Goal: Find contact information: Find contact information

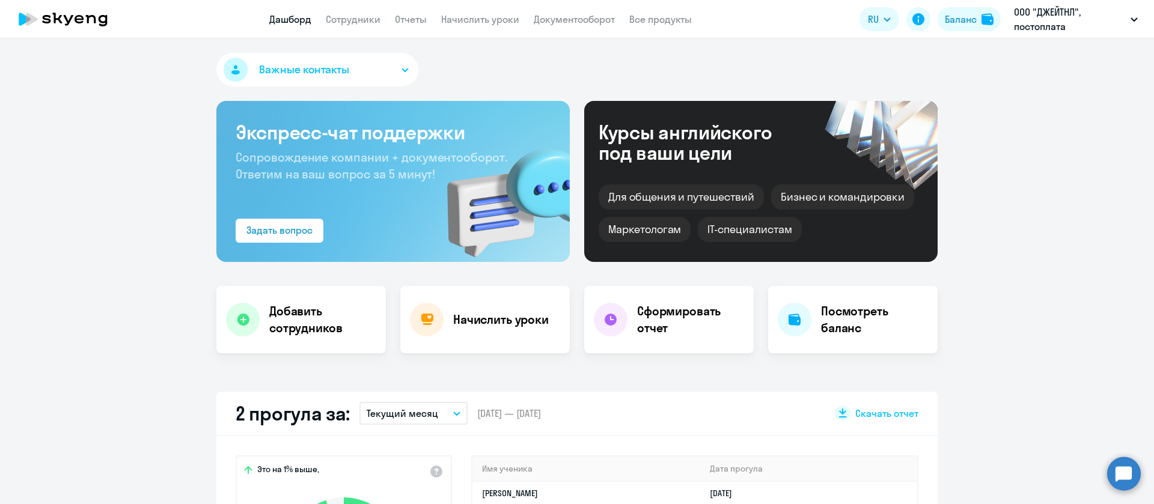
drag, startPoint x: 378, startPoint y: 16, endPoint x: 390, endPoint y: 31, distance: 19.2
click at [379, 17] on link "Сотрудники" at bounding box center [353, 19] width 55 height 12
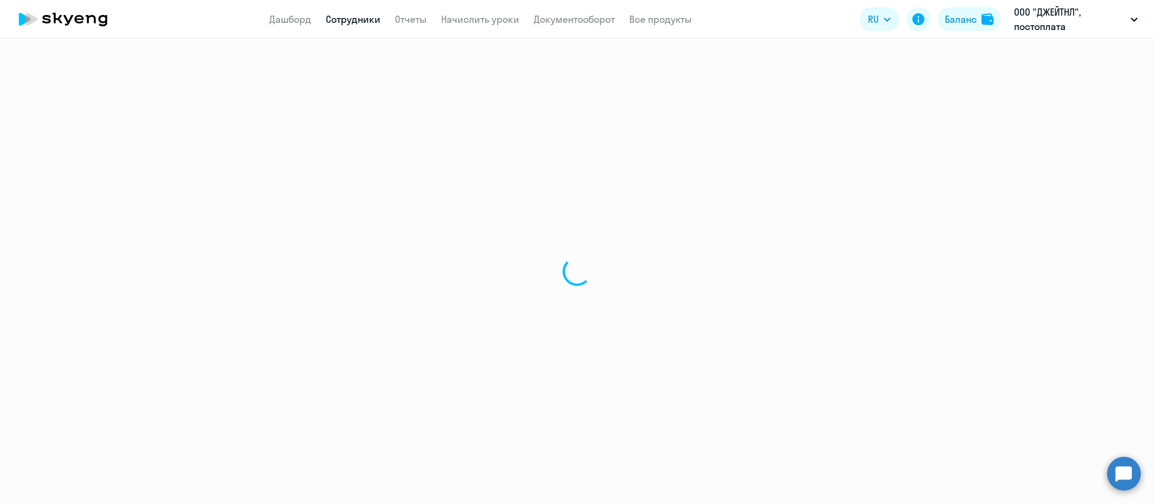
select select "30"
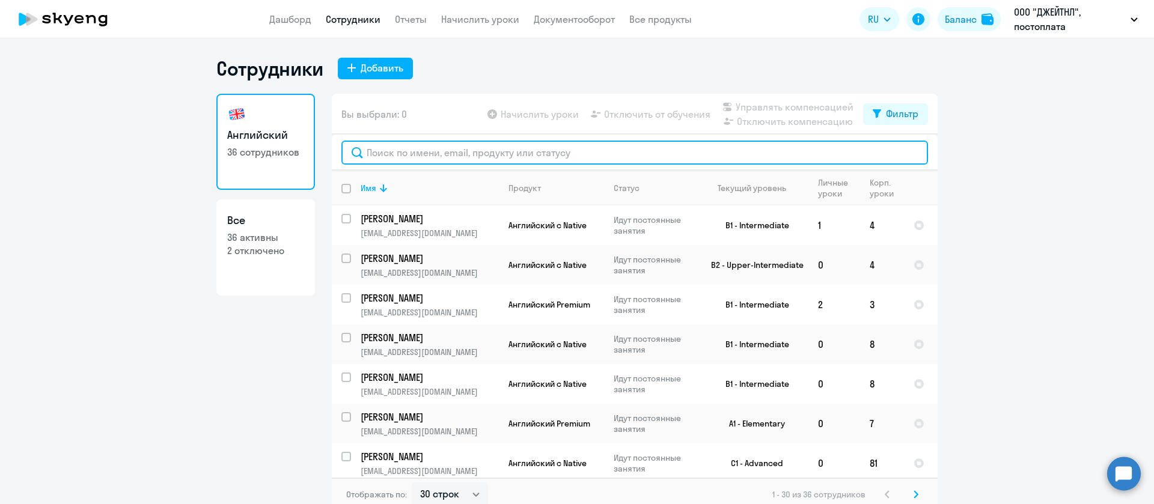
click at [425, 151] on input "text" at bounding box center [634, 153] width 586 height 24
paste input "Мезерова Марина"
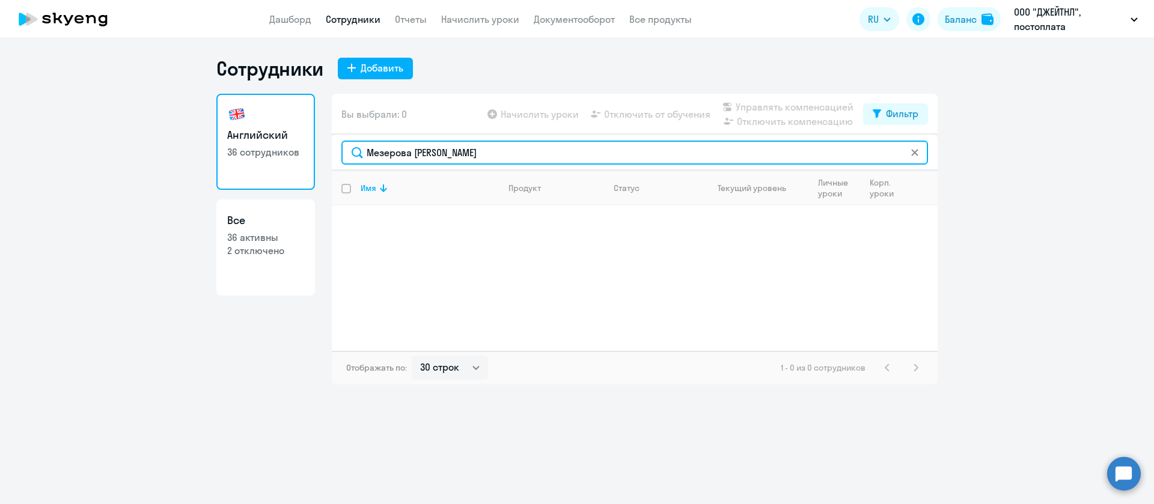
drag, startPoint x: 460, startPoint y: 157, endPoint x: 413, endPoint y: 157, distance: 46.3
click at [413, 157] on input "Мезерова Марина" at bounding box center [634, 153] width 586 height 24
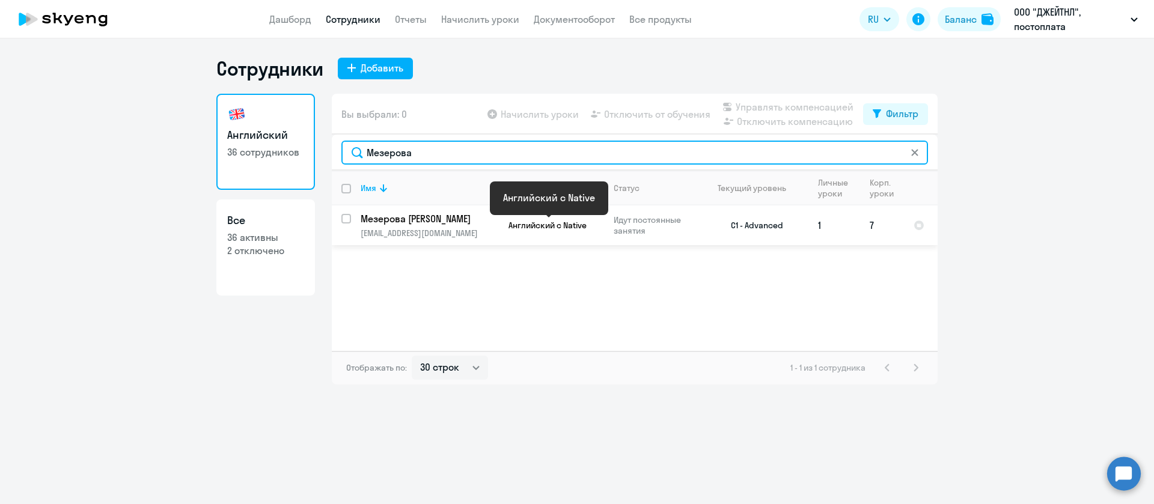
type input "Мезерова"
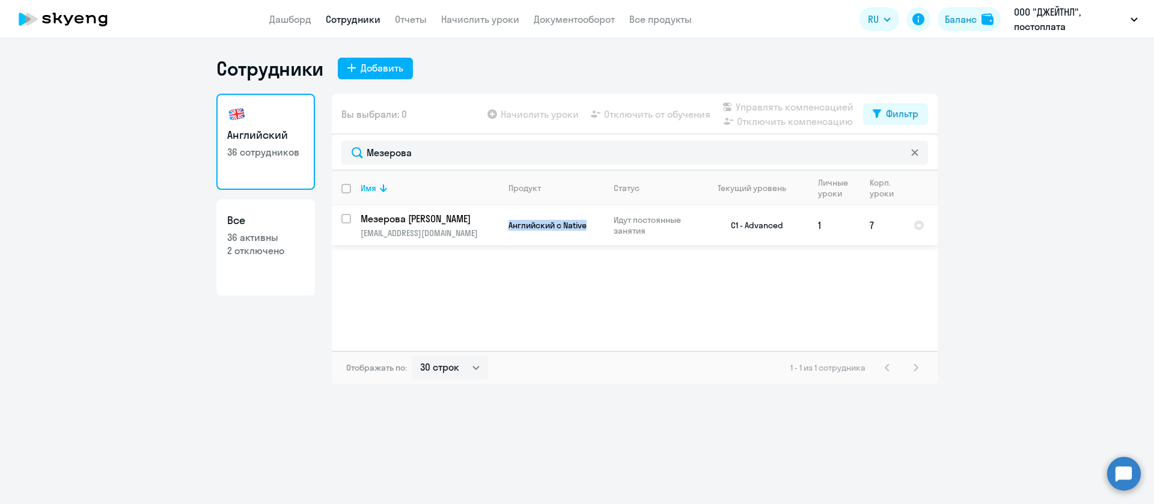
drag, startPoint x: 587, startPoint y: 228, endPoint x: 508, endPoint y: 232, distance: 78.8
click at [508, 232] on td "Английский с Native" at bounding box center [551, 226] width 105 height 40
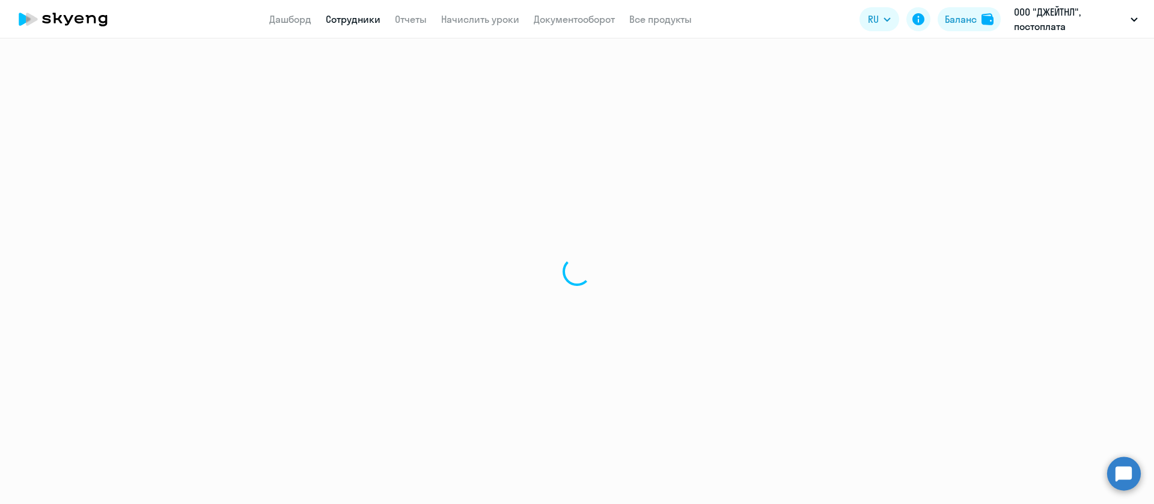
select select "english"
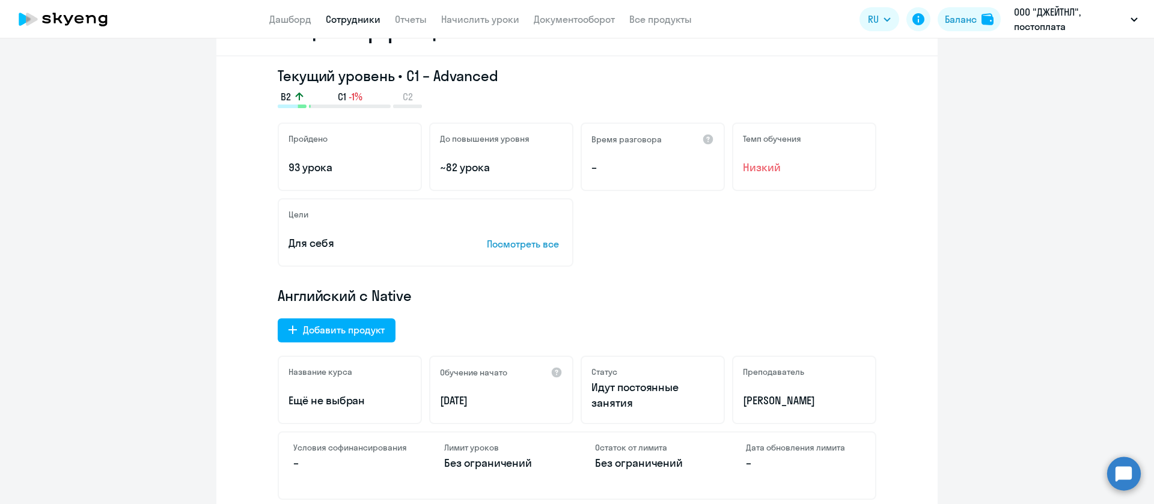
scroll to position [180, 0]
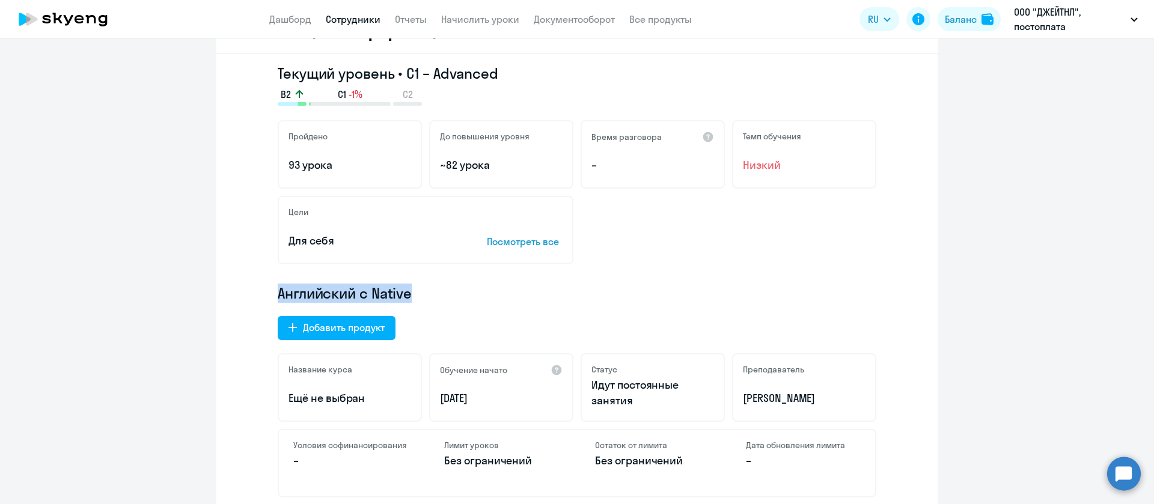
drag, startPoint x: 413, startPoint y: 299, endPoint x: 253, endPoint y: 288, distance: 160.2
click at [253, 288] on div "Текущий уровень • C1 – Advanced B2 C1 -1% C2 Пройдено 93 урока До повышения уро…" at bounding box center [576, 285] width 721 height 463
copy span "Английский с Native"
click at [367, 16] on link "Сотрудники" at bounding box center [353, 19] width 55 height 12
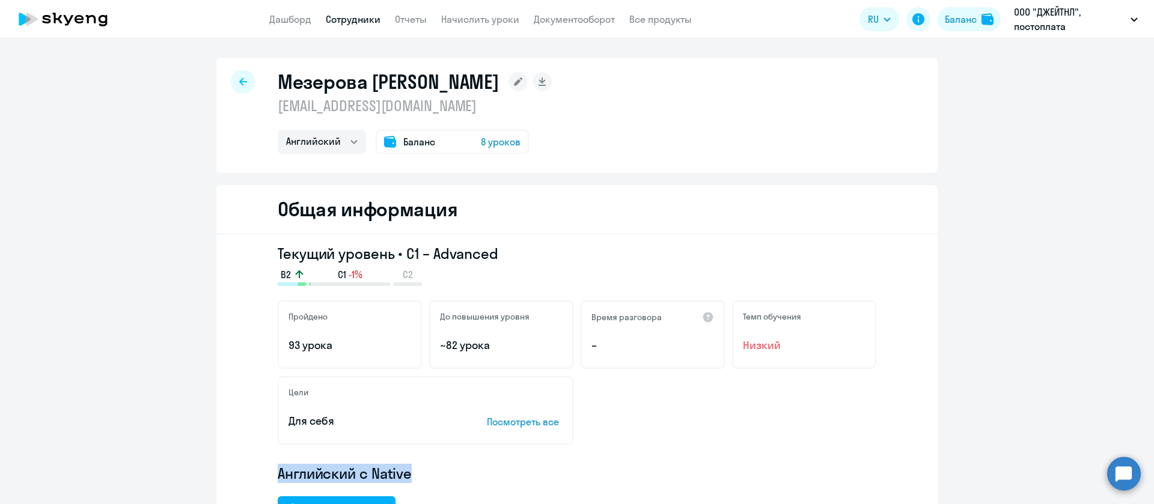
select select "30"
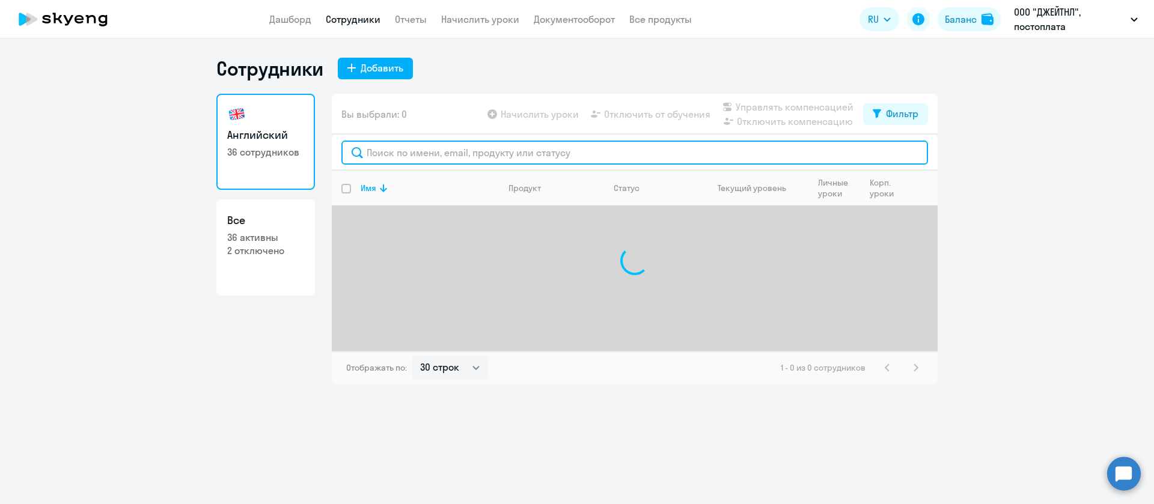
click at [417, 159] on input "text" at bounding box center [634, 153] width 586 height 24
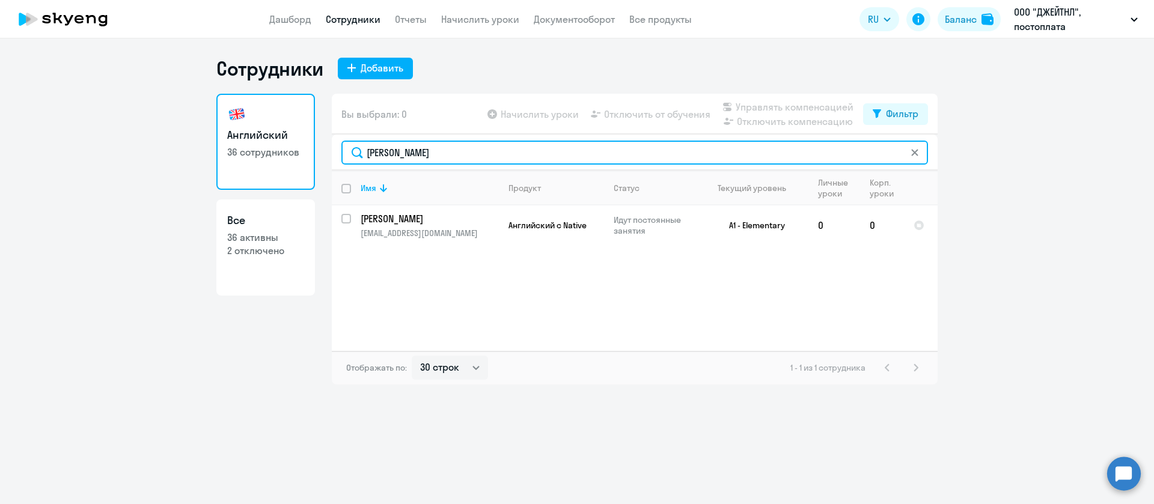
click at [461, 153] on input "конова" at bounding box center [634, 153] width 586 height 24
click at [442, 157] on input "берестово" at bounding box center [634, 153] width 586 height 24
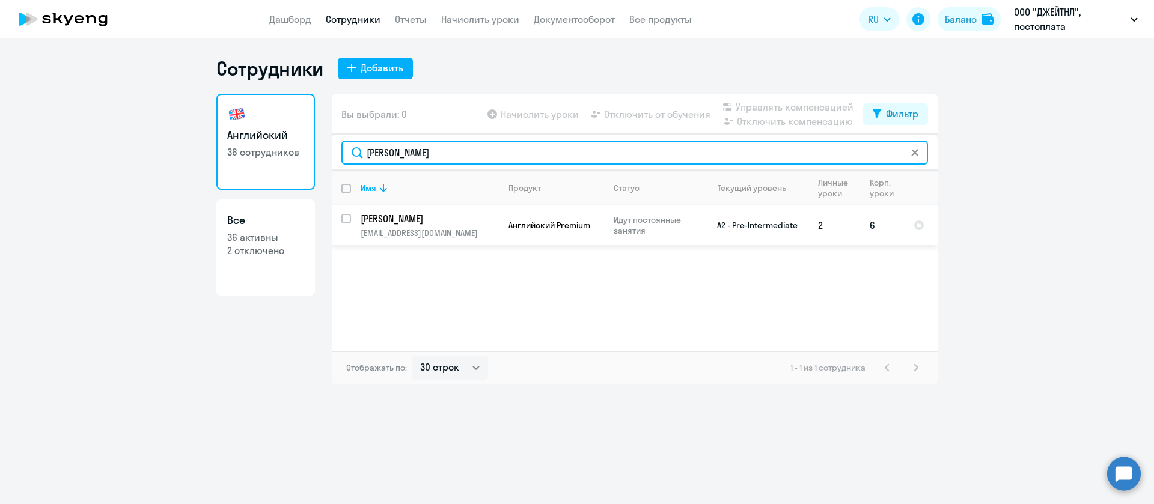
type input "евдокимов"
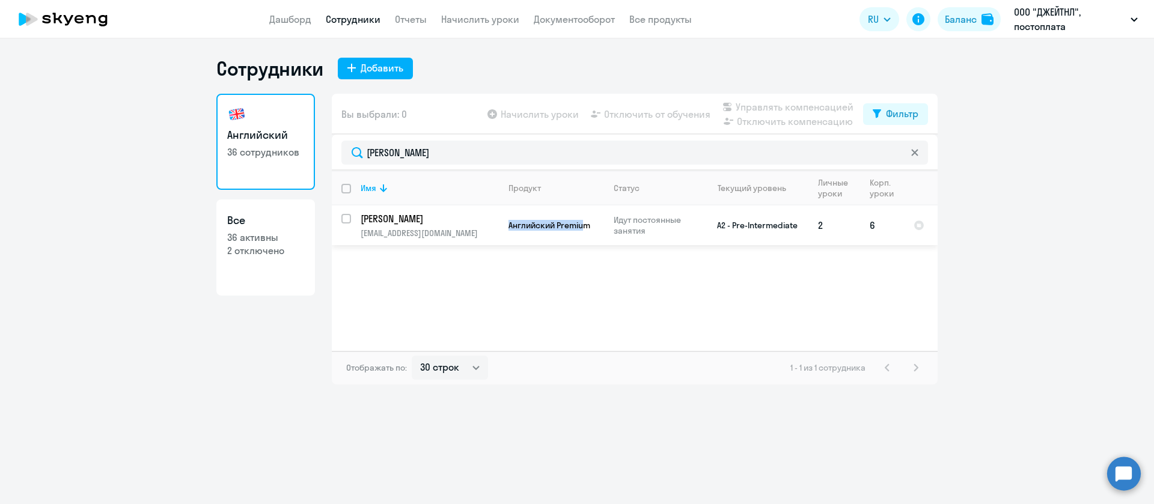
drag, startPoint x: 596, startPoint y: 227, endPoint x: 504, endPoint y: 231, distance: 92.6
click at [504, 231] on td "Английский Premium" at bounding box center [551, 226] width 105 height 40
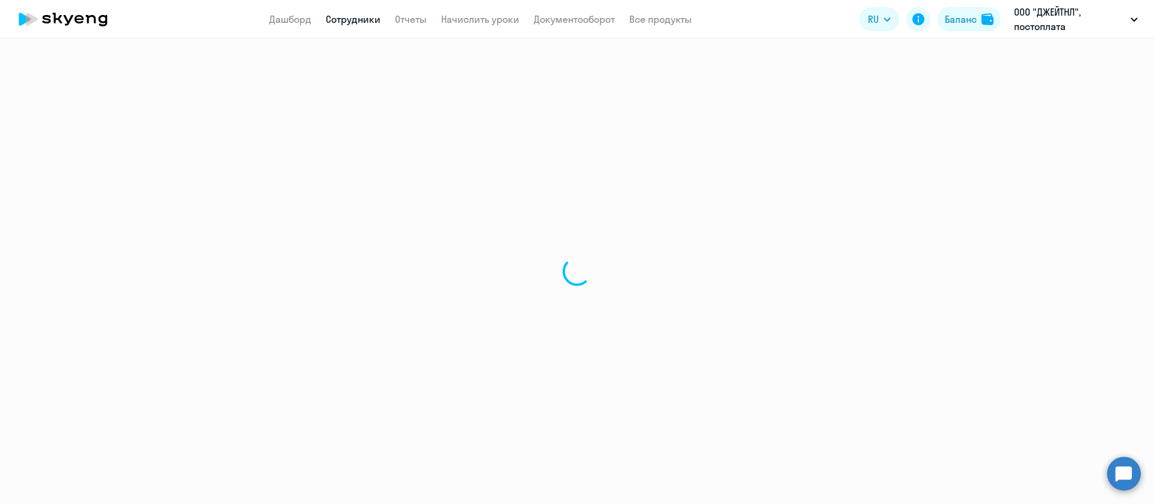
select select "english"
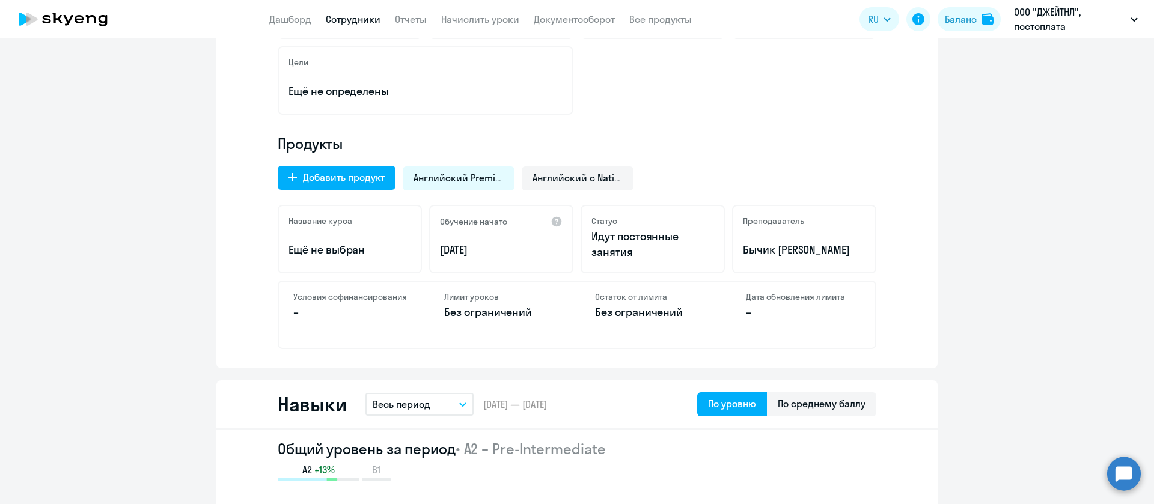
scroll to position [361, 0]
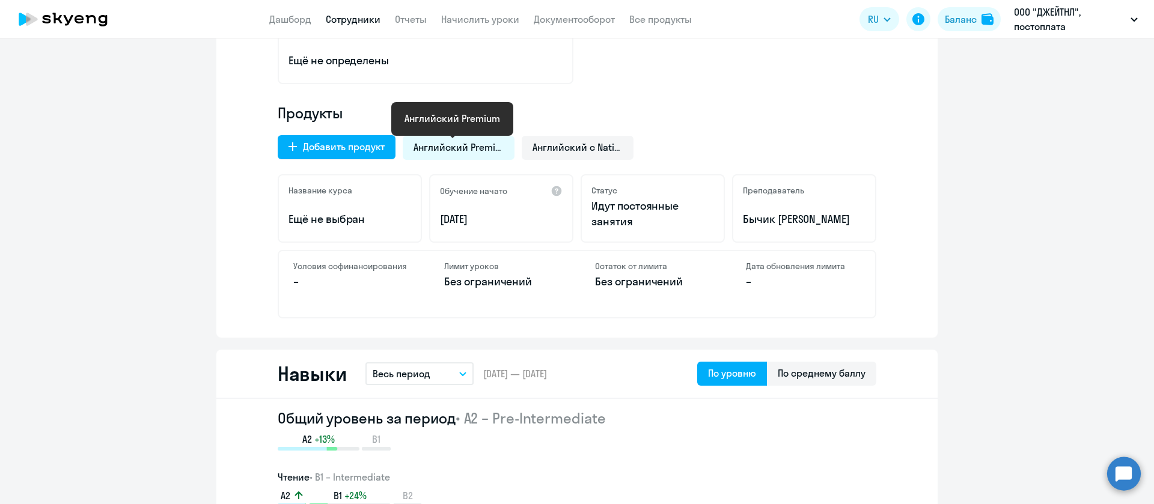
click at [480, 151] on span "Английский Premium" at bounding box center [458, 147] width 90 height 13
click at [489, 150] on span "Английский Premium" at bounding box center [458, 147] width 90 height 13
drag, startPoint x: 484, startPoint y: 147, endPoint x: 424, endPoint y: 147, distance: 60.1
click at [424, 147] on span "Английский Premium" at bounding box center [458, 147] width 90 height 13
click at [413, 148] on span "Английский Premium" at bounding box center [458, 147] width 90 height 13
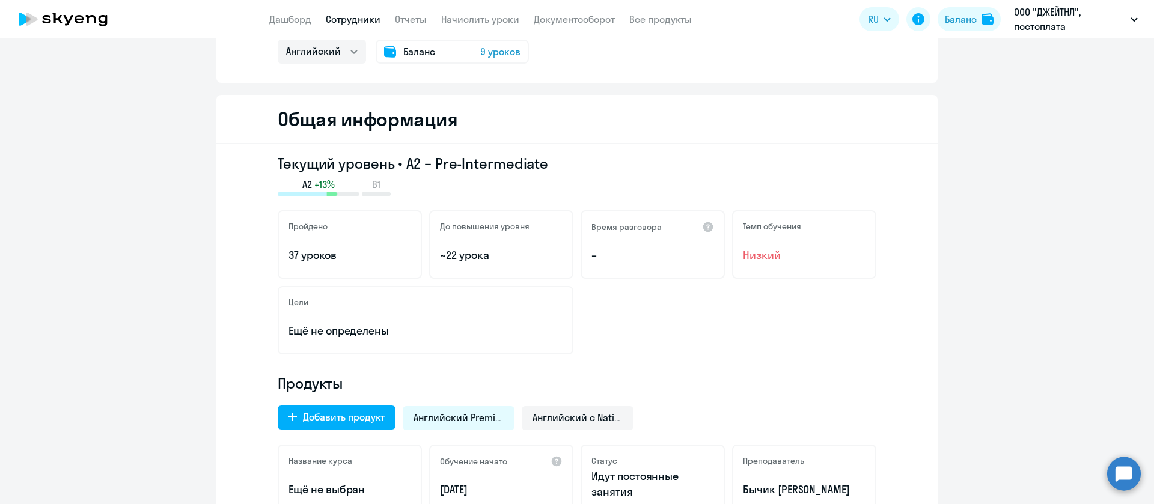
scroll to position [180, 0]
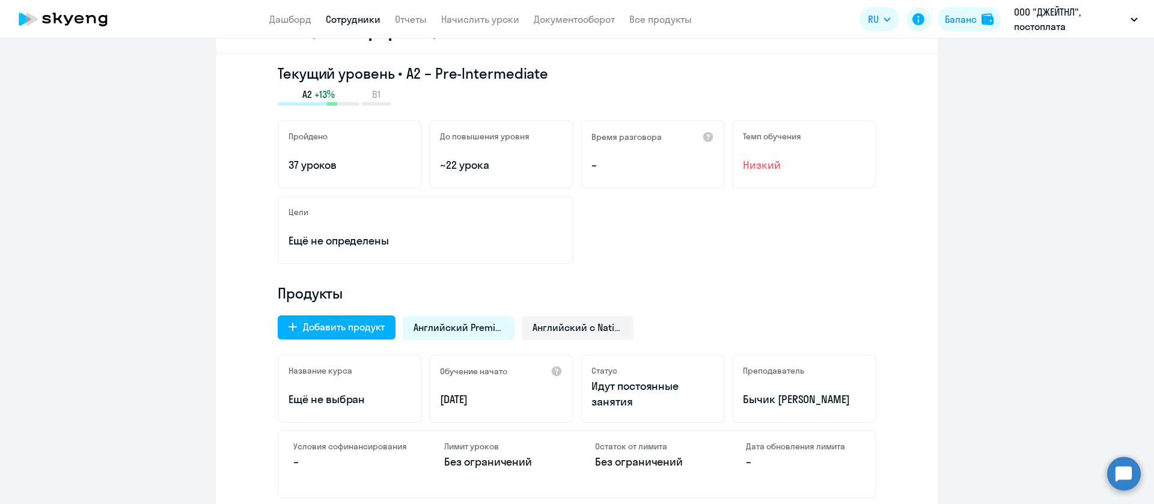
click at [484, 337] on div "Английский Premium" at bounding box center [459, 328] width 112 height 24
click at [484, 330] on span "Английский Premium" at bounding box center [458, 327] width 90 height 13
copy span "Английский Premium"
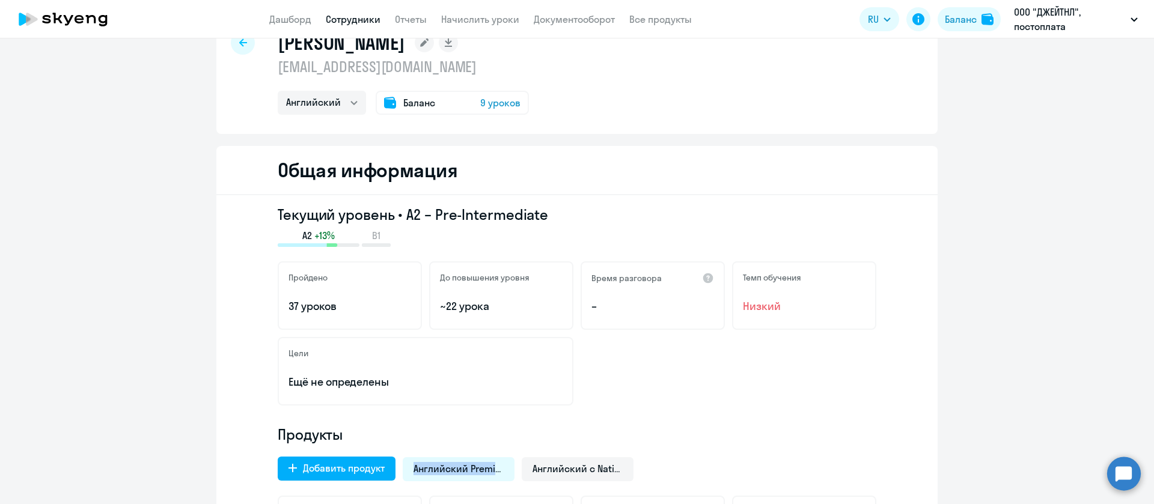
scroll to position [0, 0]
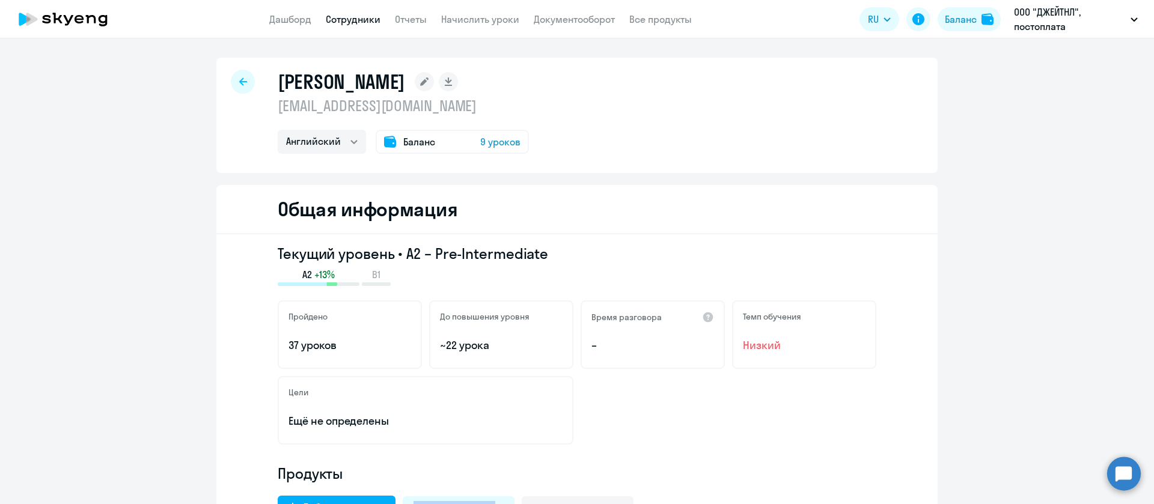
click at [372, 15] on link "Сотрудники" at bounding box center [353, 19] width 55 height 12
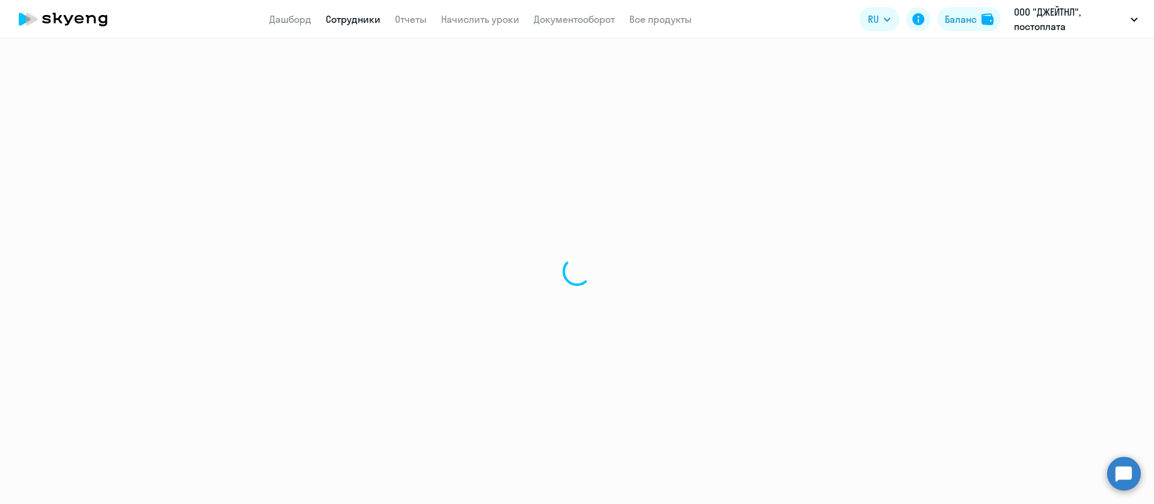
select select "30"
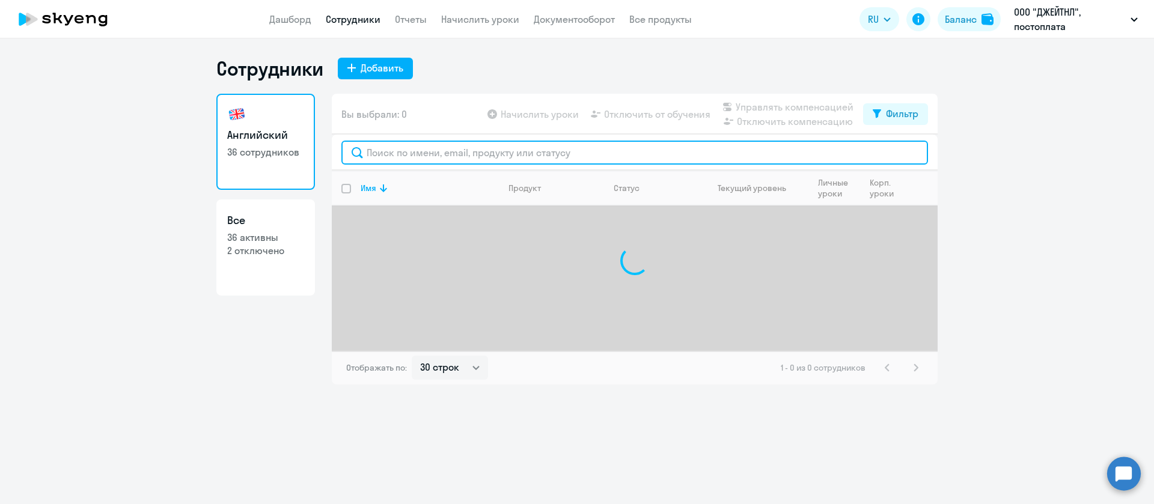
click at [437, 152] on input "text" at bounding box center [634, 153] width 586 height 24
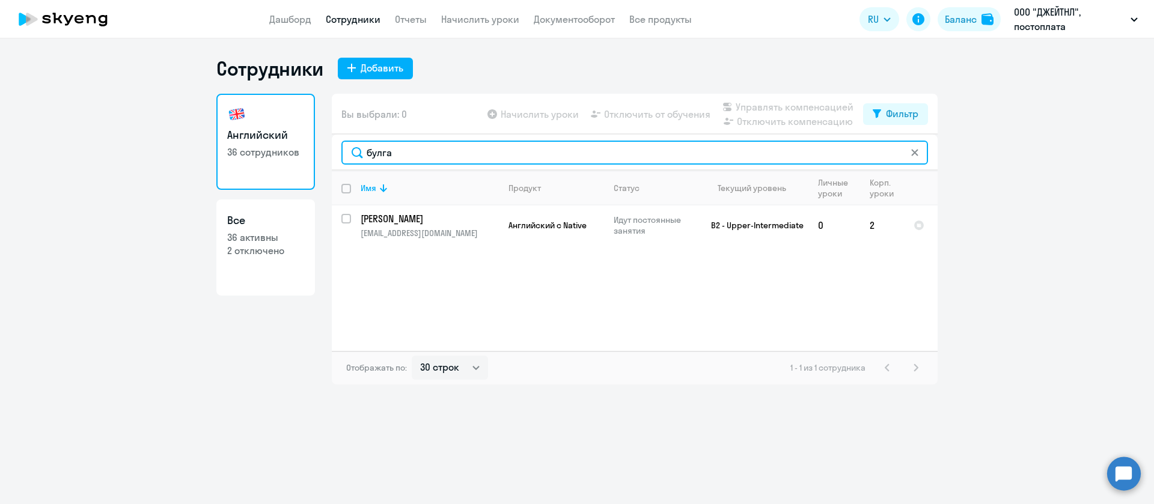
click at [451, 154] on input "булга" at bounding box center [634, 153] width 586 height 24
click at [430, 152] on input "долг" at bounding box center [634, 153] width 586 height 24
click at [466, 150] on input "рогожи" at bounding box center [634, 153] width 586 height 24
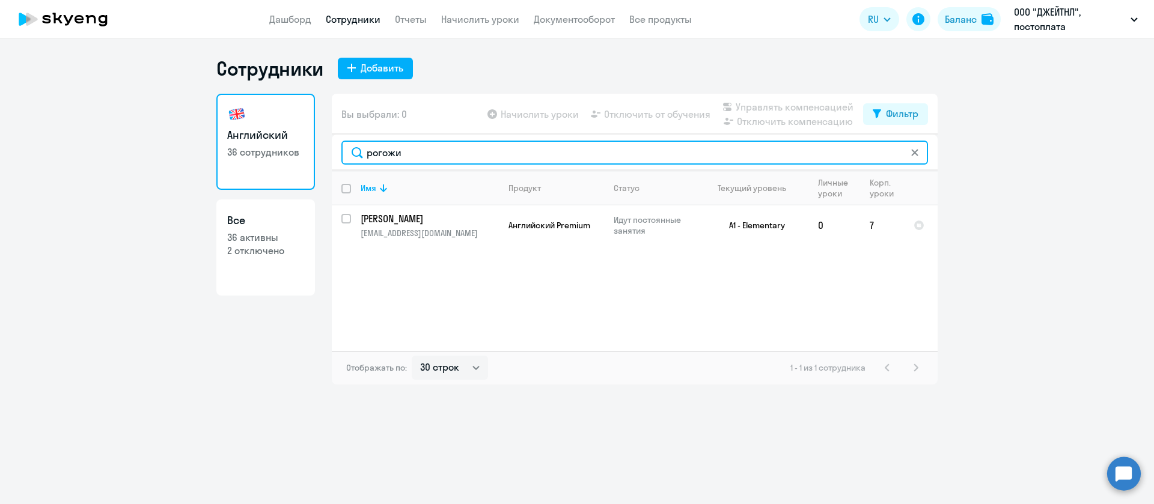
click at [466, 150] on input "рогожи" at bounding box center [634, 153] width 586 height 24
click at [446, 158] on input "ковале" at bounding box center [634, 153] width 586 height 24
click at [531, 162] on input "абаляе" at bounding box center [634, 153] width 586 height 24
click at [531, 158] on input "абаляе" at bounding box center [634, 153] width 586 height 24
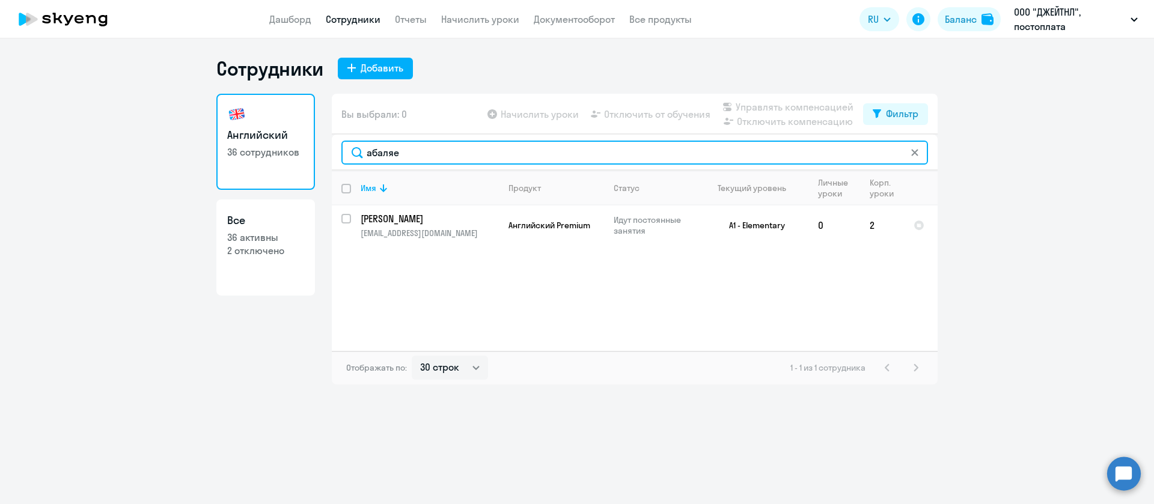
click at [531, 158] on input "абаляе" at bounding box center [634, 153] width 586 height 24
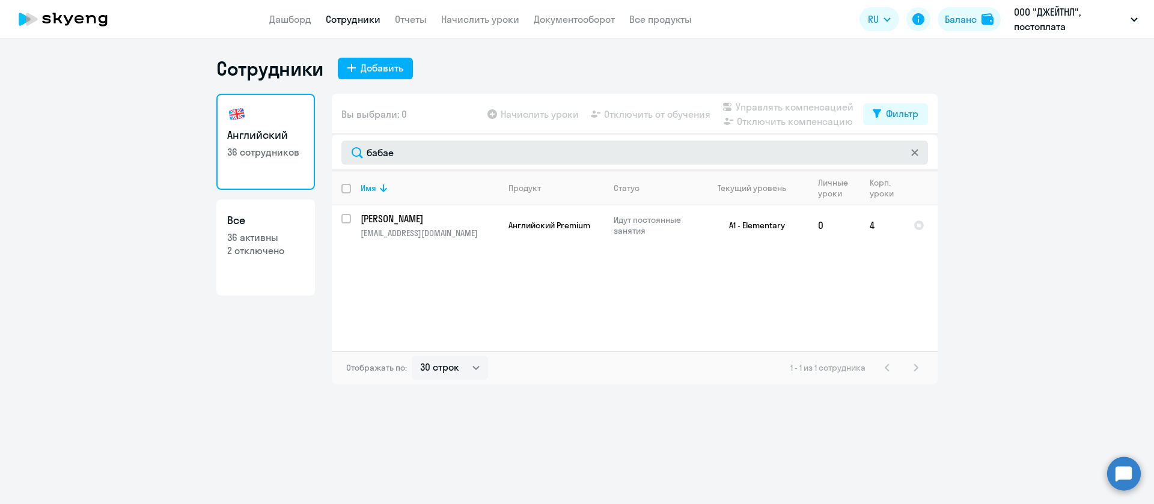
drag, startPoint x: 443, startPoint y: 136, endPoint x: 432, endPoint y: 150, distance: 17.1
click at [439, 140] on div "бабае" at bounding box center [635, 153] width 606 height 36
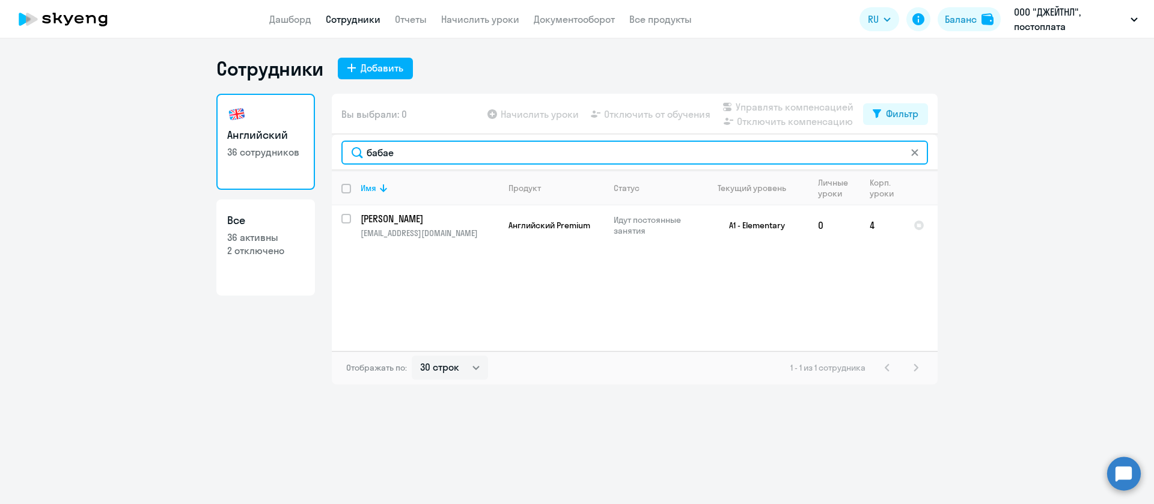
click at [430, 150] on input "бабае" at bounding box center [634, 153] width 586 height 24
click at [397, 147] on input "утю" at bounding box center [634, 153] width 586 height 24
click at [410, 159] on input "вереща" at bounding box center [634, 153] width 586 height 24
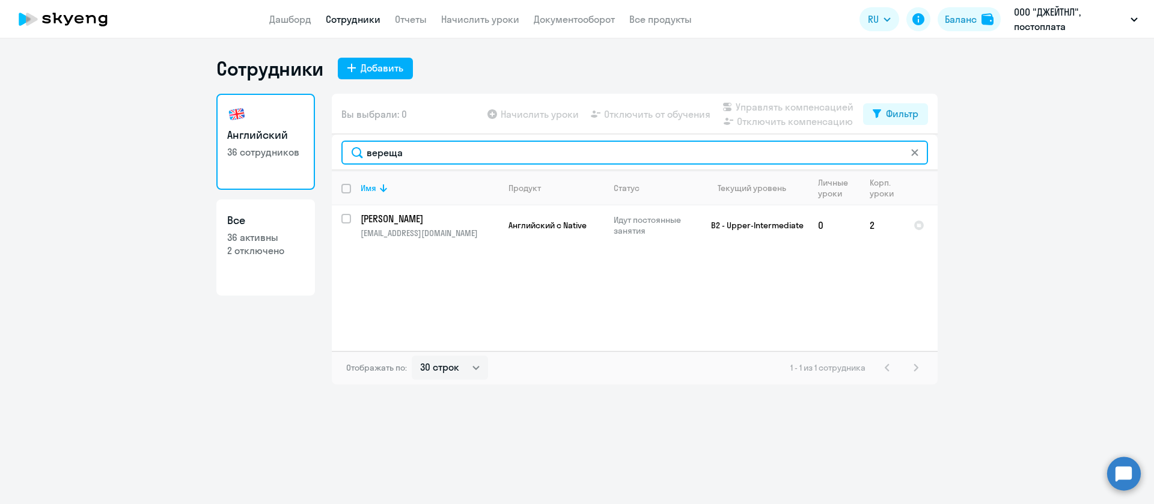
click at [410, 157] on input "вереща" at bounding box center [634, 153] width 586 height 24
click at [425, 156] on input "венди" at bounding box center [634, 153] width 586 height 24
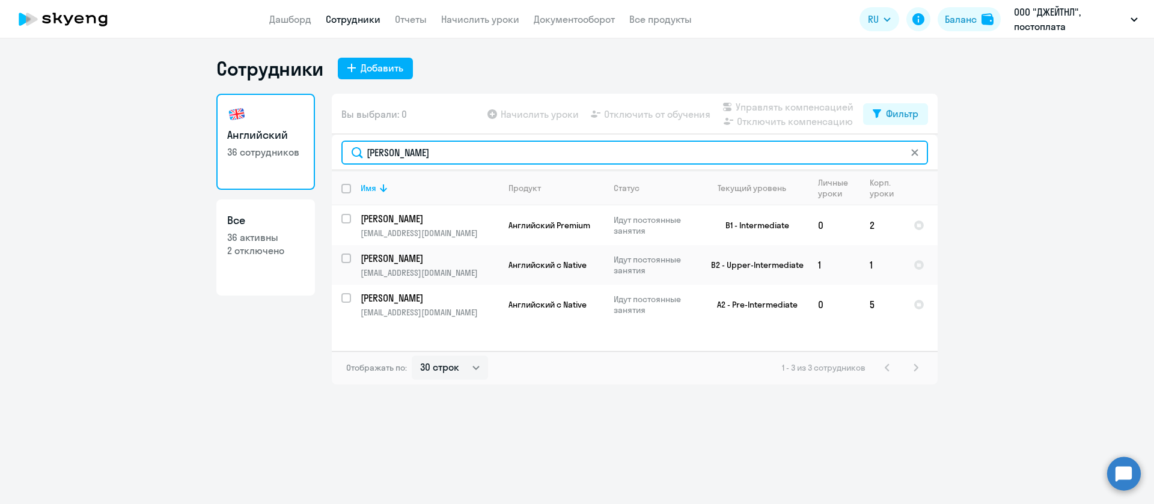
click at [443, 159] on input "александров" at bounding box center [634, 153] width 586 height 24
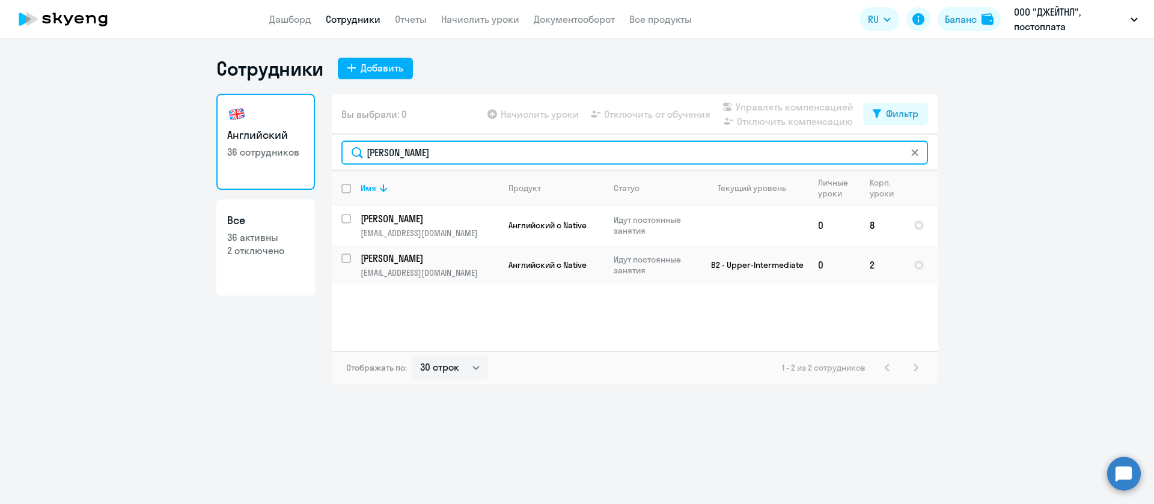
click at [415, 156] on input "леонид" at bounding box center [634, 153] width 586 height 24
click at [416, 156] on input "леонид" at bounding box center [634, 153] width 586 height 24
paste input "кртчян"
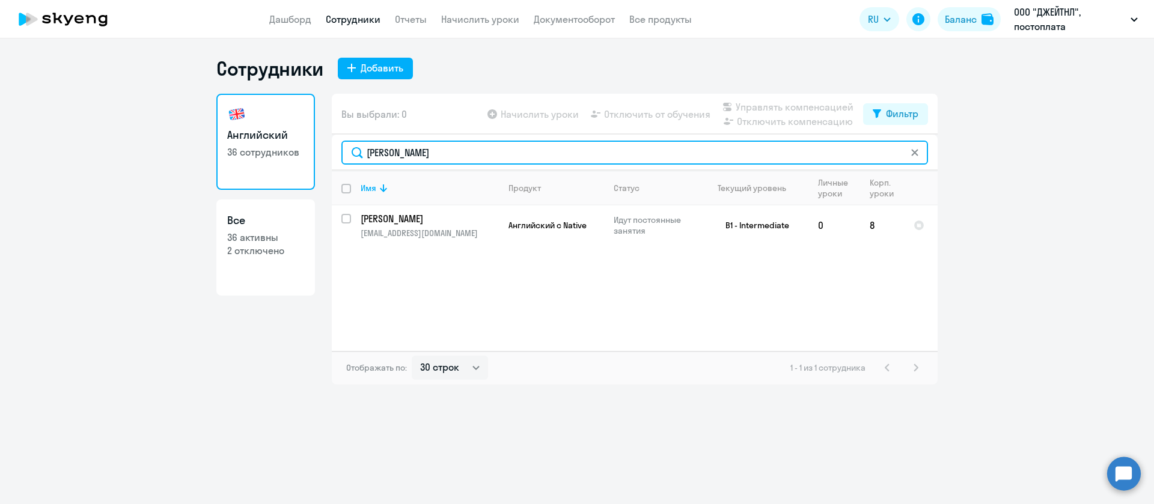
click at [425, 153] on input "Мкртчян" at bounding box center [634, 153] width 586 height 24
click at [425, 154] on input "Мкртчян" at bounding box center [634, 153] width 586 height 24
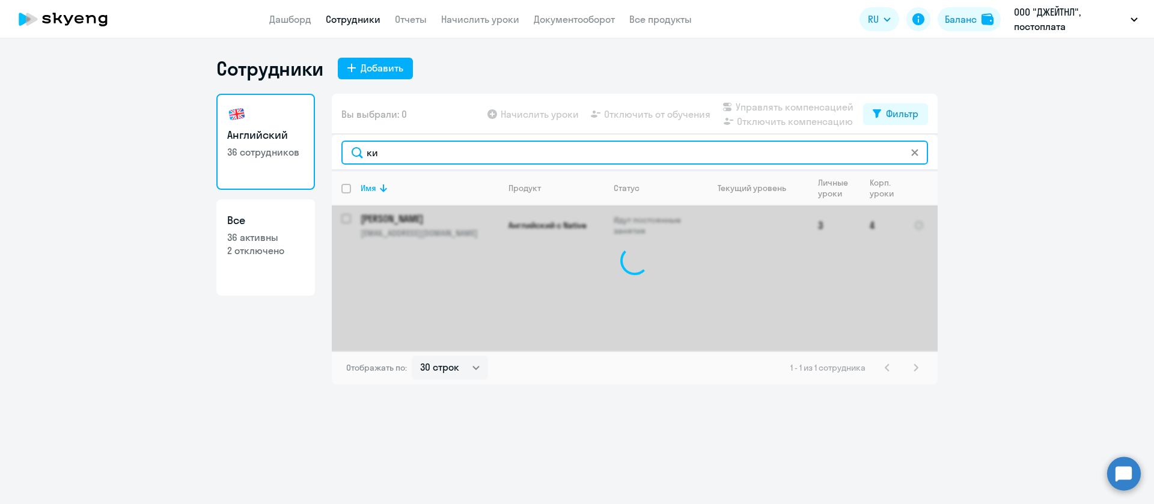
type input "к"
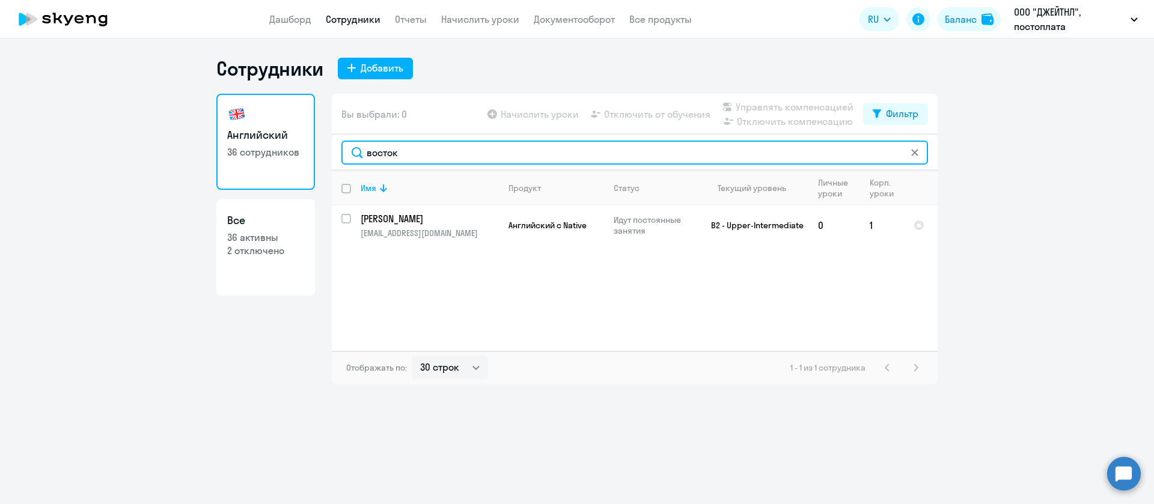
click at [505, 156] on input "восток" at bounding box center [634, 153] width 586 height 24
click at [471, 150] on input "кострова" at bounding box center [634, 153] width 586 height 24
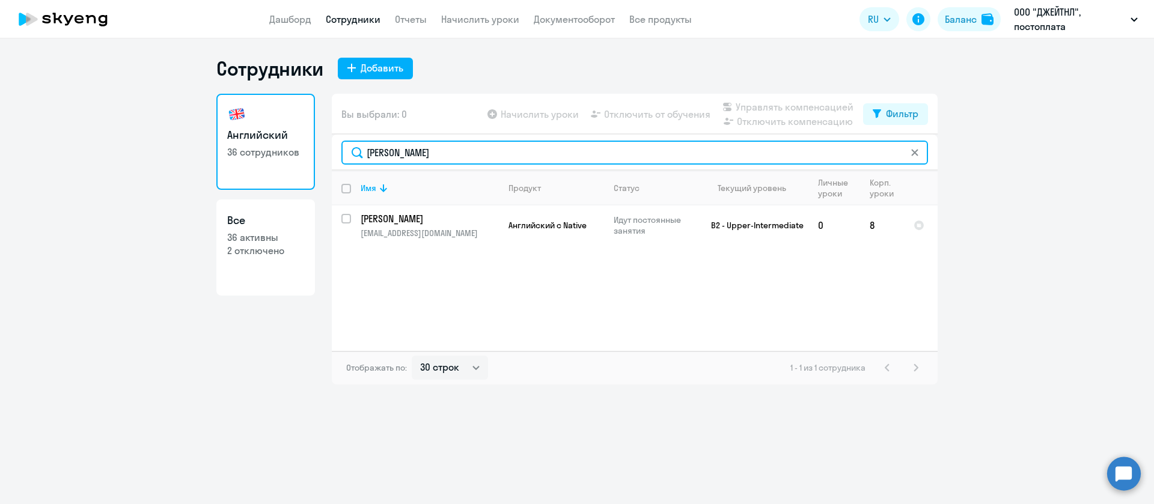
click at [471, 150] on input "кострова" at bounding box center [634, 153] width 586 height 24
click at [532, 151] on input "калабан" at bounding box center [634, 153] width 586 height 24
click at [448, 154] on input "эйва" at bounding box center [634, 153] width 586 height 24
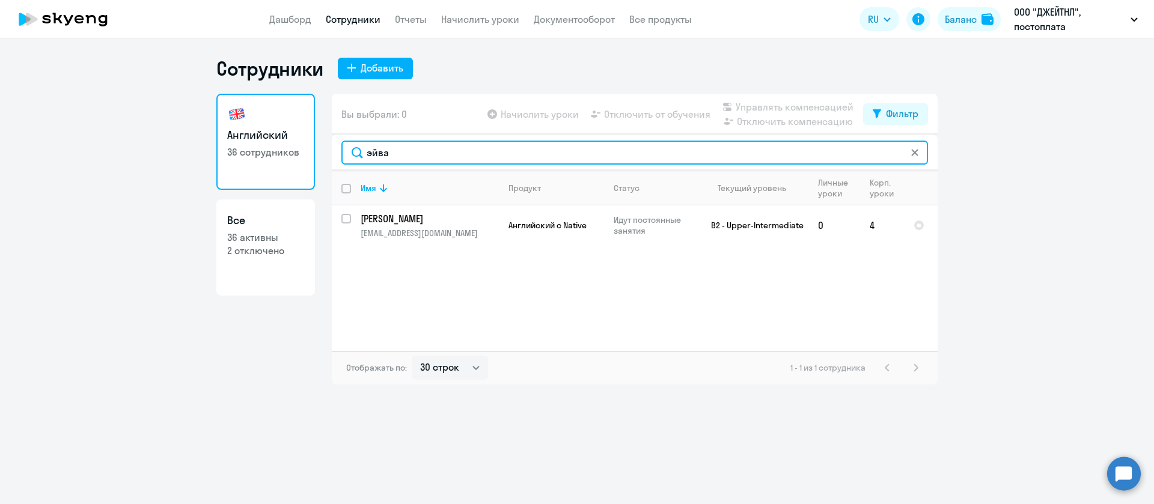
click at [448, 154] on input "эйва" at bounding box center [634, 153] width 586 height 24
click at [465, 153] on input "медвед" at bounding box center [634, 153] width 586 height 24
type input "шеста"
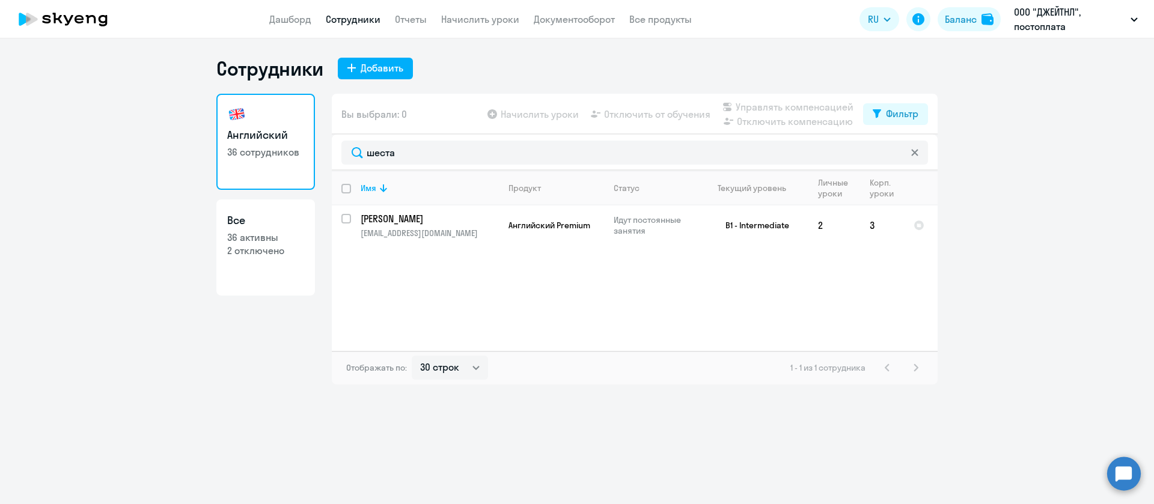
click at [918, 151] on icon at bounding box center [914, 152] width 7 height 7
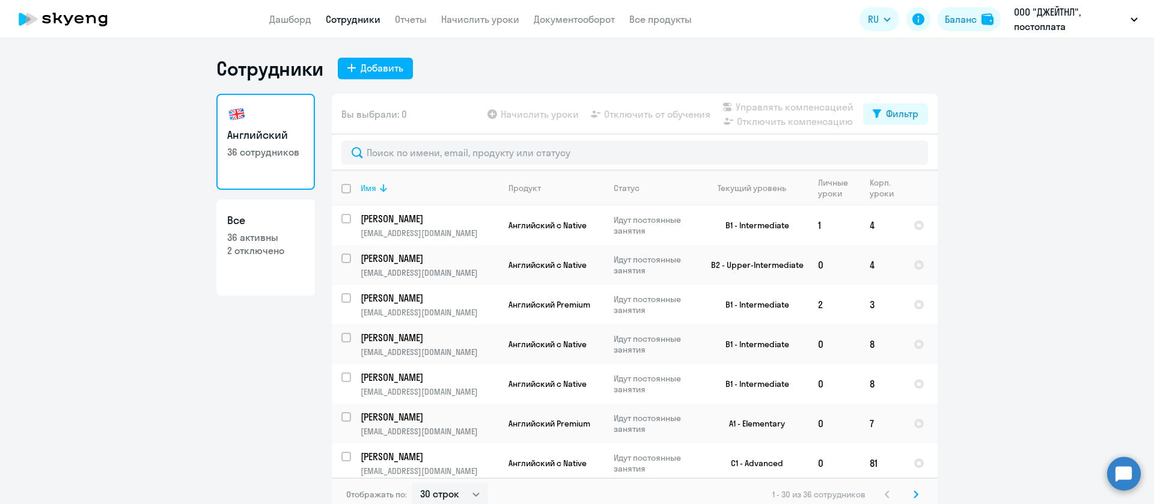
click at [365, 193] on div "Имя" at bounding box center [369, 188] width 16 height 11
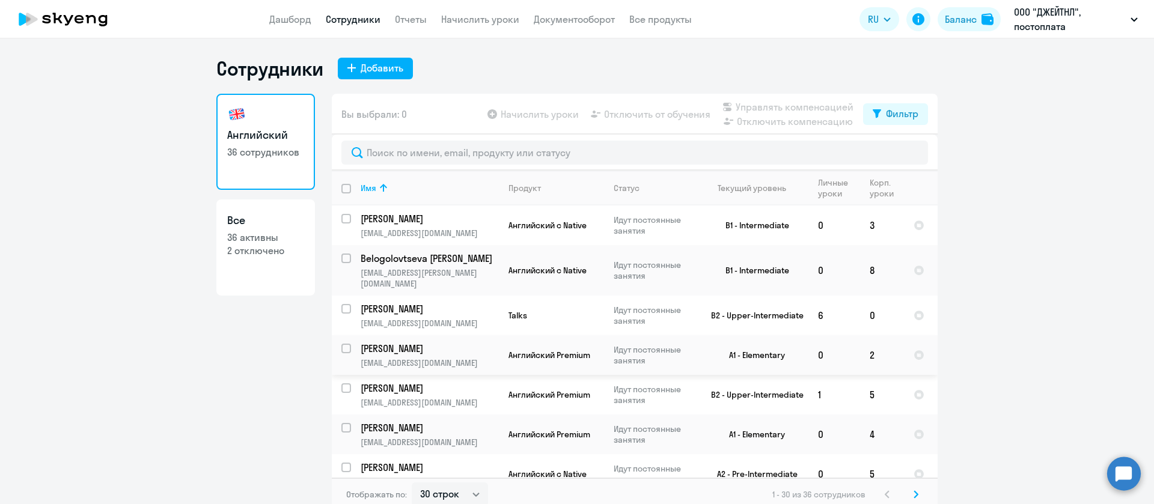
scroll to position [90, 0]
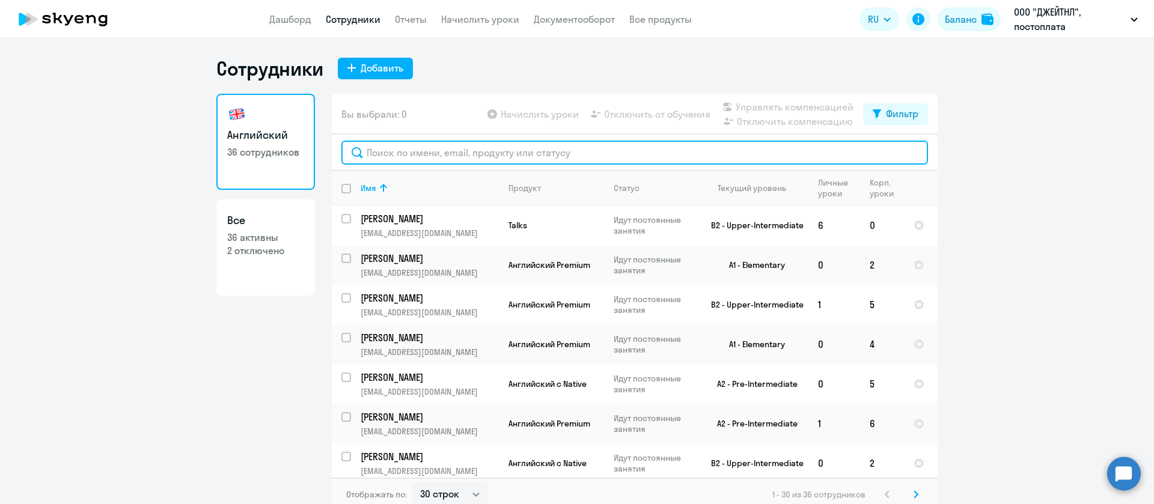
click at [428, 150] on input "text" at bounding box center [634, 153] width 586 height 24
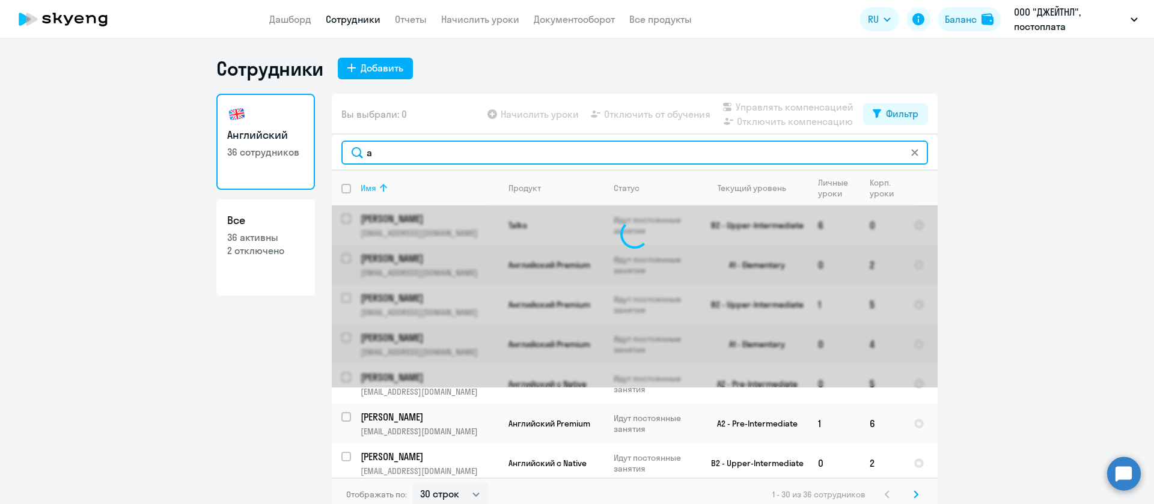
scroll to position [0, 0]
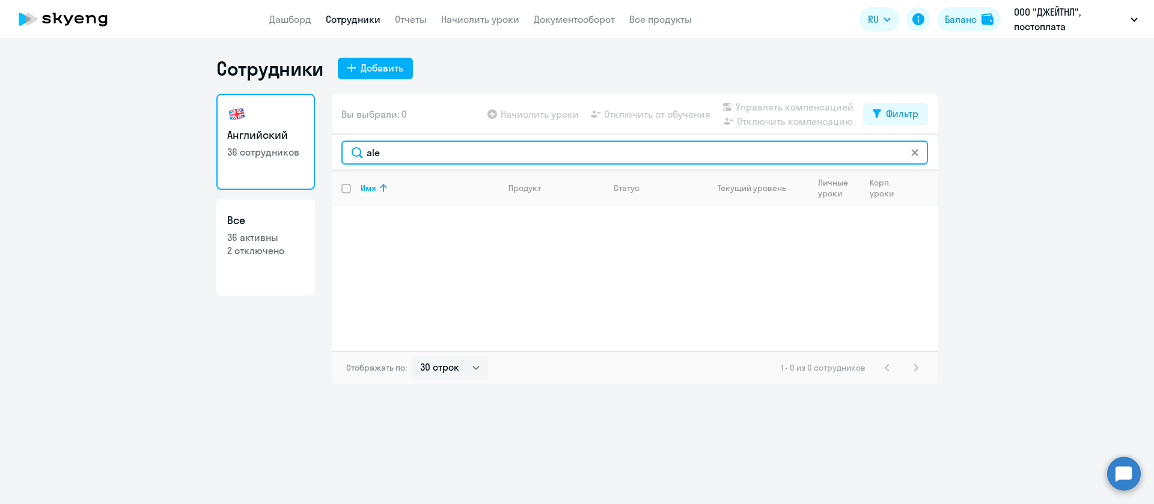
click at [921, 153] on input "ale" at bounding box center [634, 153] width 586 height 24
type input "ale"
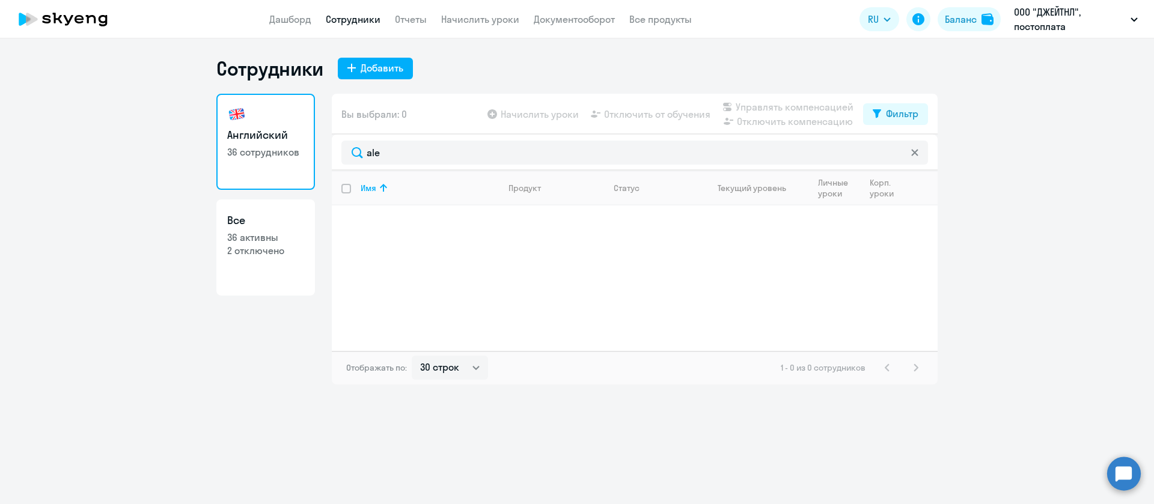
click at [917, 156] on icon at bounding box center [914, 152] width 7 height 7
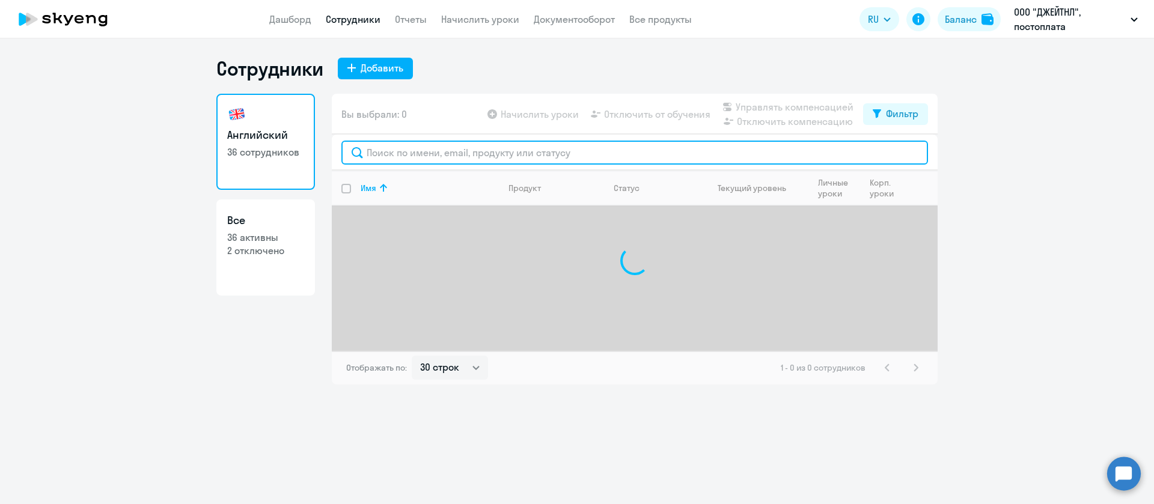
click at [565, 151] on input "text" at bounding box center [634, 153] width 586 height 24
type input "l"
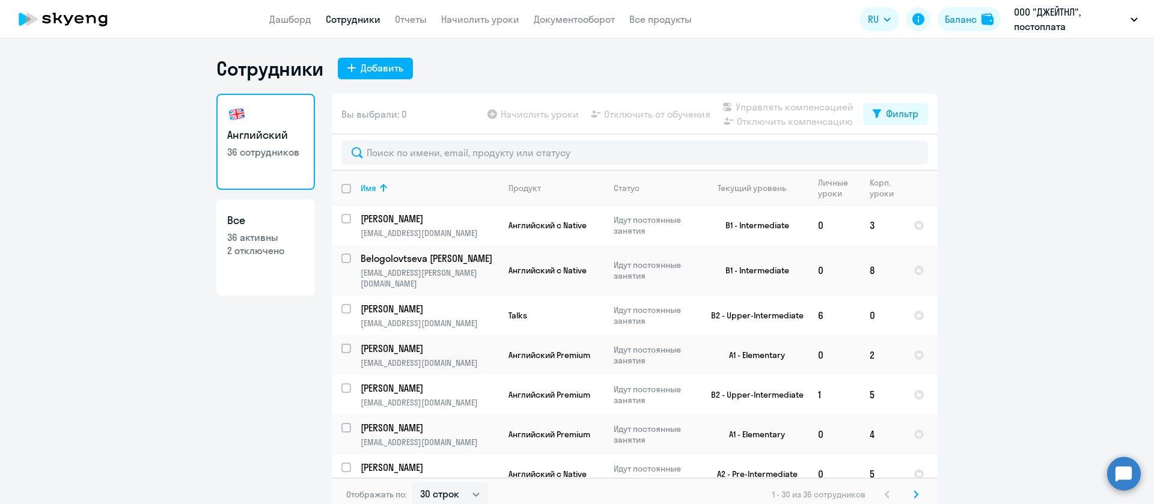
click at [264, 257] on link "Все 36 активны 2 отключено" at bounding box center [265, 247] width 99 height 96
select select "30"
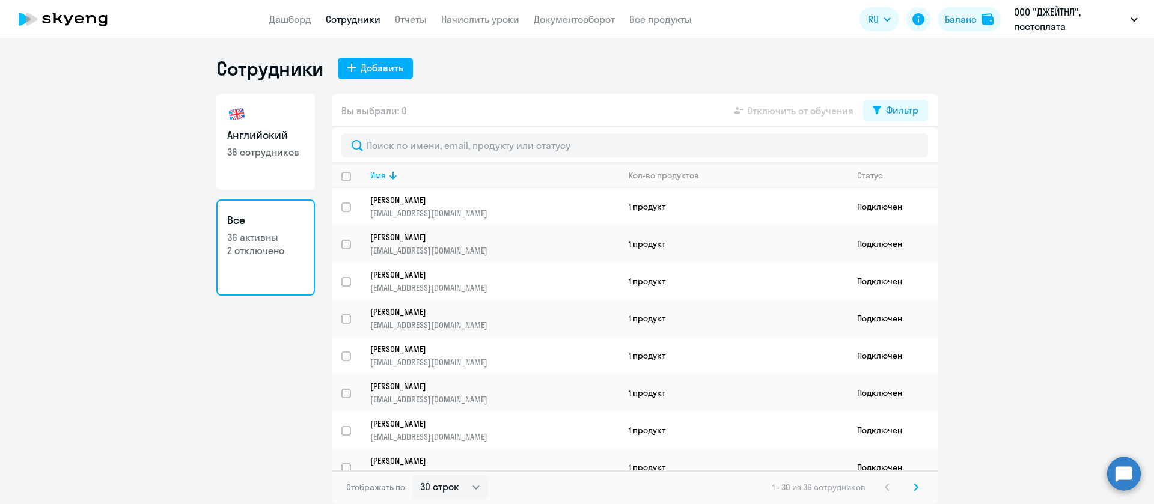
click at [296, 128] on h3 "Английский" at bounding box center [265, 135] width 77 height 16
select select "30"
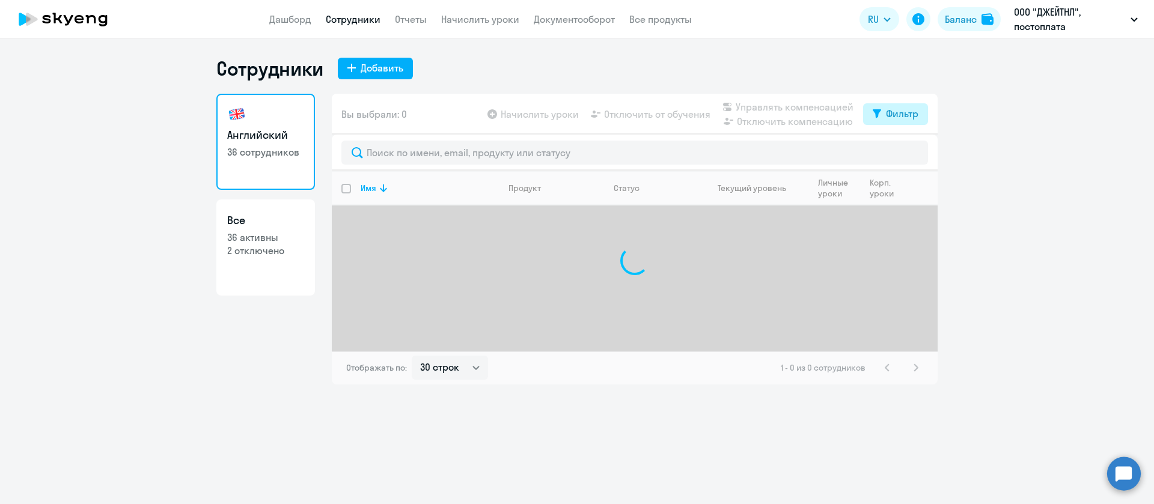
click at [913, 114] on div "Фильтр" at bounding box center [902, 113] width 32 height 14
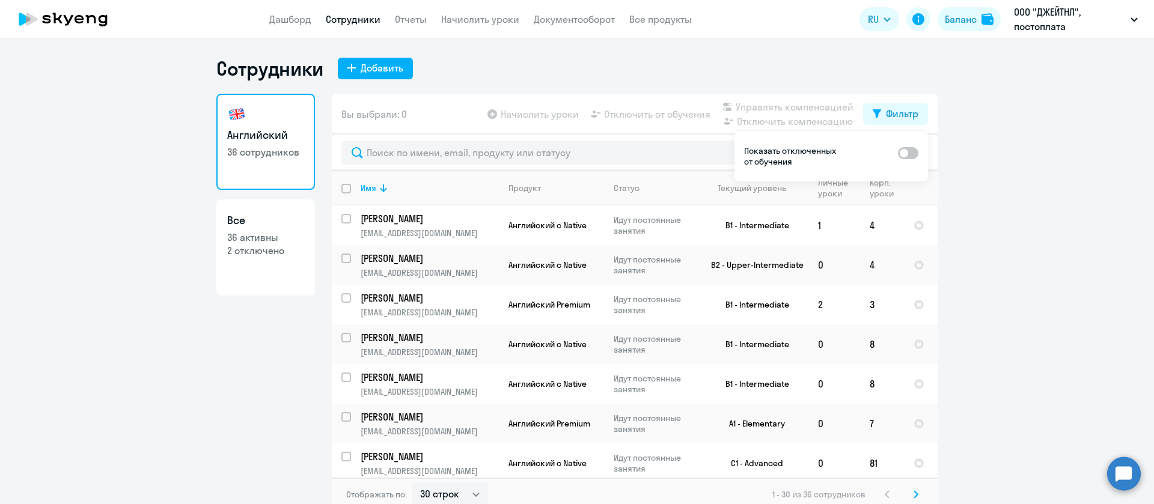
click at [910, 153] on span at bounding box center [908, 153] width 20 height 12
click at [898, 153] on input "checkbox" at bounding box center [897, 153] width 1 height 1
checkbox input "true"
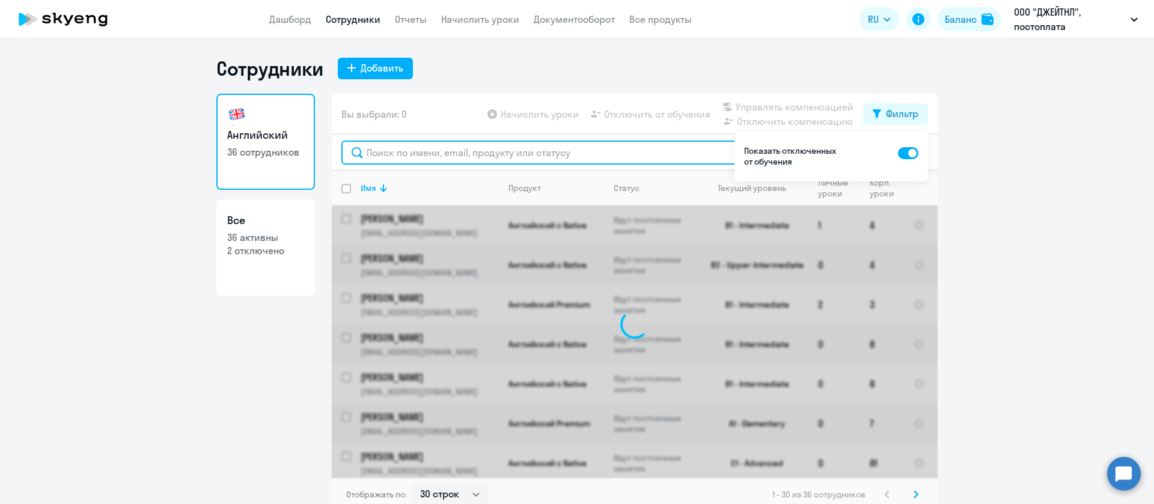
click at [555, 153] on input "text" at bounding box center [634, 153] width 586 height 24
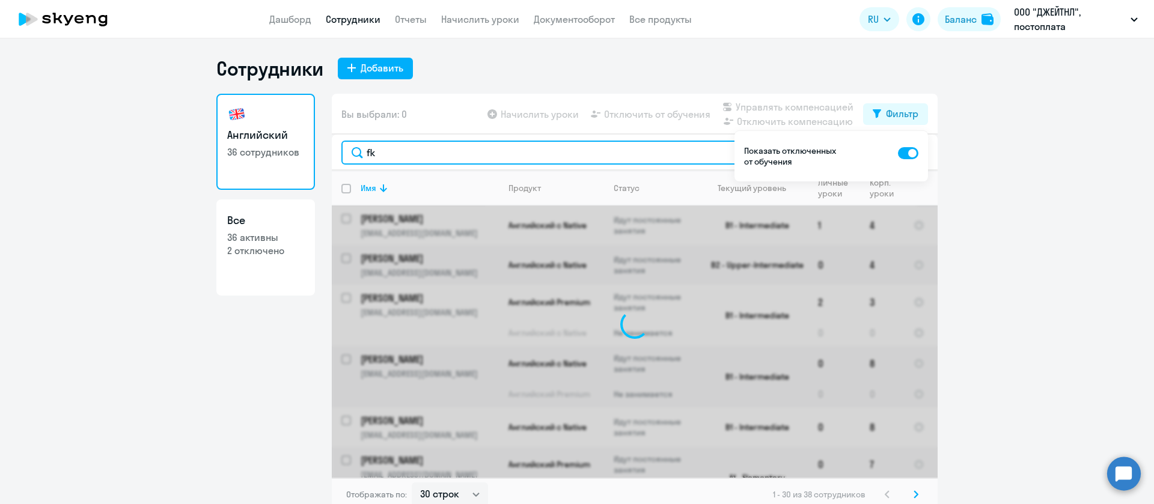
type input "f"
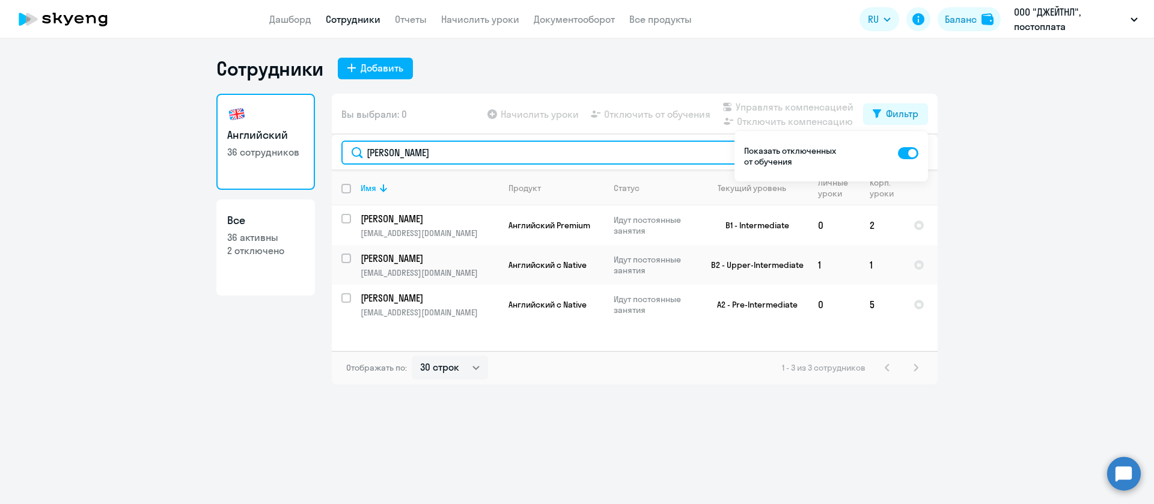
type input "Алексан"
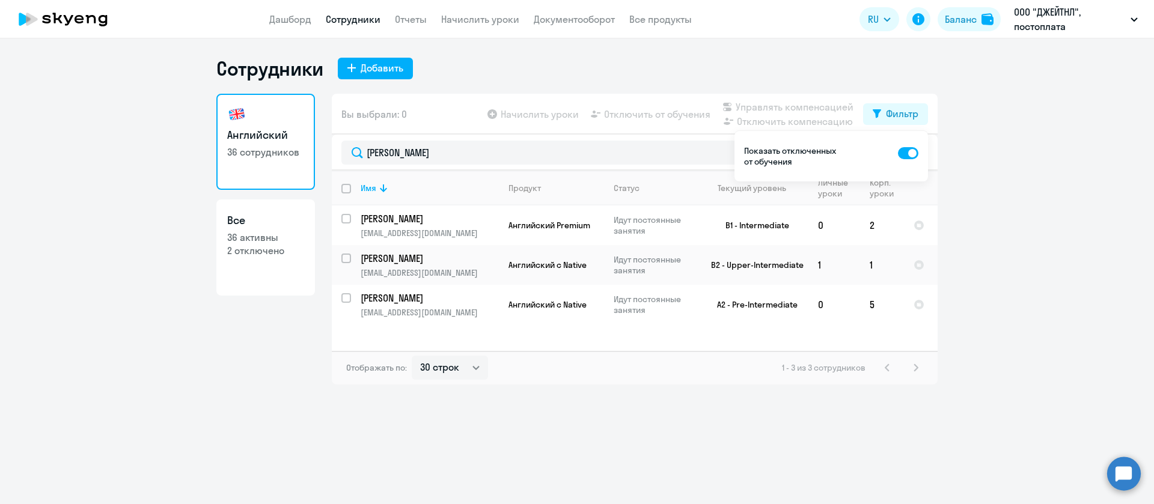
click at [917, 146] on label at bounding box center [908, 152] width 20 height 14
click at [898, 153] on input "checkbox" at bounding box center [897, 153] width 1 height 1
checkbox input "false"
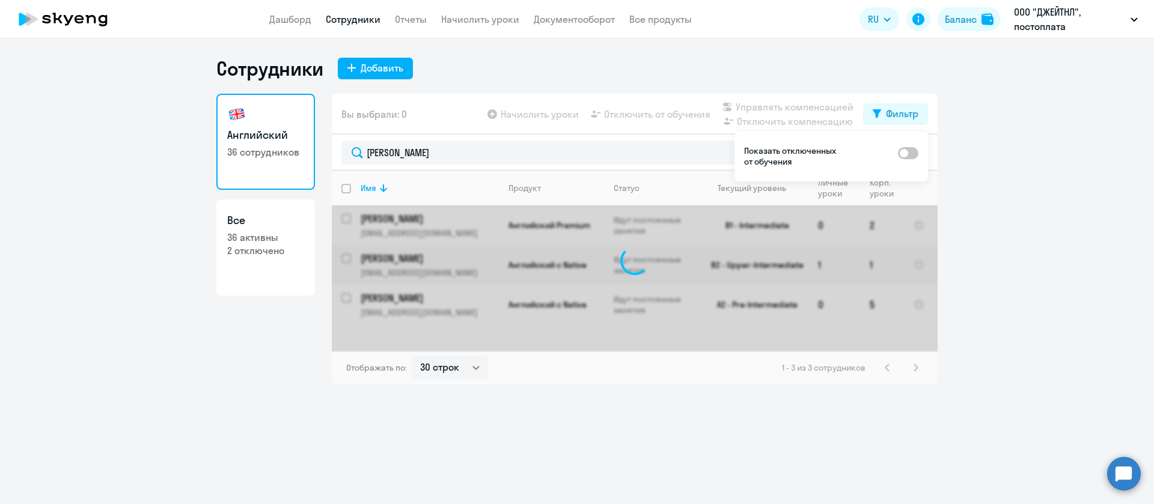
click at [952, 198] on ng-component "Сотрудники Добавить Английский 36 сотрудников Все 36 активны 2 отключено Вы выб…" at bounding box center [577, 220] width 1154 height 328
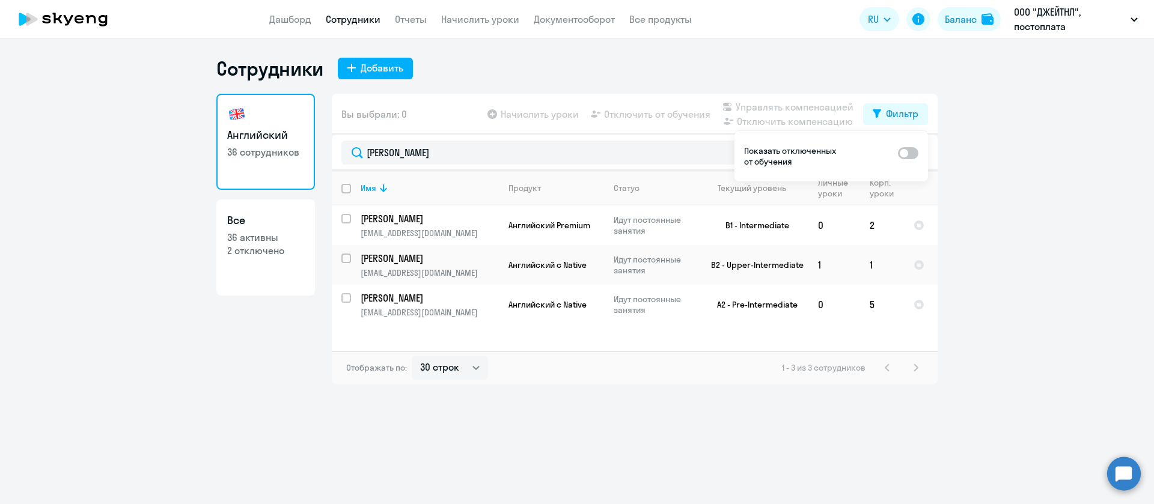
drag, startPoint x: 991, startPoint y: 141, endPoint x: 982, endPoint y: 142, distance: 9.1
click at [993, 141] on ng-component "Сотрудники Добавить Английский 36 сотрудников Все 36 активны 2 отключено Вы выб…" at bounding box center [577, 220] width 1154 height 328
click at [900, 117] on div "Фильтр" at bounding box center [902, 113] width 32 height 14
click at [336, 14] on link "Сотрудники" at bounding box center [353, 19] width 55 height 12
select select "30"
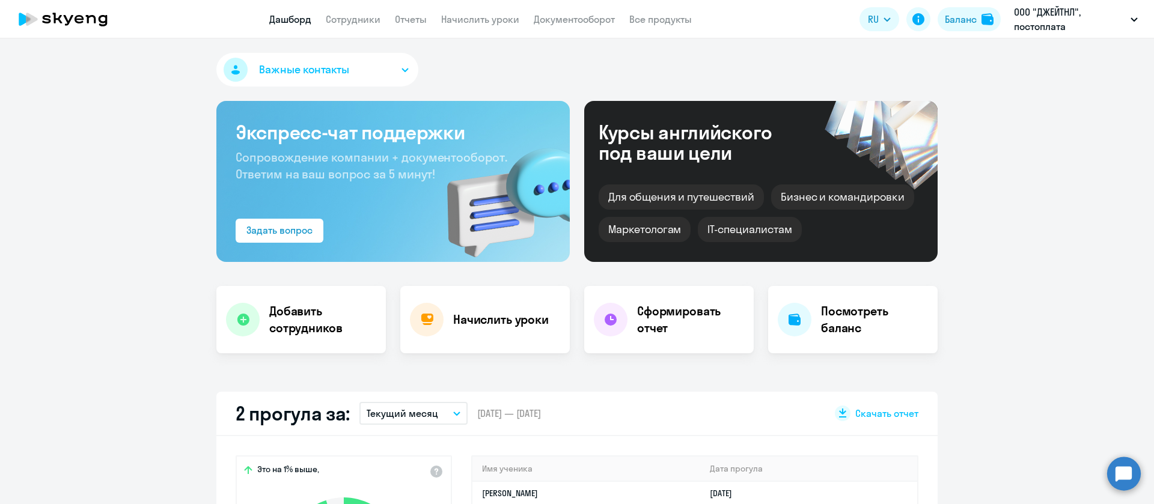
select select "30"
click at [377, 20] on link "Сотрудники" at bounding box center [353, 19] width 55 height 12
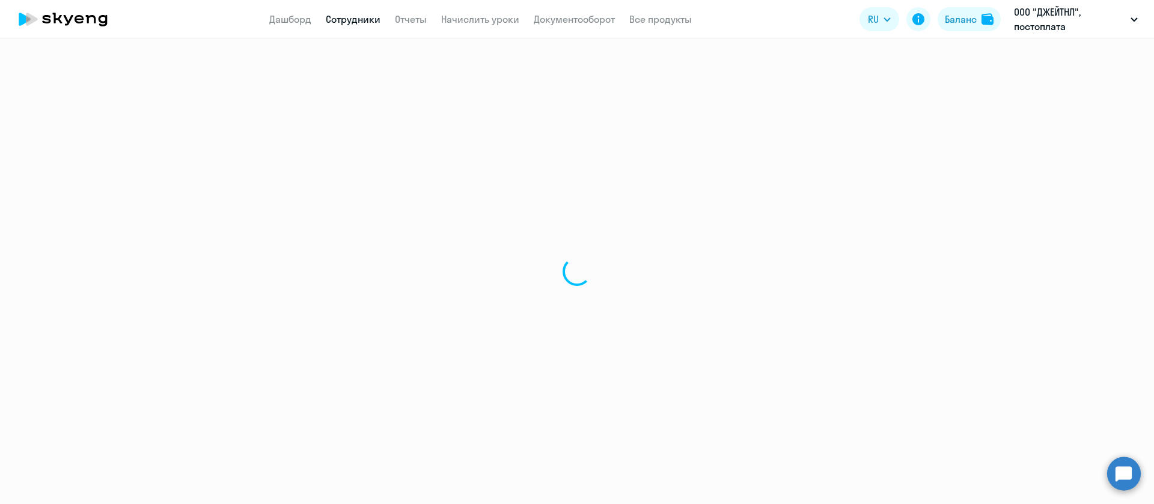
select select "30"
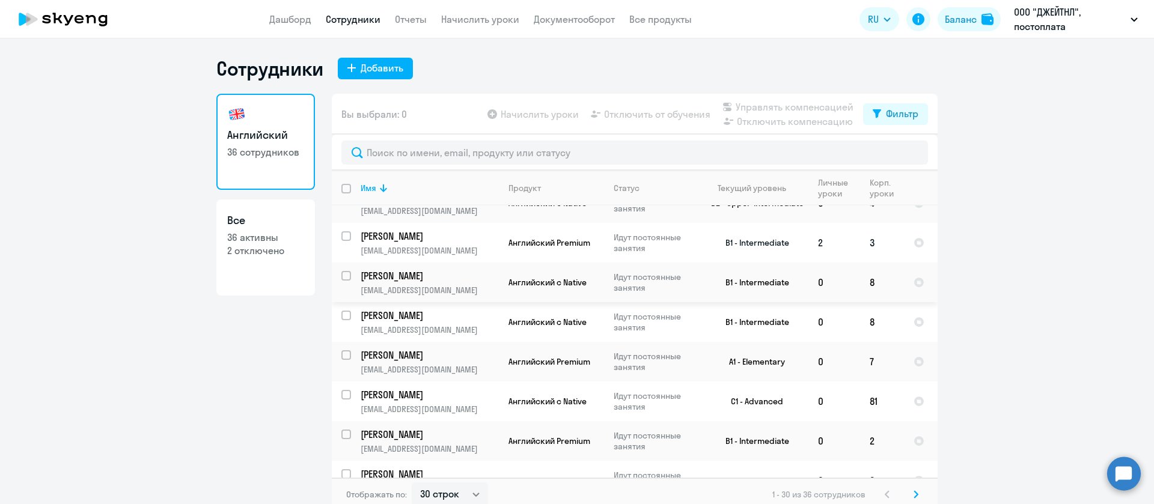
scroll to position [90, 0]
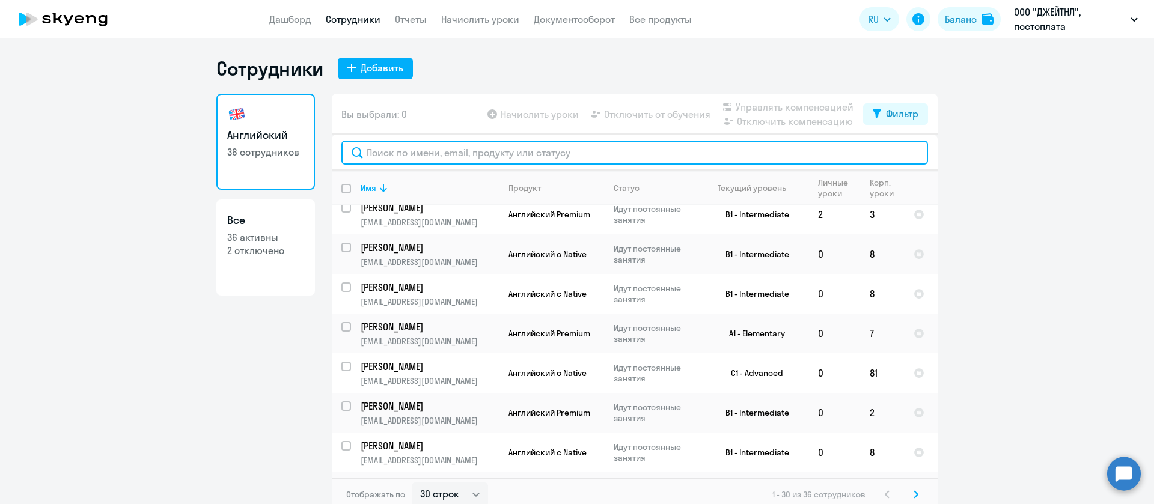
click at [472, 145] on input "text" at bounding box center [634, 153] width 586 height 24
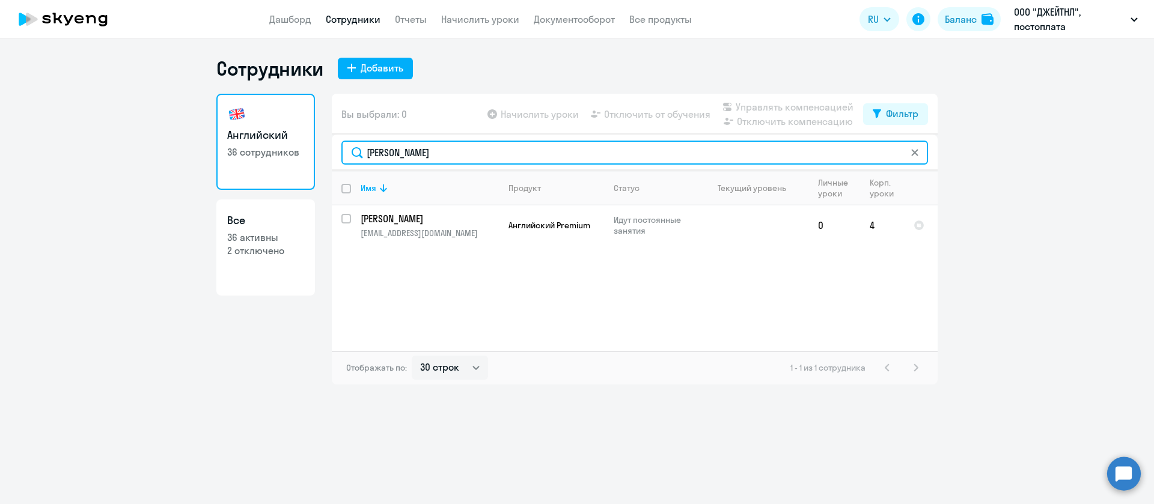
click at [446, 158] on input "мемус" at bounding box center [634, 153] width 586 height 24
click at [454, 161] on input "балыше" at bounding box center [634, 153] width 586 height 24
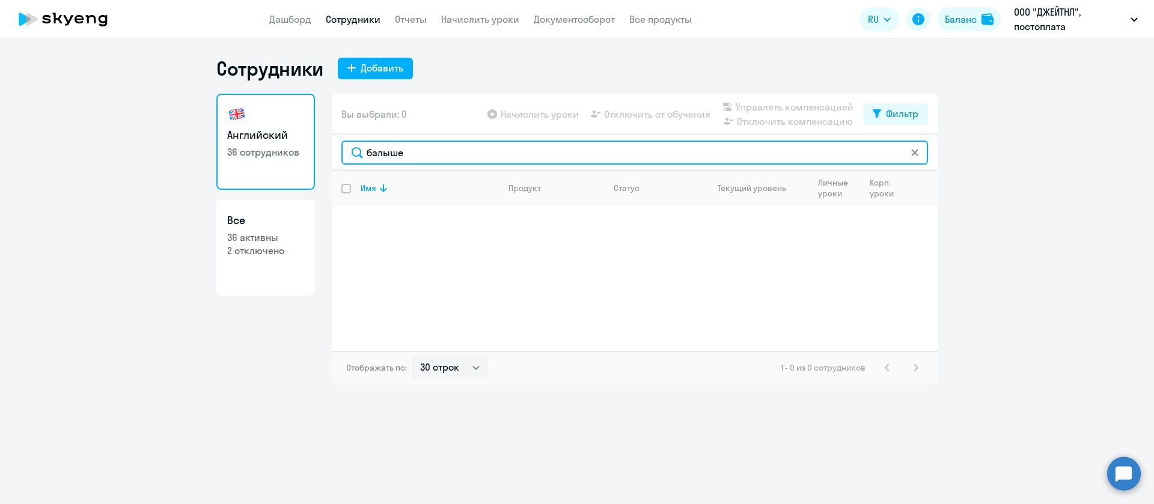
click at [454, 161] on input "балыше" at bounding box center [634, 153] width 586 height 24
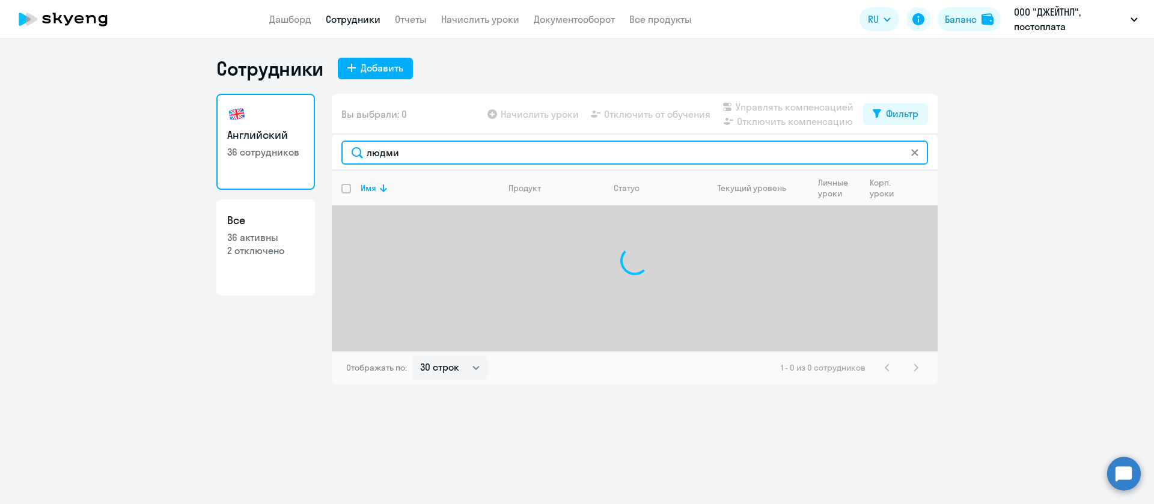
type input "людмил"
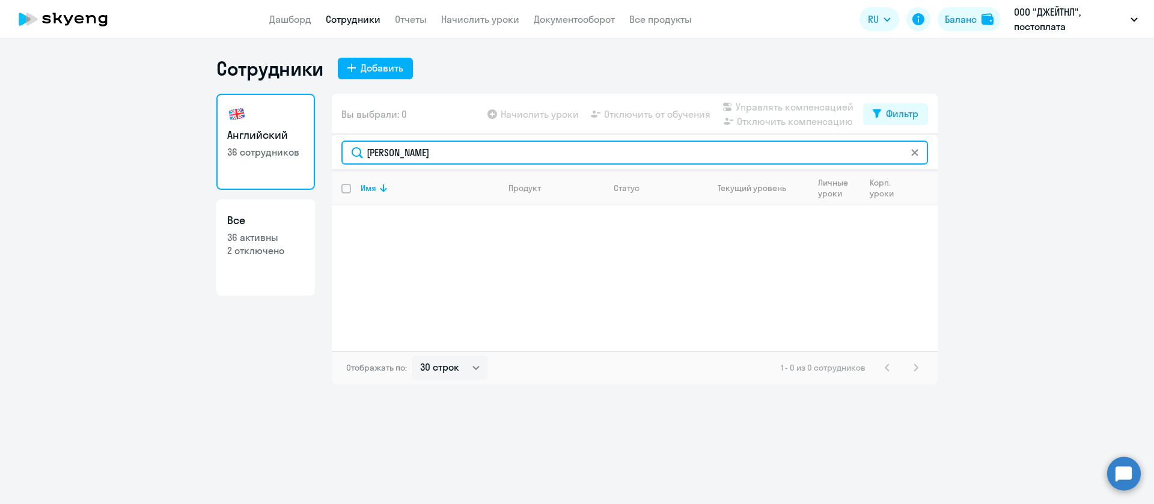
click at [452, 157] on input "людмил" at bounding box center [634, 153] width 586 height 24
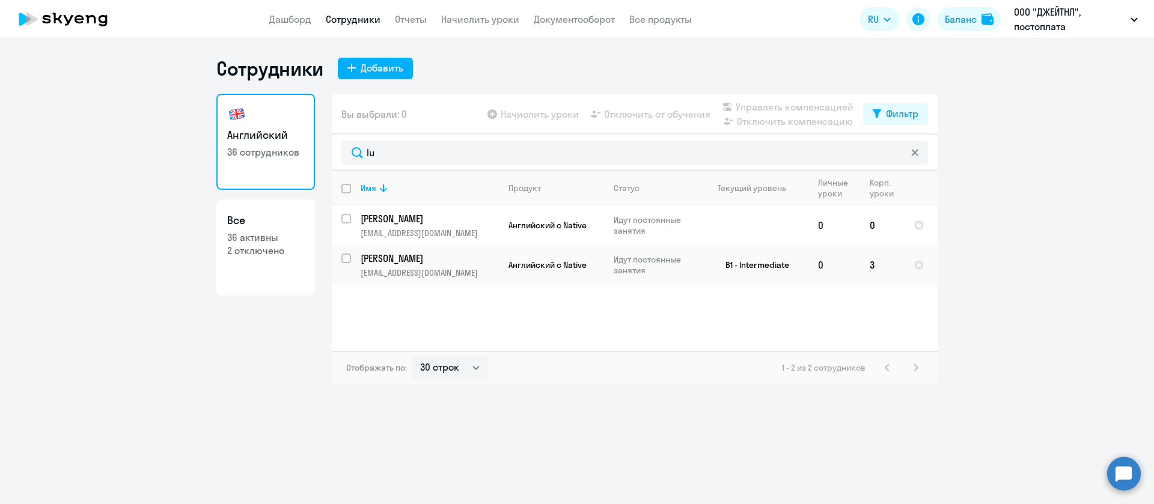
click at [464, 131] on div "Вы выбрали: 0 Начислить уроки Отключить от обучения Управлять компенсацией Откл…" at bounding box center [635, 114] width 606 height 41
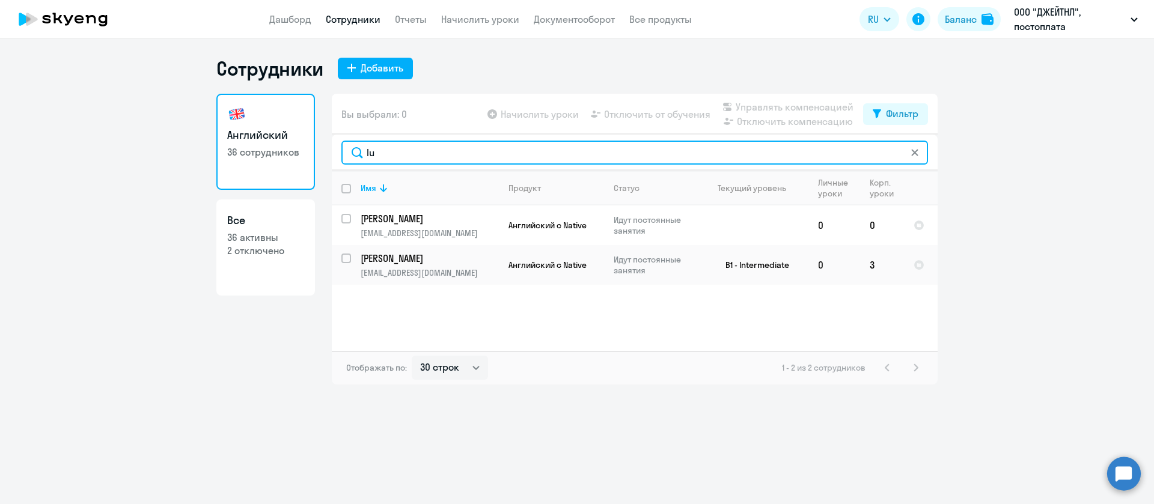
click at [461, 152] on input "lu" at bounding box center [634, 153] width 586 height 24
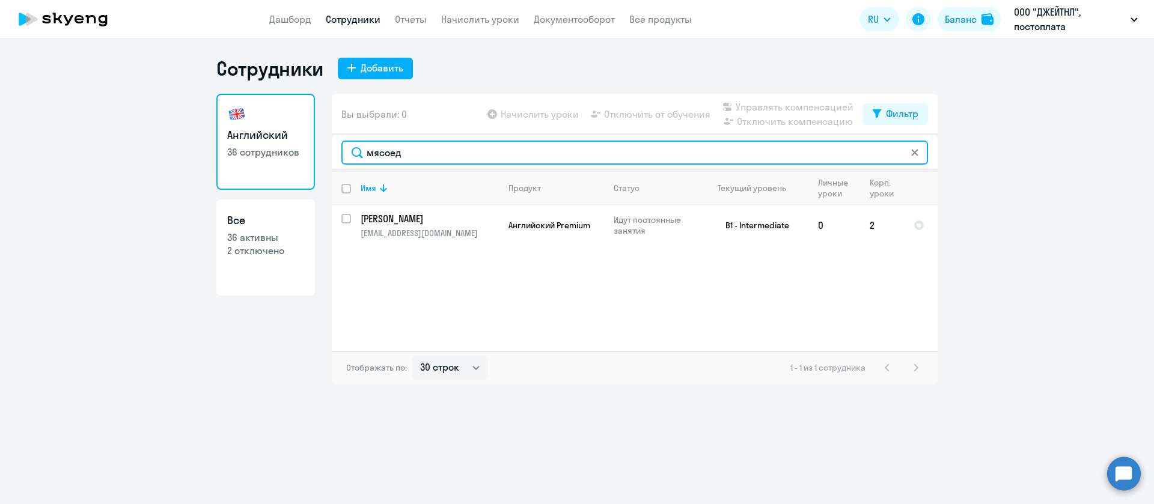
click at [532, 151] on input "мясоед" at bounding box center [634, 153] width 586 height 24
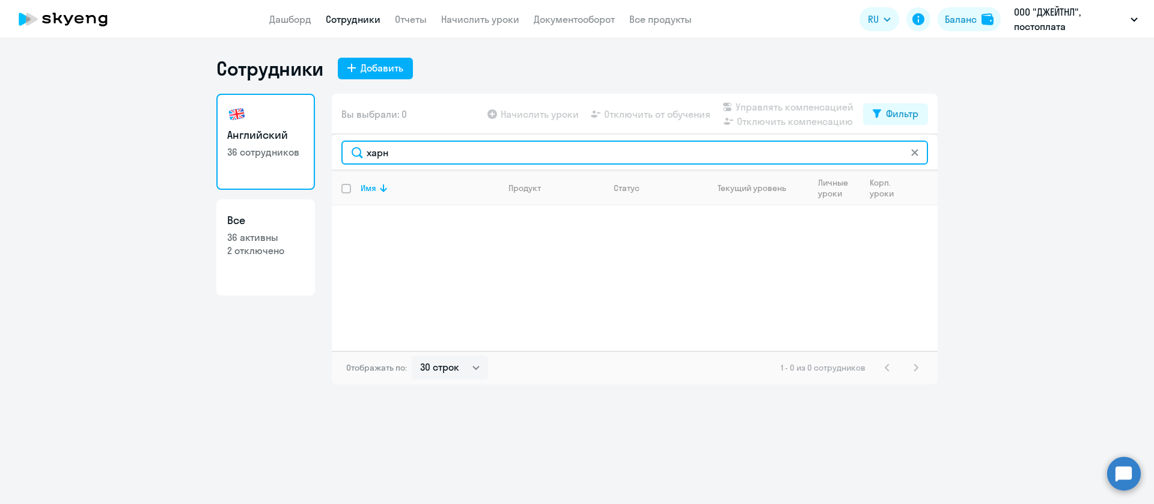
click at [448, 153] on input "харн" at bounding box center [634, 153] width 586 height 24
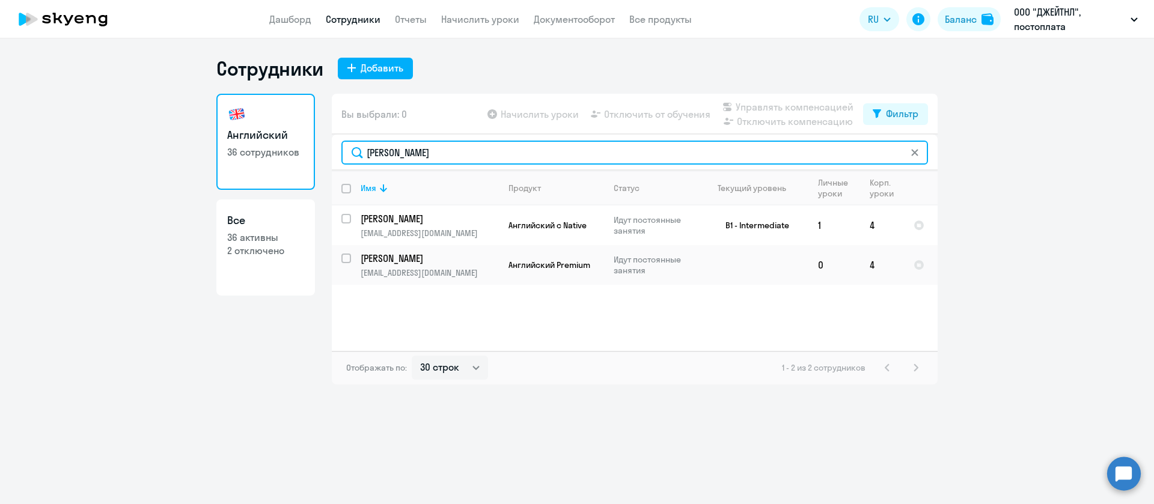
type input "дарья"
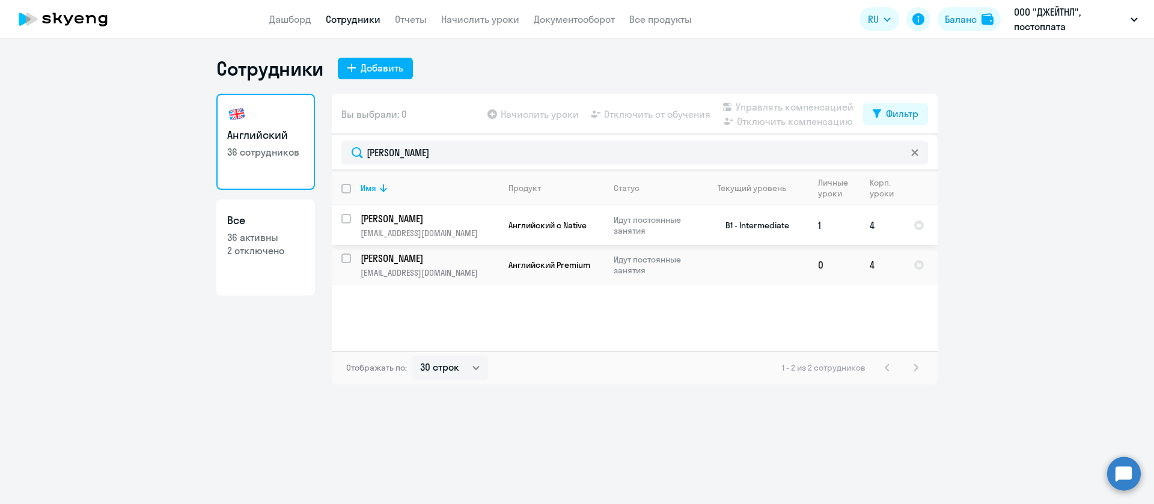
click at [452, 221] on p "[PERSON_NAME]" at bounding box center [429, 218] width 136 height 13
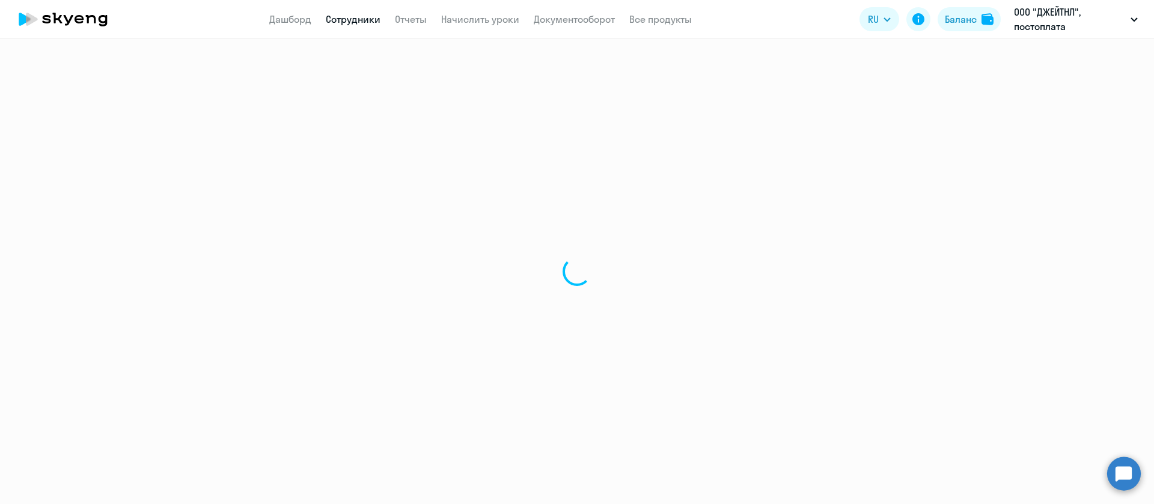
select select "english"
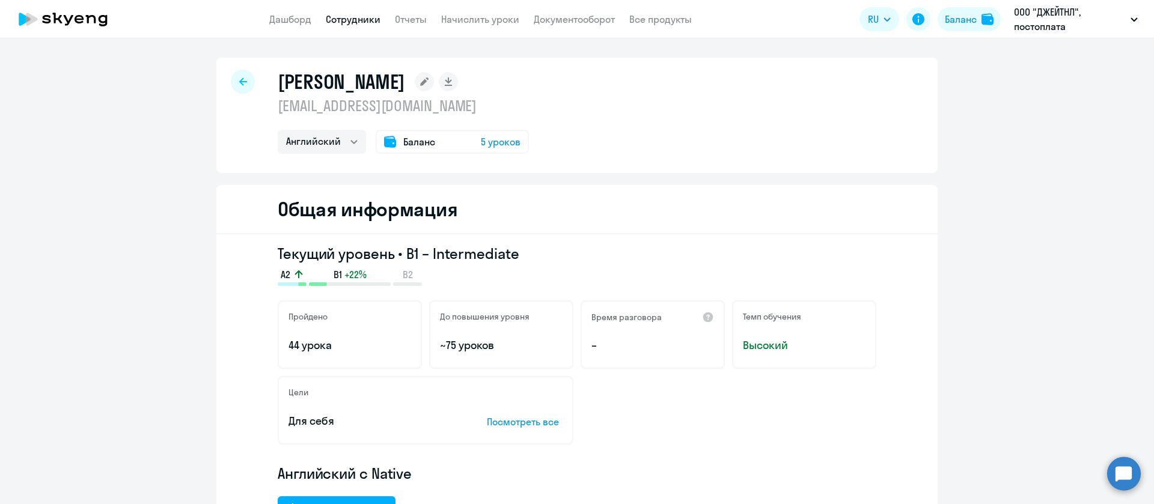
click at [353, 12] on app-menu-item-link "Сотрудники" at bounding box center [353, 19] width 55 height 15
drag, startPoint x: 364, startPoint y: 24, endPoint x: 368, endPoint y: 14, distance: 10.5
click at [366, 23] on link "Сотрудники" at bounding box center [353, 19] width 55 height 12
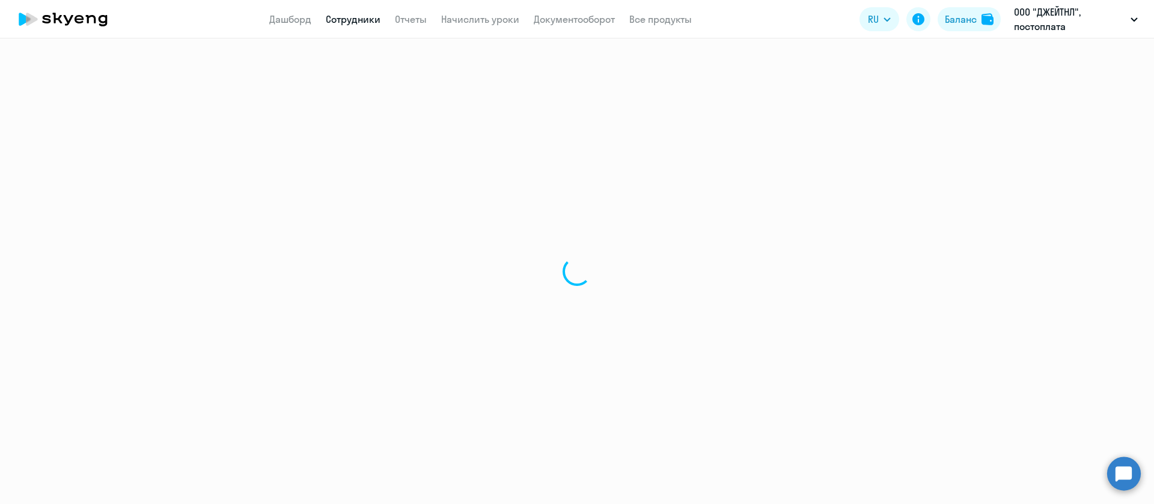
select select "30"
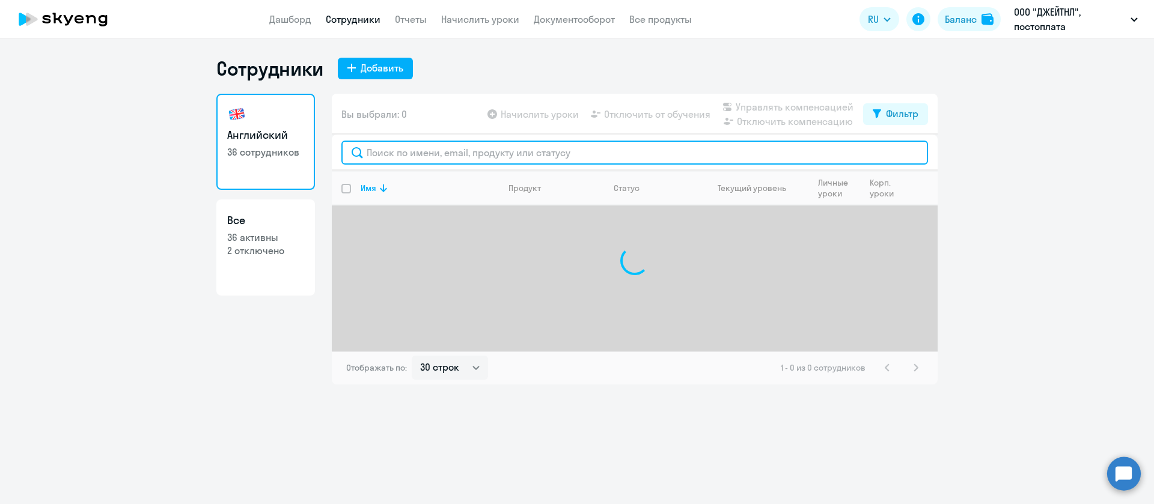
click at [487, 157] on input "text" at bounding box center [634, 153] width 586 height 24
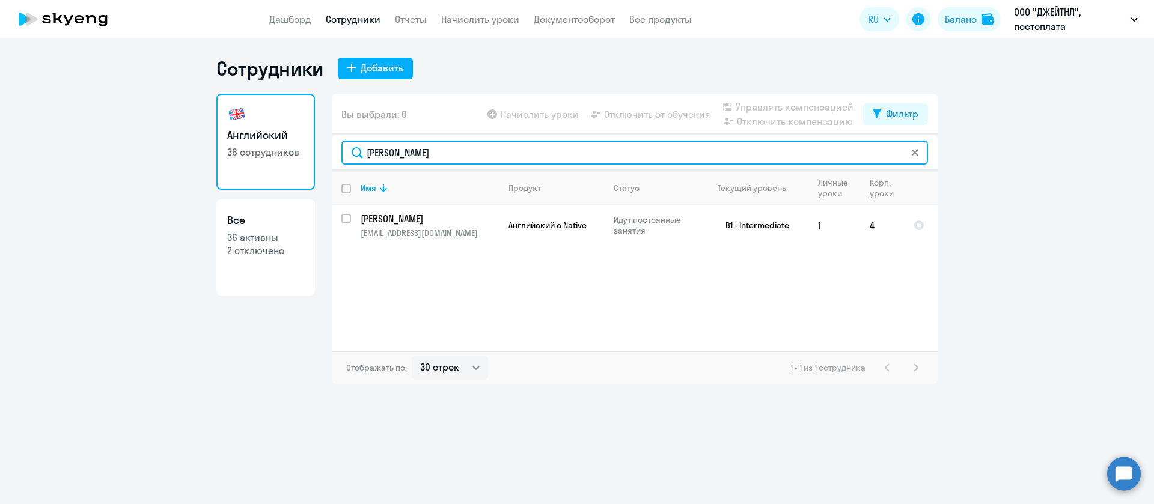
click at [498, 153] on input "яков" at bounding box center [634, 153] width 586 height 24
type input "а"
click at [426, 151] on input "ha" at bounding box center [634, 153] width 586 height 24
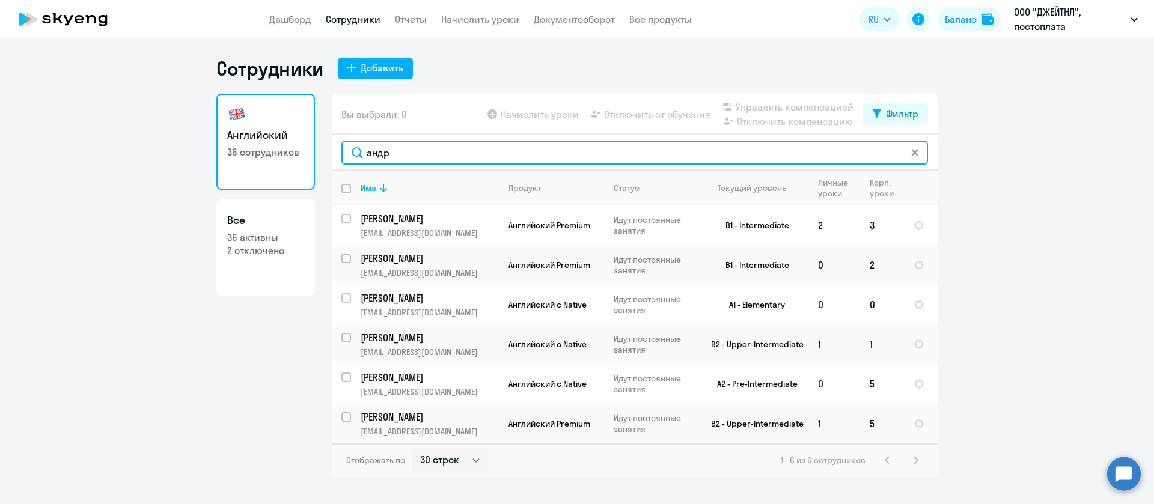
click at [423, 148] on input "андр" at bounding box center [634, 153] width 586 height 24
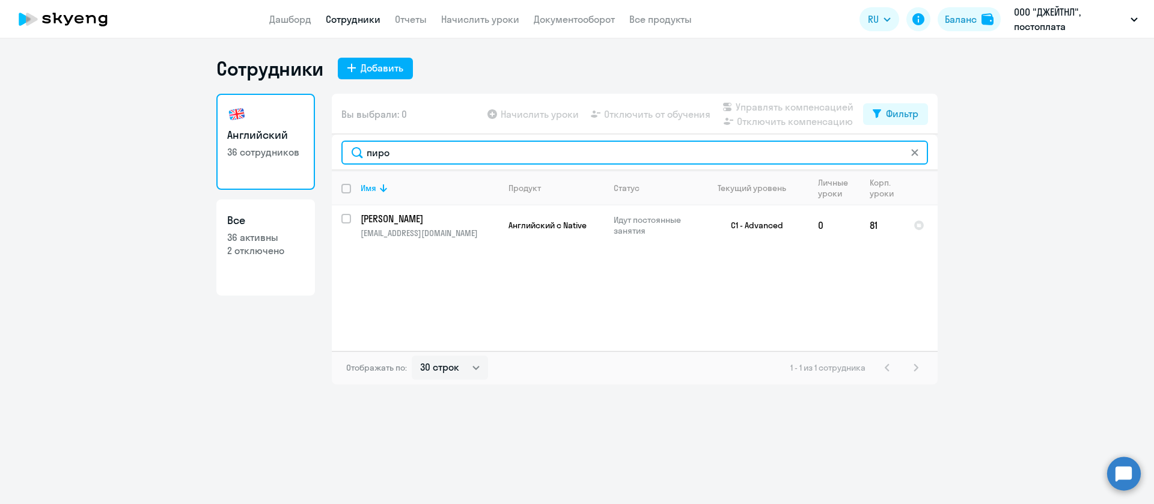
click at [507, 151] on input "пиро" at bounding box center [634, 153] width 586 height 24
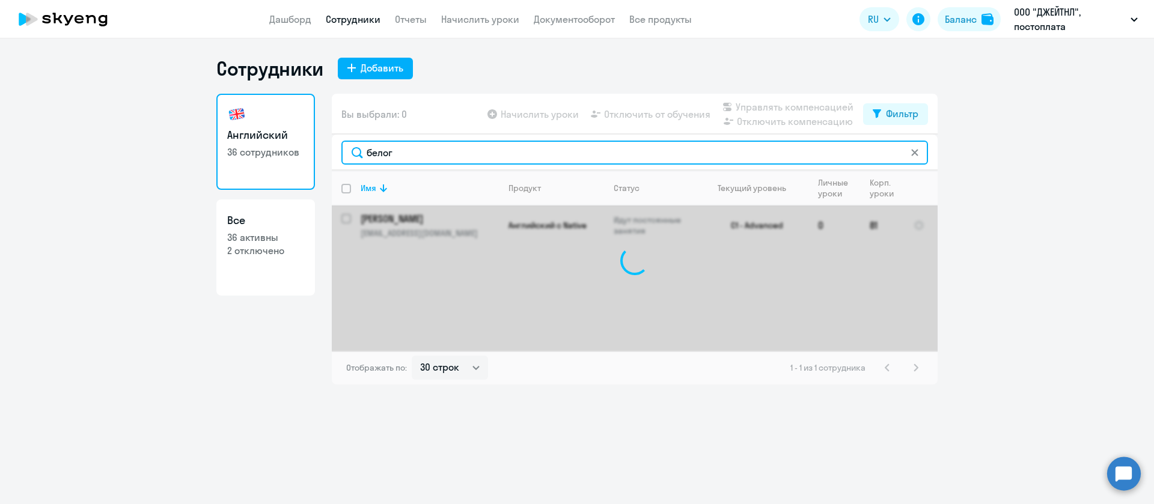
type input "белого"
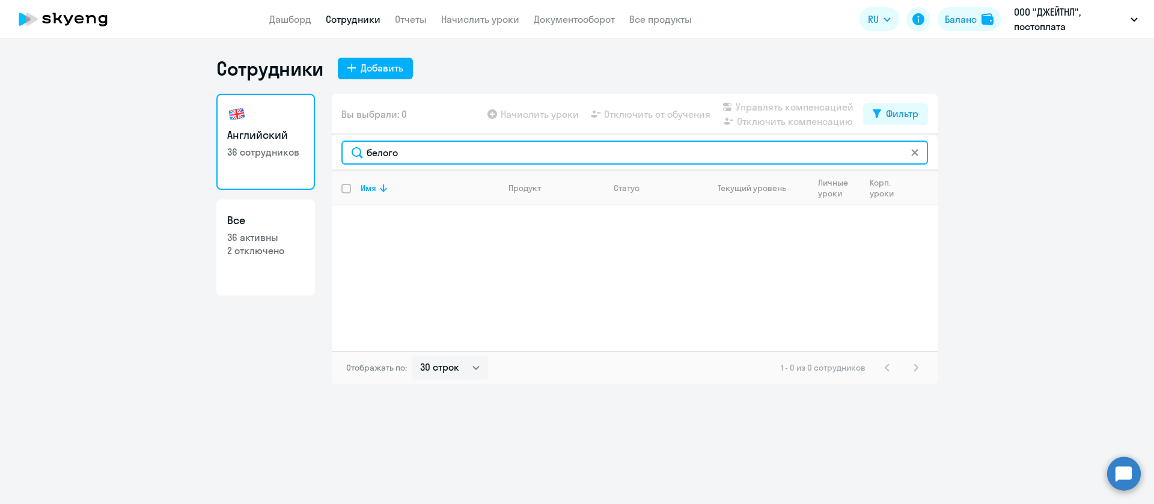
click at [478, 149] on input "белого" at bounding box center [634, 153] width 586 height 24
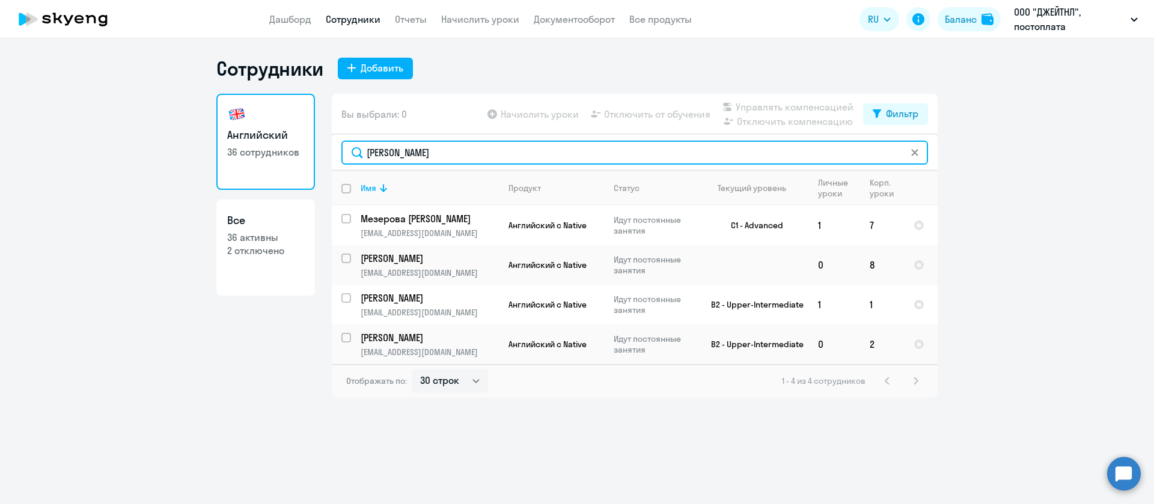
click at [442, 153] on input "мари" at bounding box center [634, 153] width 586 height 24
paste input "елоголовцева Мария"
type input "Белоголовцева Мария"
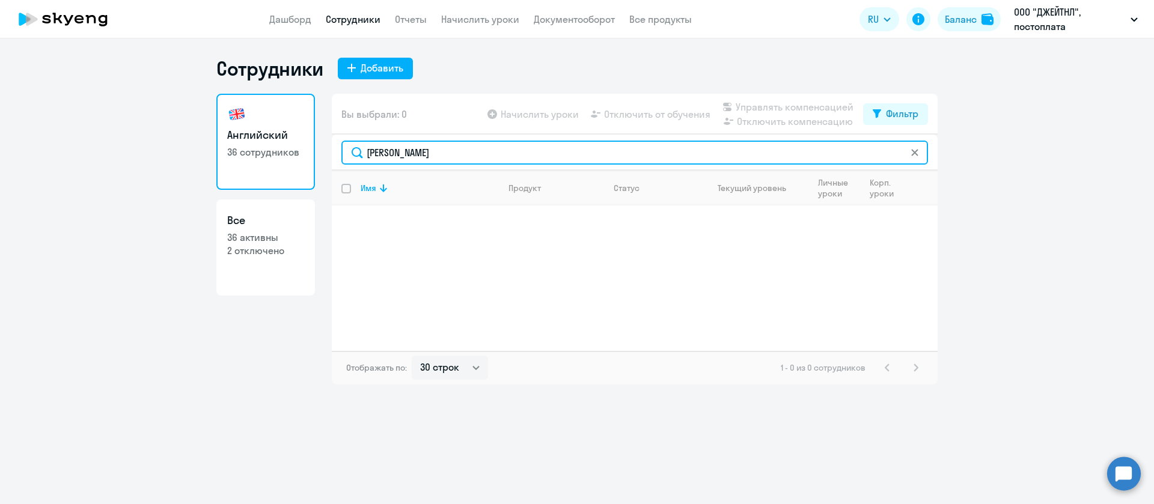
click at [482, 160] on input "Белоголовцева Мария" at bounding box center [634, 153] width 586 height 24
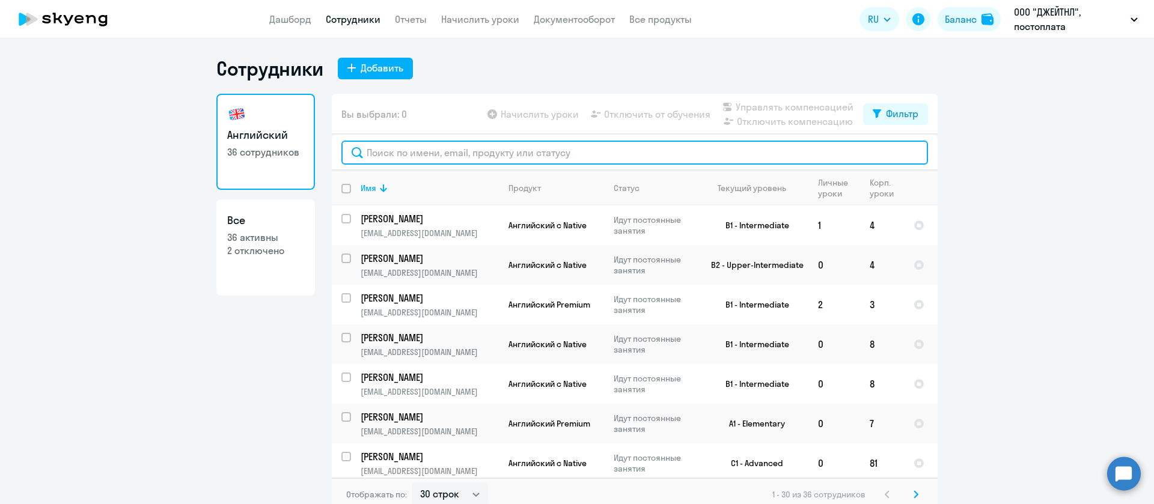
click at [452, 149] on input "text" at bounding box center [634, 153] width 586 height 24
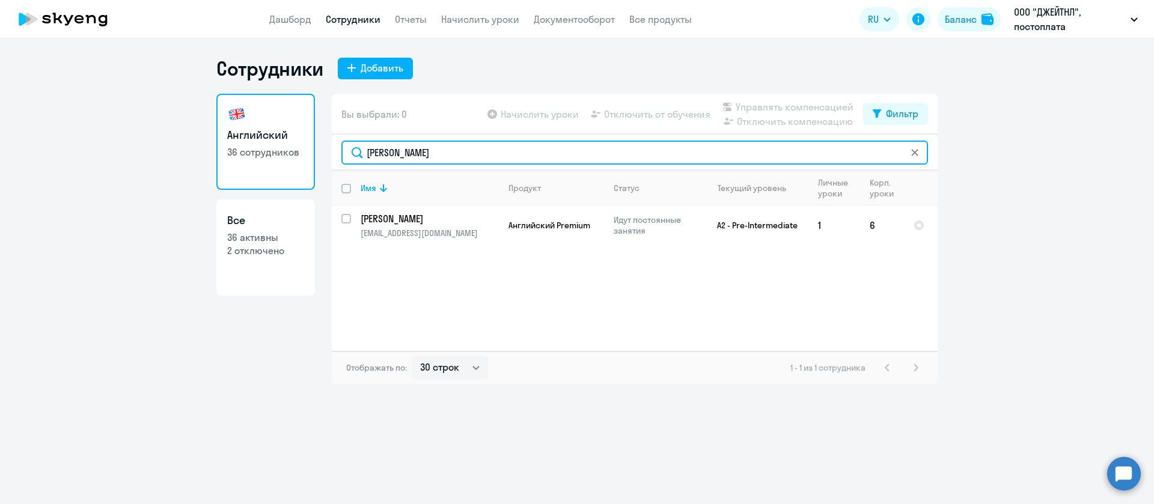
click at [442, 162] on input "буинов" at bounding box center [634, 153] width 586 height 24
click at [460, 152] on input "карп" at bounding box center [634, 153] width 586 height 24
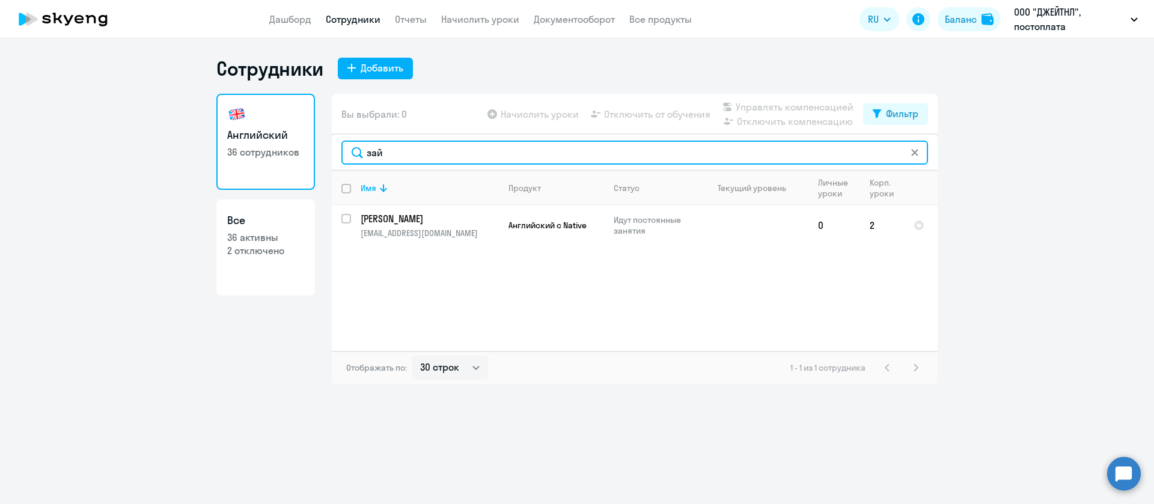
type input "зай"
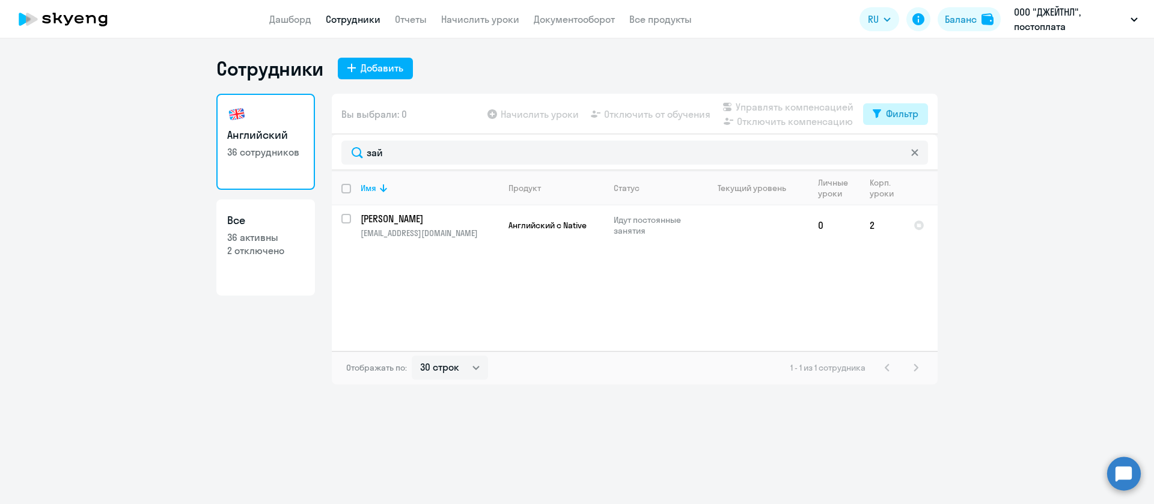
click at [921, 110] on button "Фильтр" at bounding box center [895, 114] width 65 height 22
click at [913, 154] on span at bounding box center [908, 153] width 20 height 12
click at [898, 153] on input "checkbox" at bounding box center [897, 153] width 1 height 1
checkbox input "true"
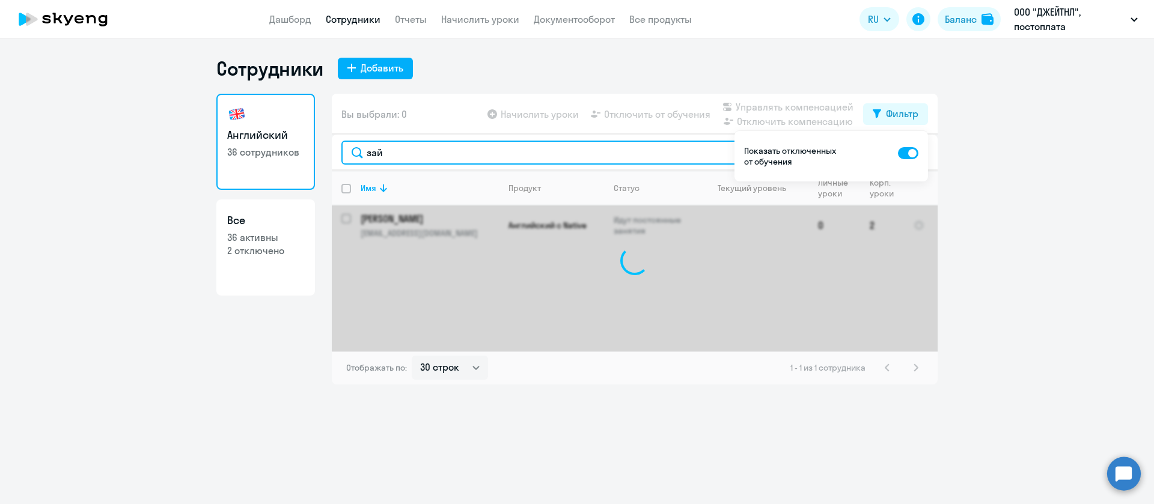
click at [632, 149] on input "зай" at bounding box center [634, 153] width 586 height 24
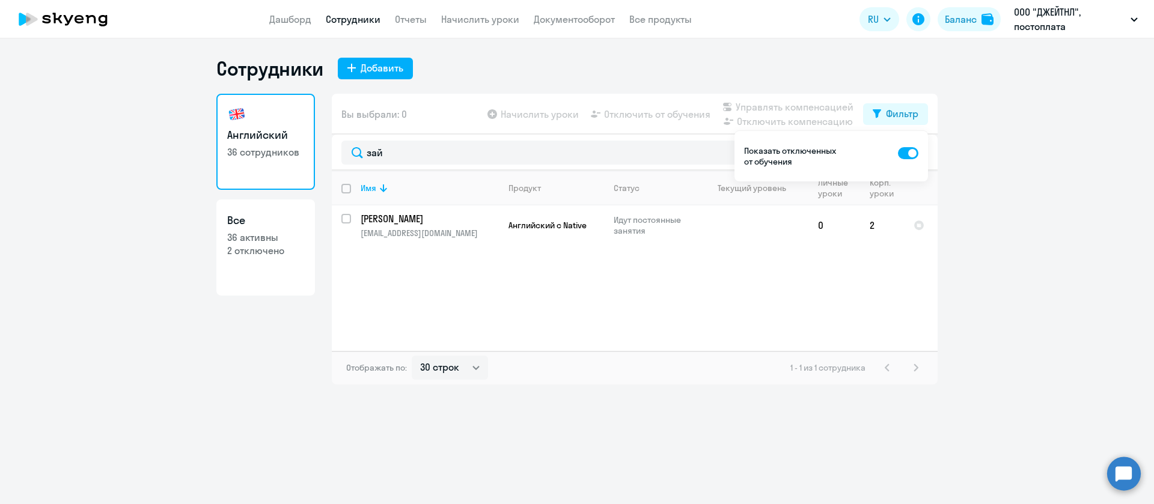
click at [1039, 189] on ng-component "Сотрудники Добавить Английский 36 сотрудников Все 36 активны 2 отключено Вы выб…" at bounding box center [577, 220] width 1154 height 328
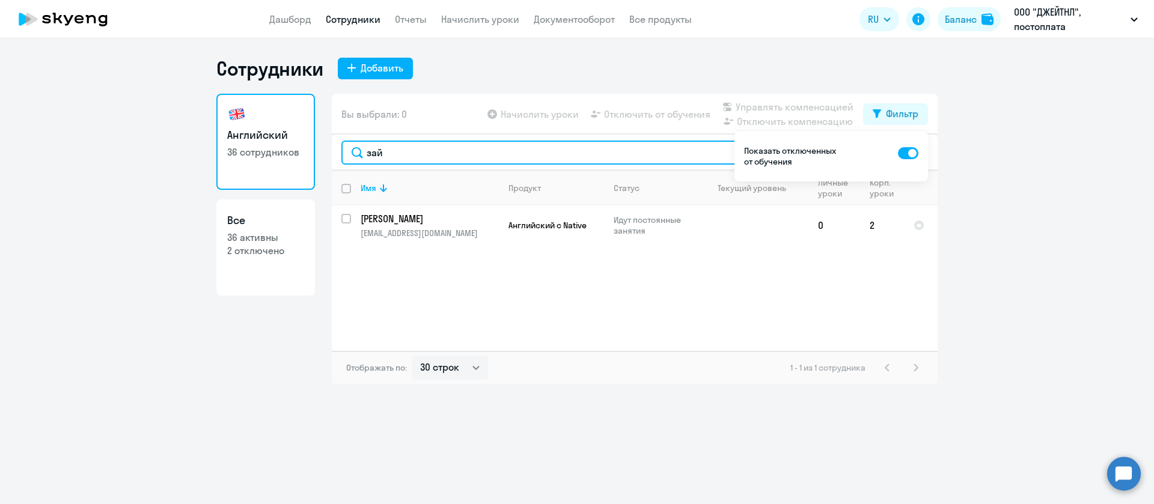
click at [597, 159] on input "зай" at bounding box center [634, 153] width 586 height 24
type input "белого"
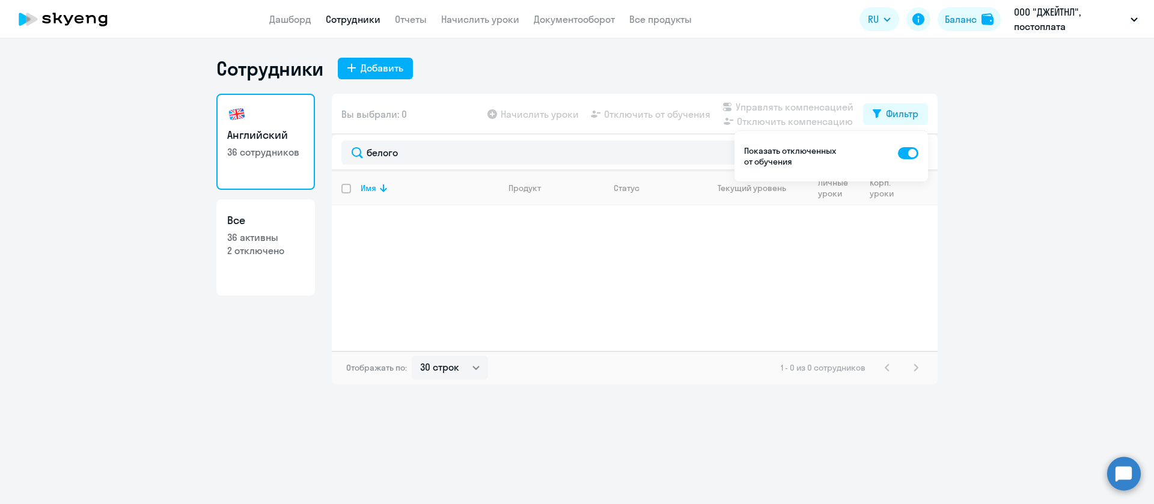
click at [905, 164] on ds-switcher at bounding box center [908, 156] width 20 height 22
click at [912, 157] on span at bounding box center [908, 153] width 20 height 12
click at [898, 153] on input "checkbox" at bounding box center [897, 153] width 1 height 1
checkbox input "false"
drag, startPoint x: 1024, startPoint y: 103, endPoint x: 999, endPoint y: 112, distance: 26.2
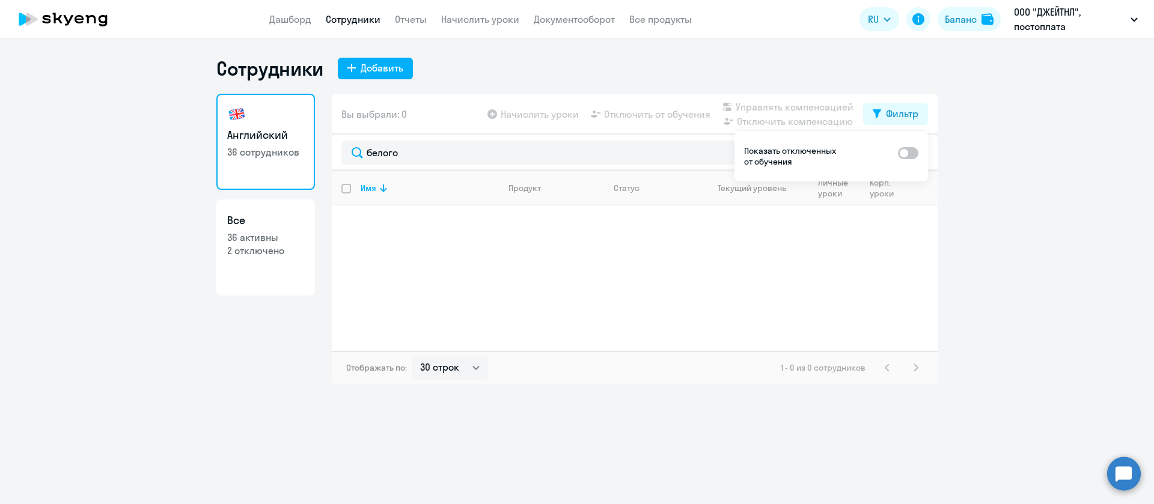
click at [1024, 105] on ng-component "Сотрудники Добавить Английский 36 сотрудников Все 36 активны 2 отключено Вы выб…" at bounding box center [577, 220] width 1154 height 328
click at [259, 147] on p "36 сотрудников" at bounding box center [265, 151] width 77 height 13
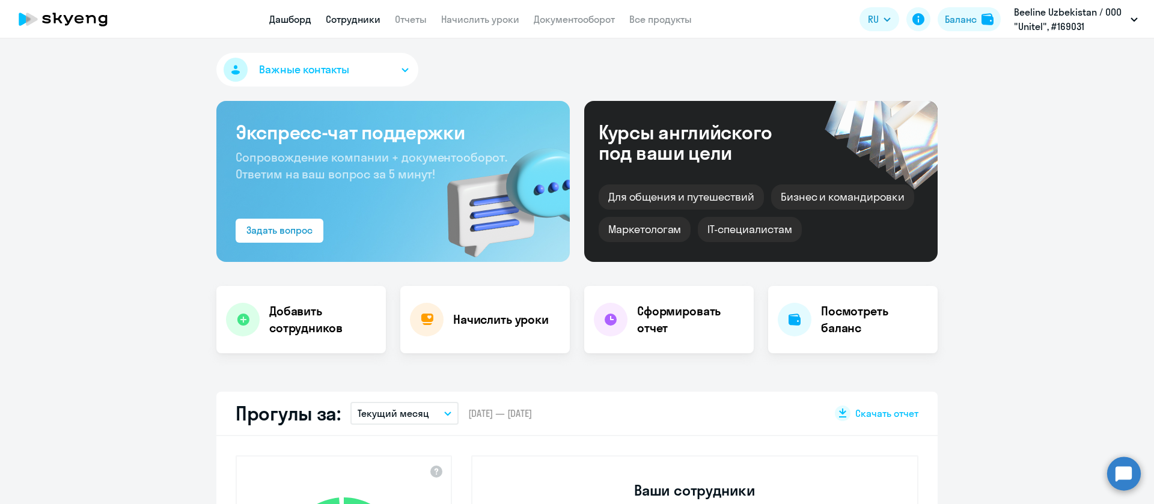
drag, startPoint x: 356, startPoint y: 30, endPoint x: 361, endPoint y: 23, distance: 8.3
click at [356, 29] on app-header "Дашборд Сотрудники Отчеты Начислить уроки Документооборот Все продукты Дашборд …" at bounding box center [577, 19] width 1154 height 38
click at [361, 22] on link "Сотрудники" at bounding box center [353, 19] width 55 height 12
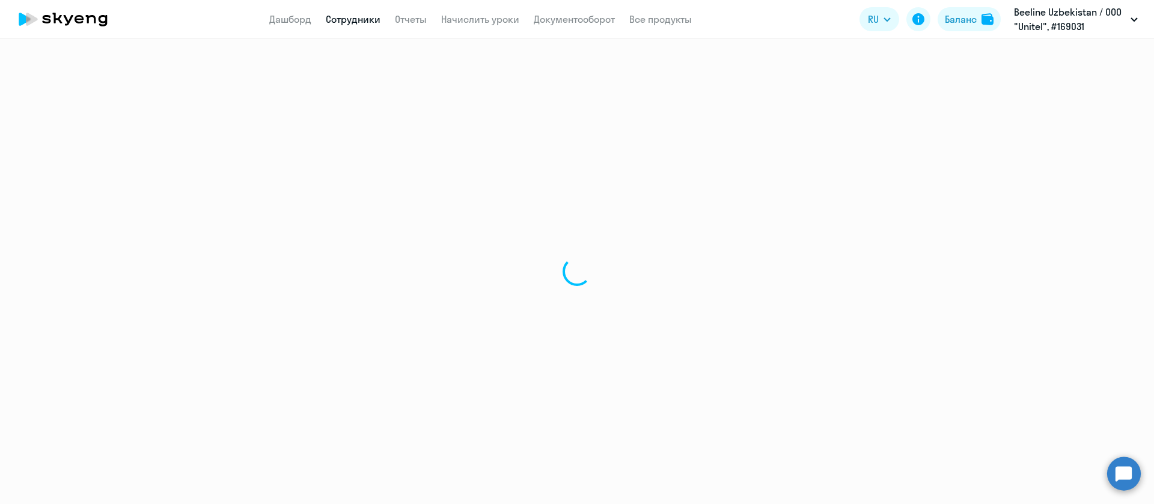
select select "30"
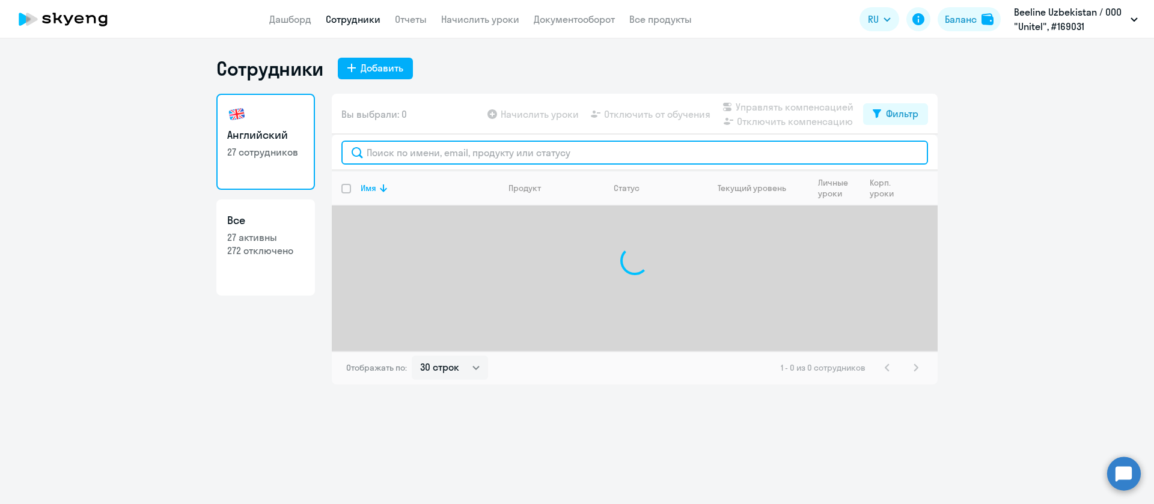
click at [435, 156] on input "text" at bounding box center [634, 153] width 586 height 24
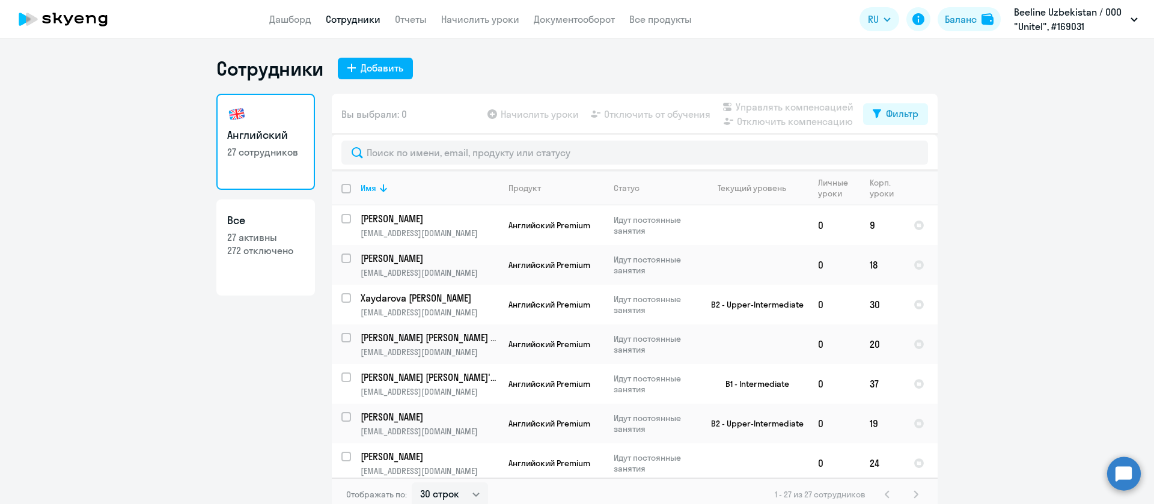
click at [454, 138] on div at bounding box center [635, 153] width 606 height 36
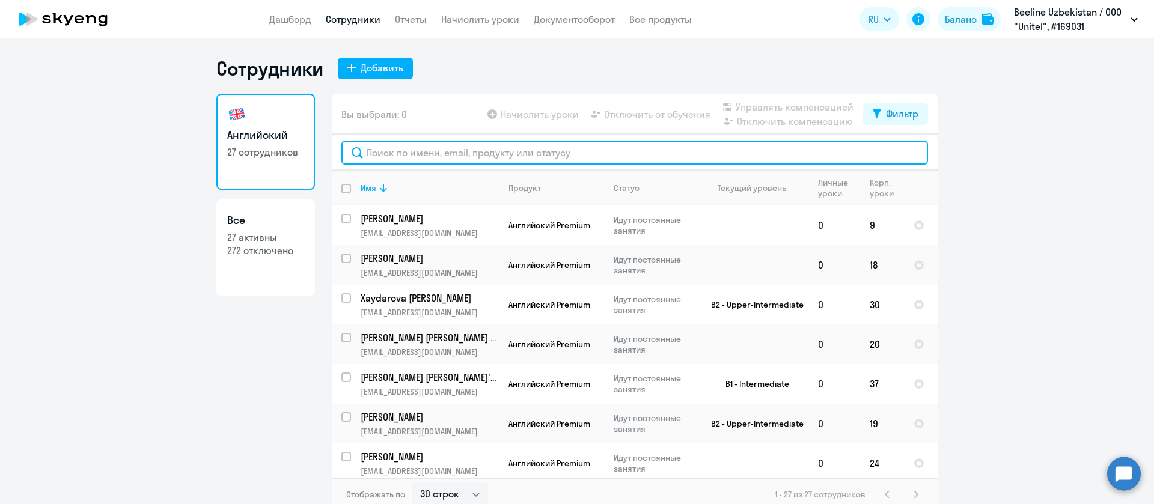
click at [456, 151] on input "text" at bounding box center [634, 153] width 586 height 24
paste input "Kurtov"
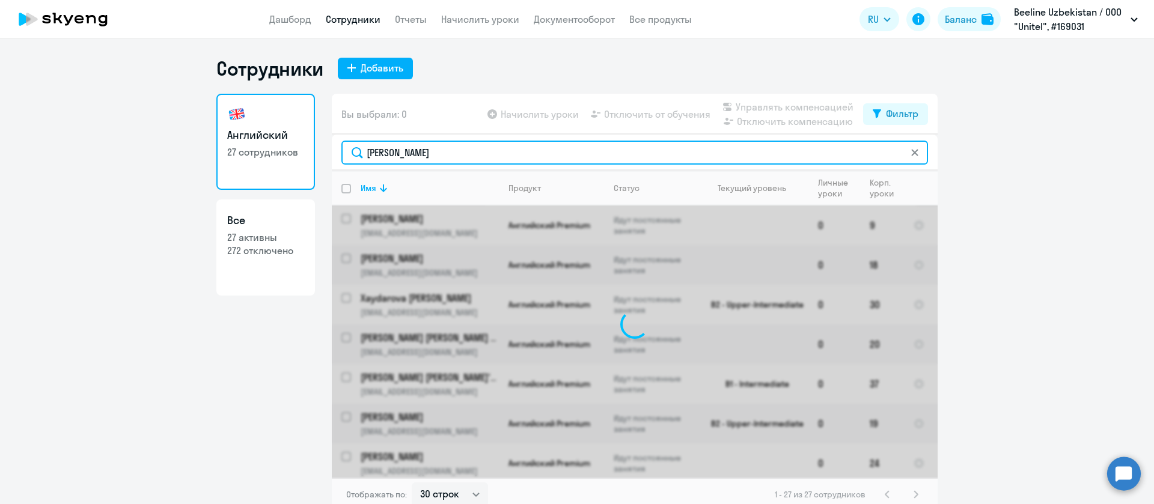
type input "Kurtov"
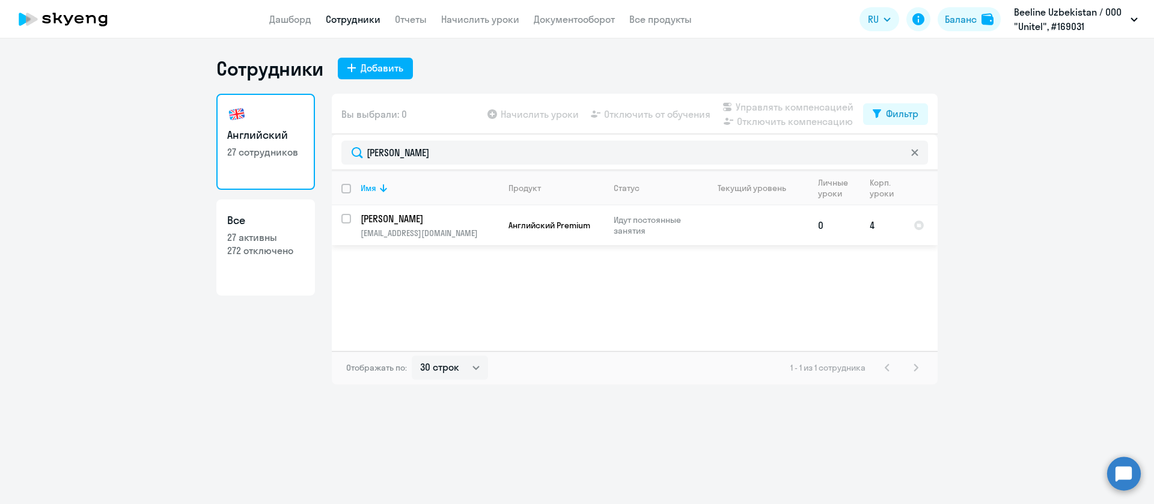
click at [434, 210] on td "Kurtov Denis Olegovich dkurtov@beeline.uz" at bounding box center [425, 226] width 148 height 40
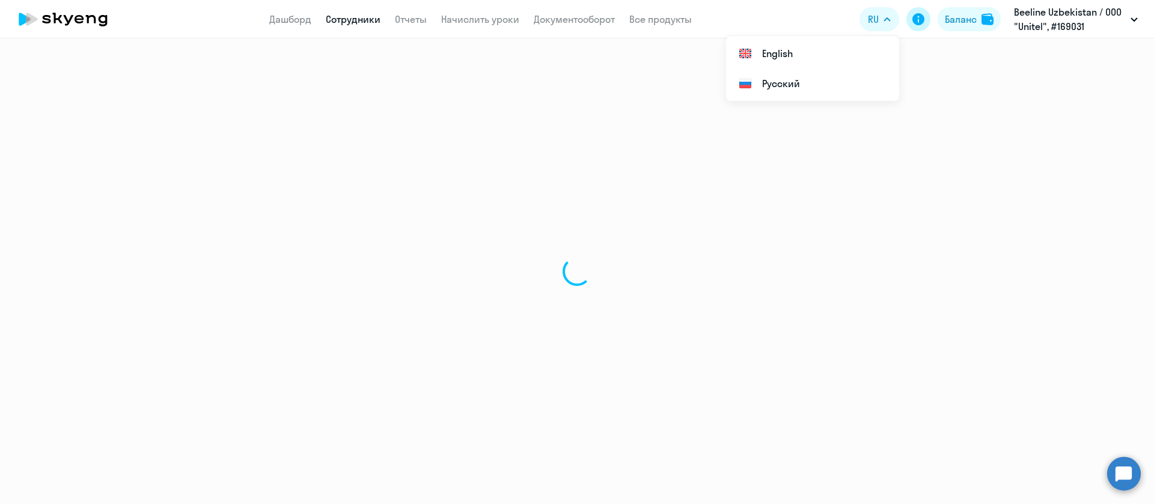
select select "english"
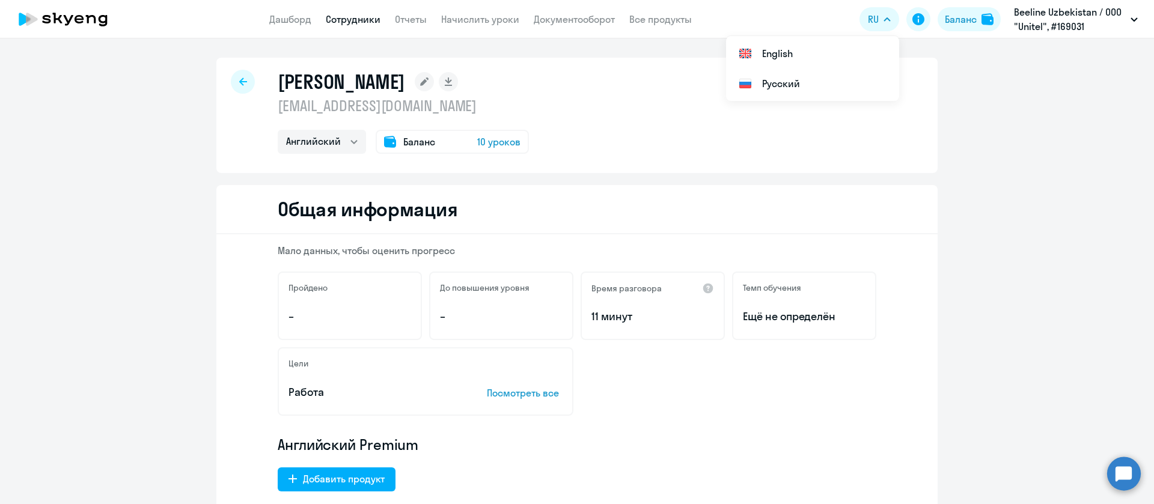
click at [362, 108] on p "dkurtov@beeline.uz" at bounding box center [403, 105] width 251 height 19
copy p "dkurtov@beeline.uz"
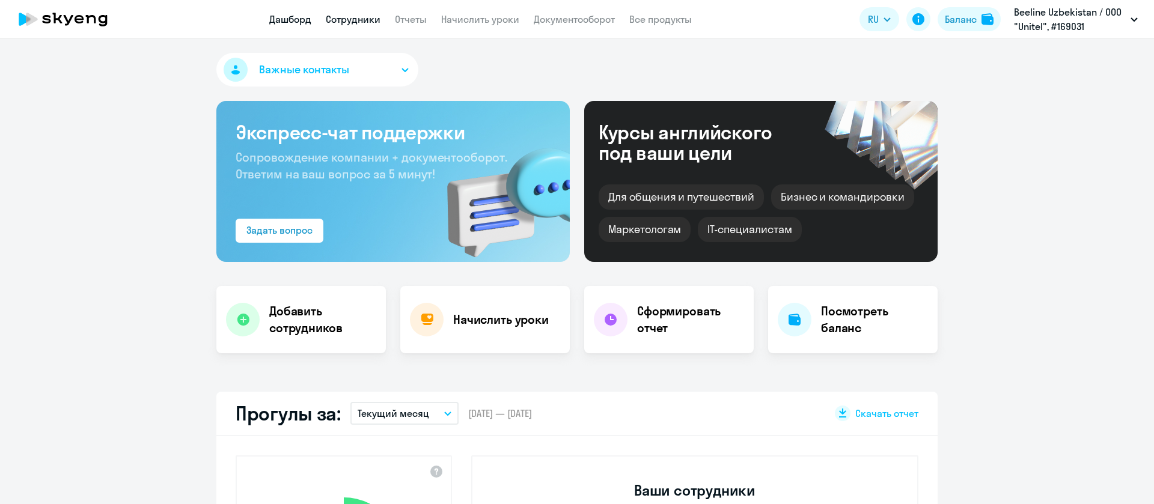
click at [341, 15] on link "Сотрудники" at bounding box center [353, 19] width 55 height 12
select select "30"
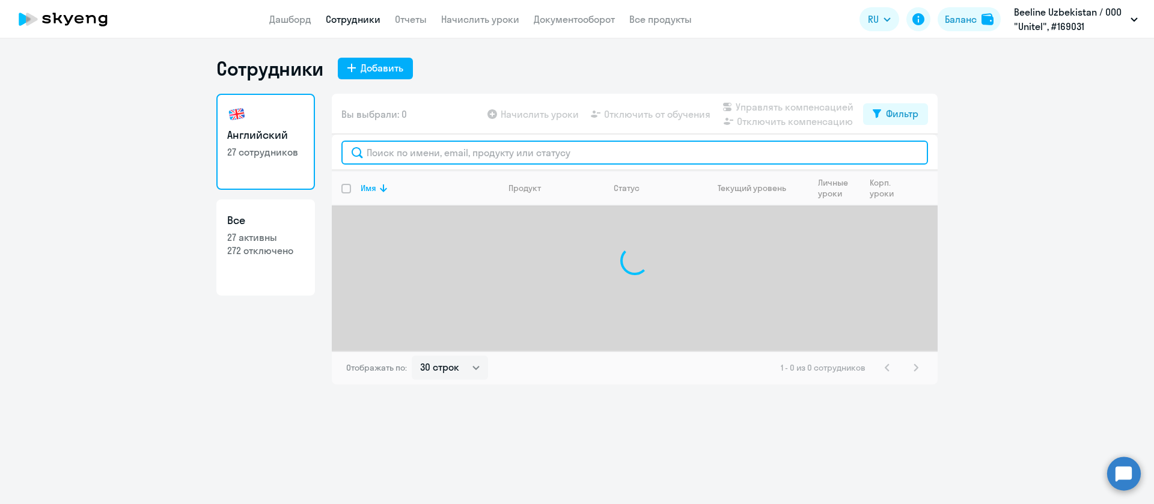
click at [409, 153] on input "text" at bounding box center [634, 153] width 586 height 24
paste input "Raximov"
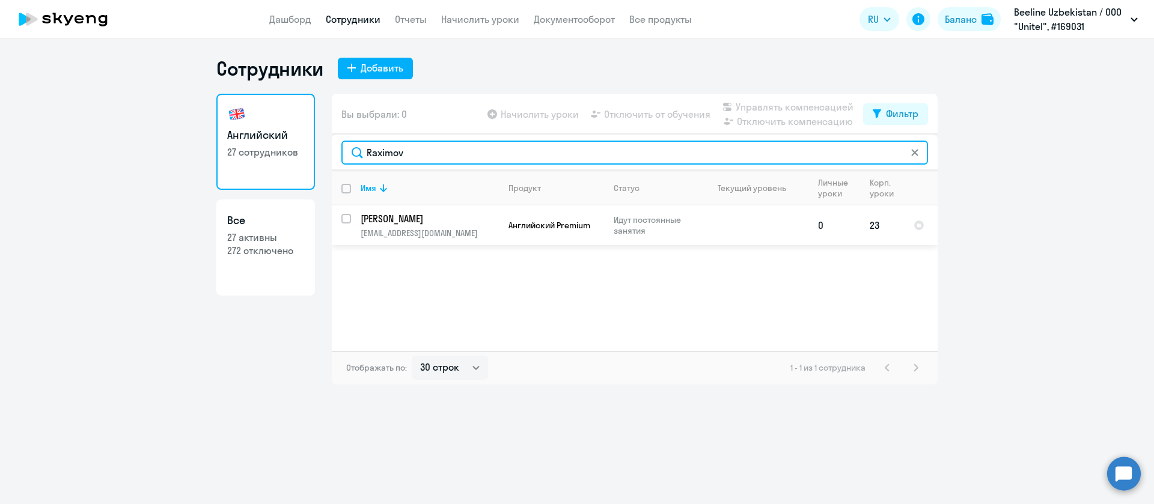
type input "Raximov"
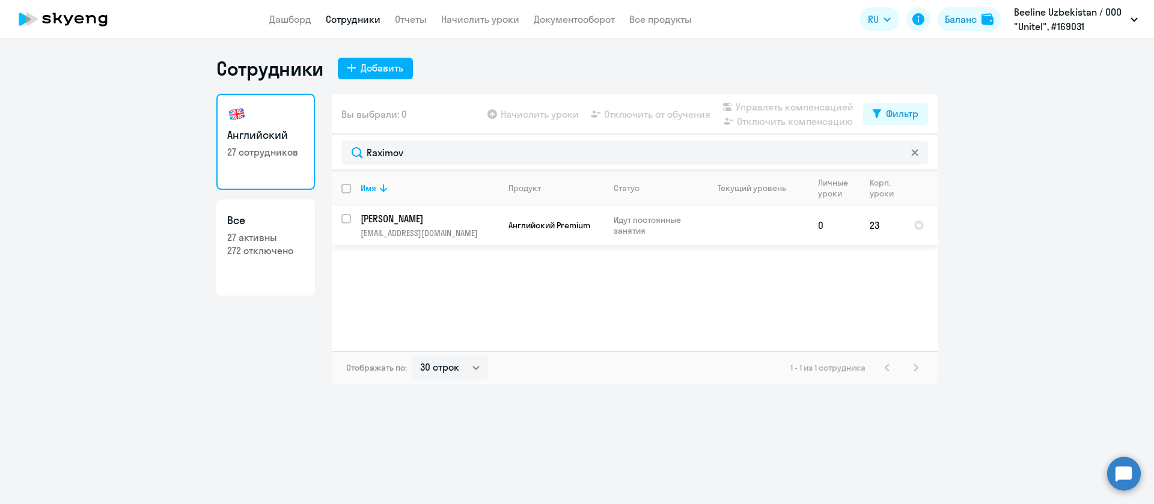
click at [413, 219] on p "[PERSON_NAME]" at bounding box center [429, 218] width 136 height 13
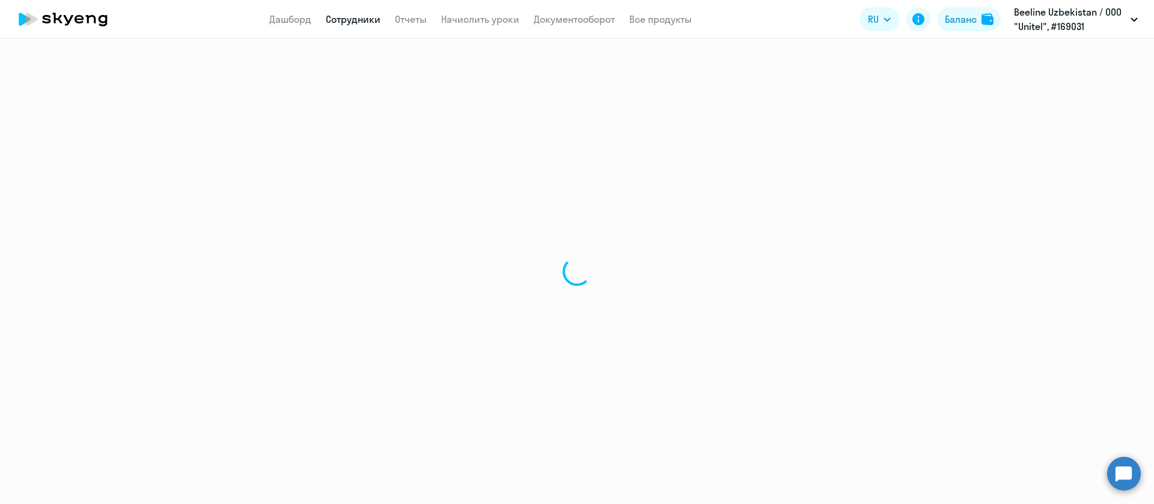
select select "english"
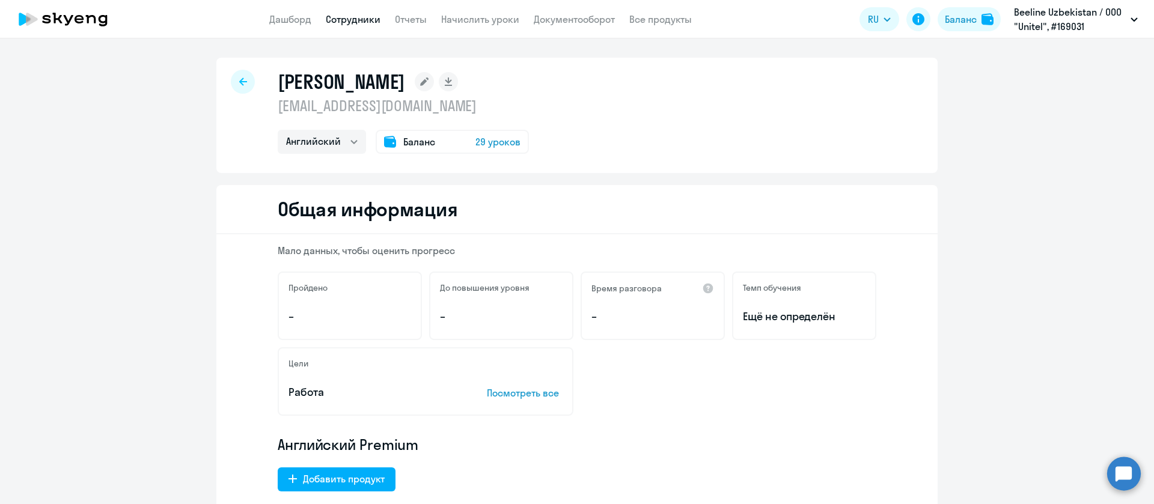
click at [315, 108] on p "[EMAIL_ADDRESS][DOMAIN_NAME]" at bounding box center [403, 105] width 251 height 19
copy p "[EMAIL_ADDRESS][DOMAIN_NAME]"
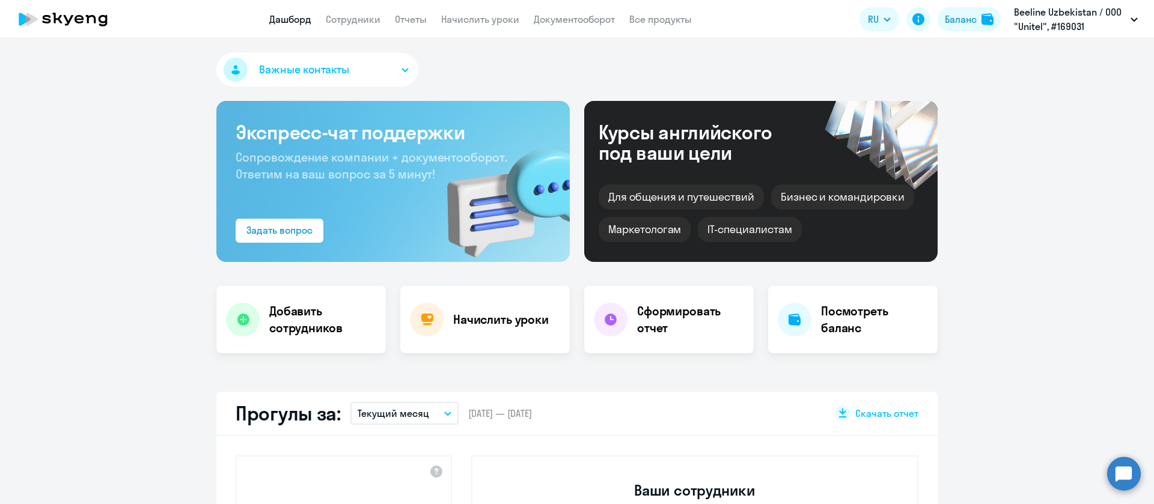
select select "30"
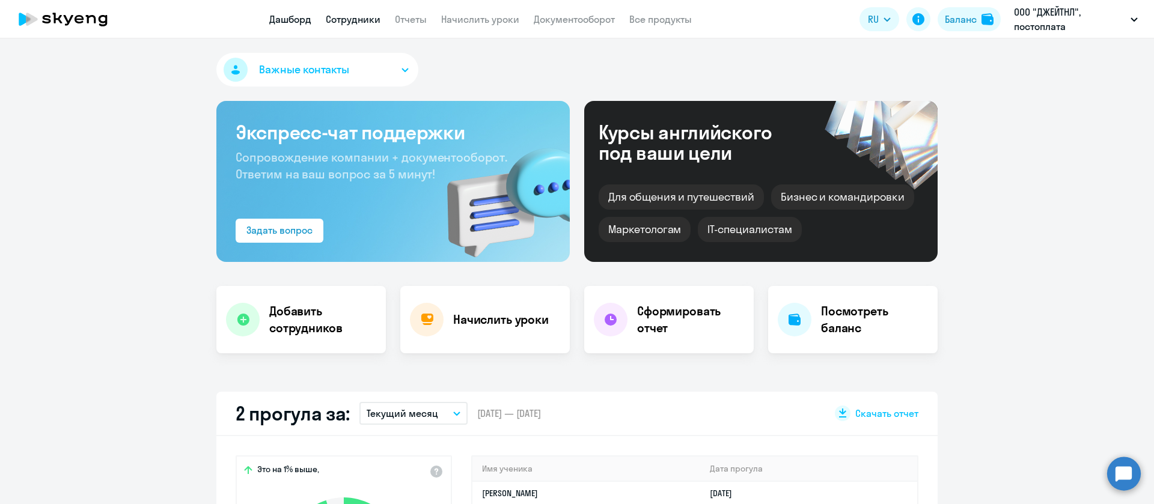
click at [350, 23] on link "Сотрудники" at bounding box center [353, 19] width 55 height 12
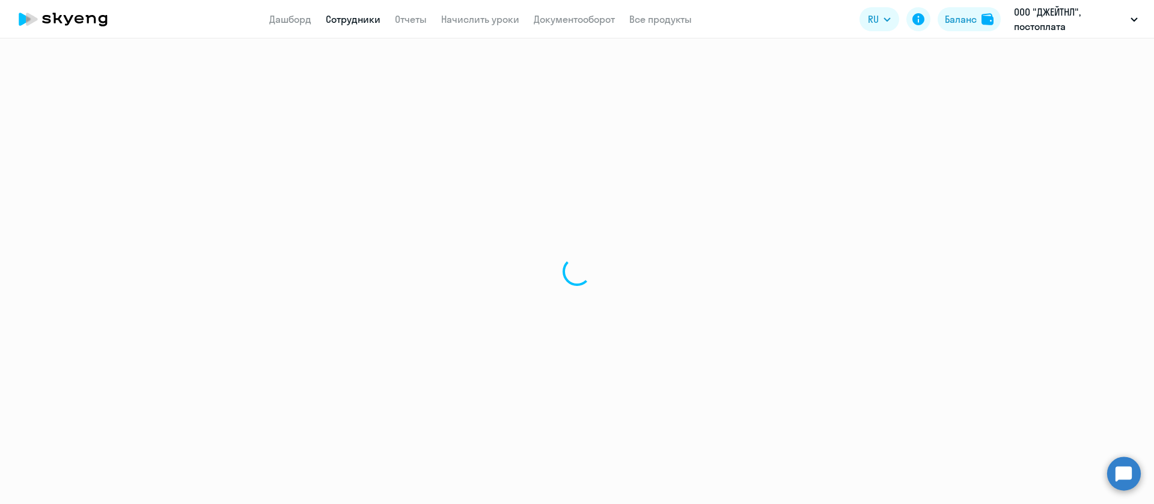
select select "30"
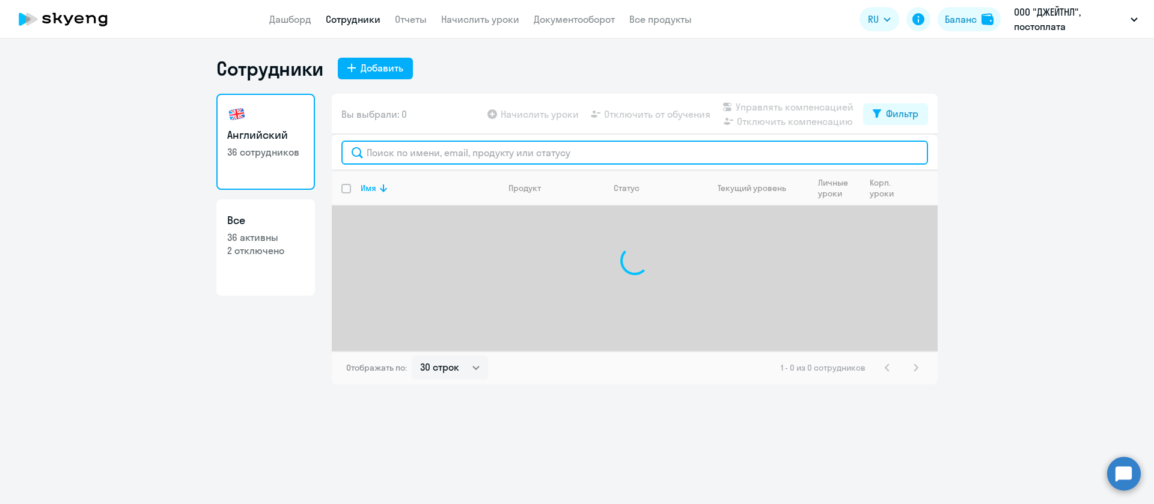
click at [431, 157] on input "text" at bounding box center [634, 153] width 586 height 24
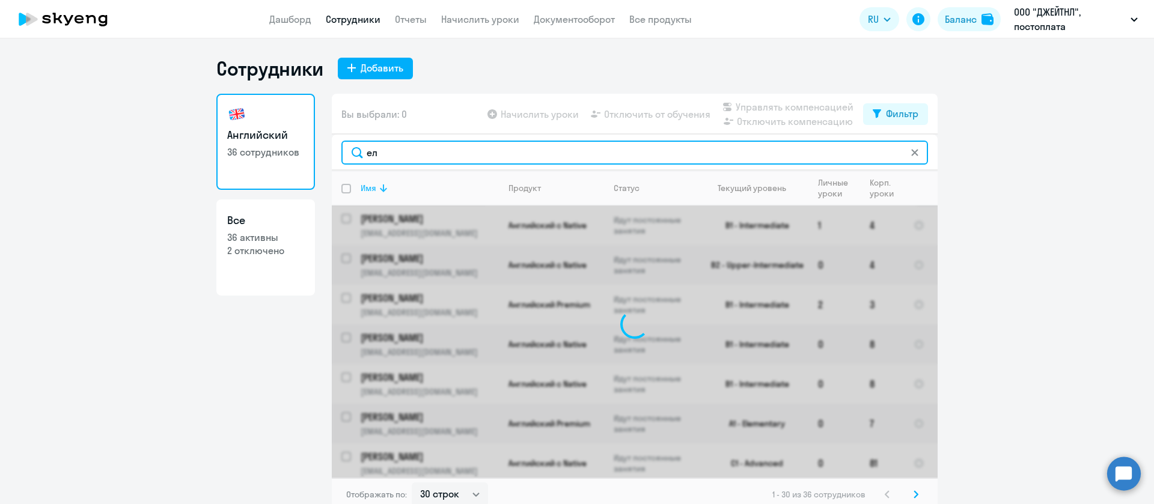
type input "е"
type input "Ь"
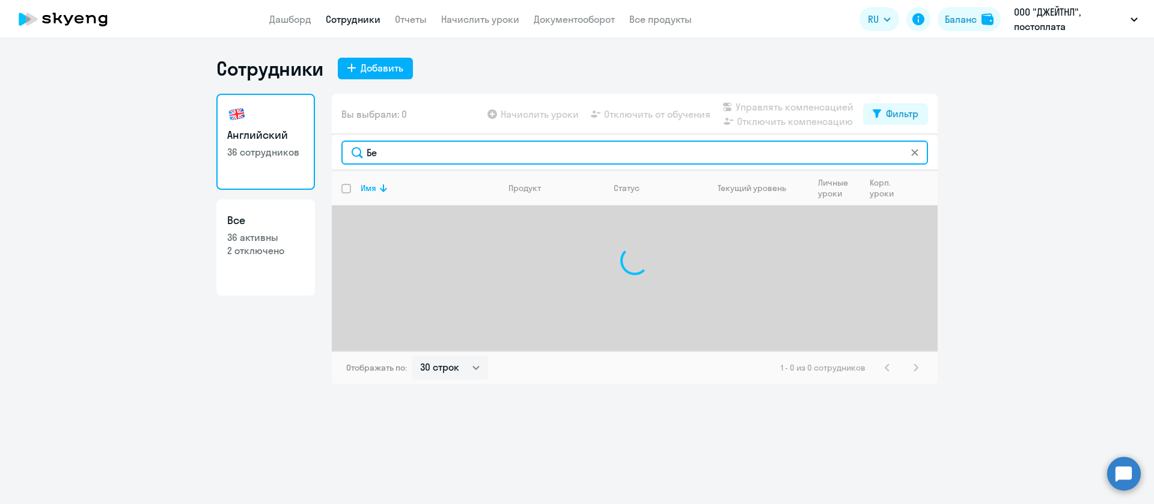
type input "Б"
type input "М"
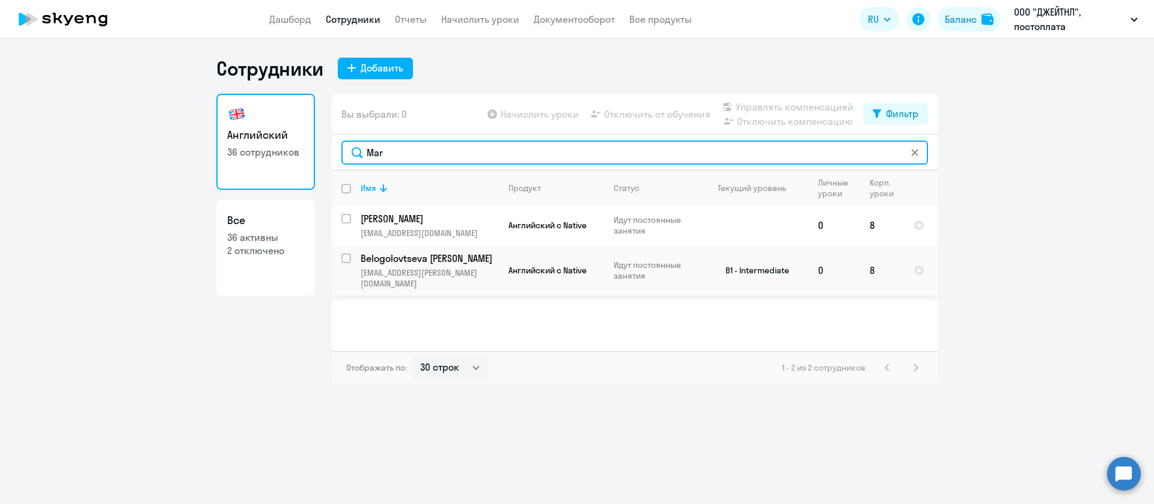
type input "Mar"
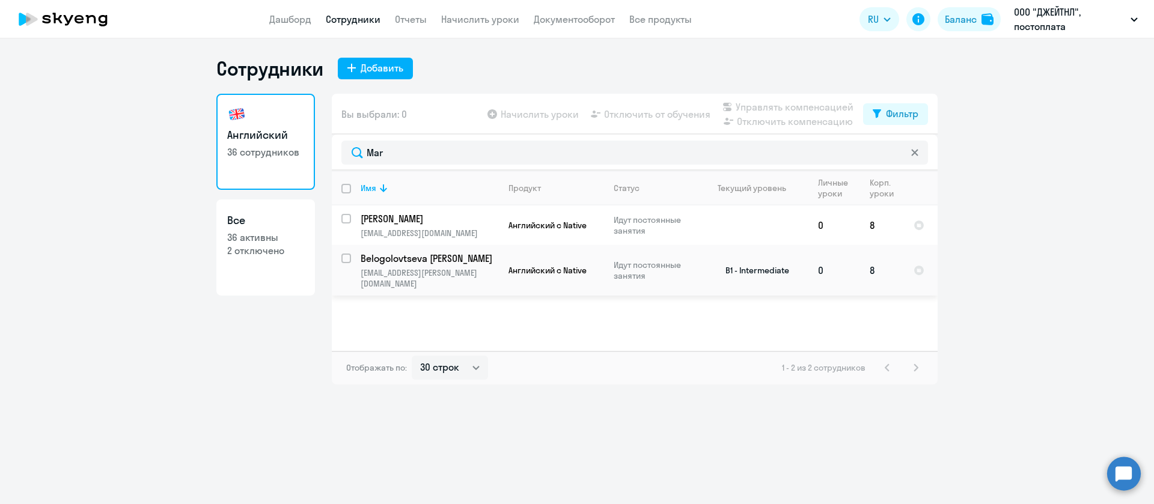
click at [428, 261] on p "Belogolovtseva [PERSON_NAME]" at bounding box center [429, 258] width 136 height 13
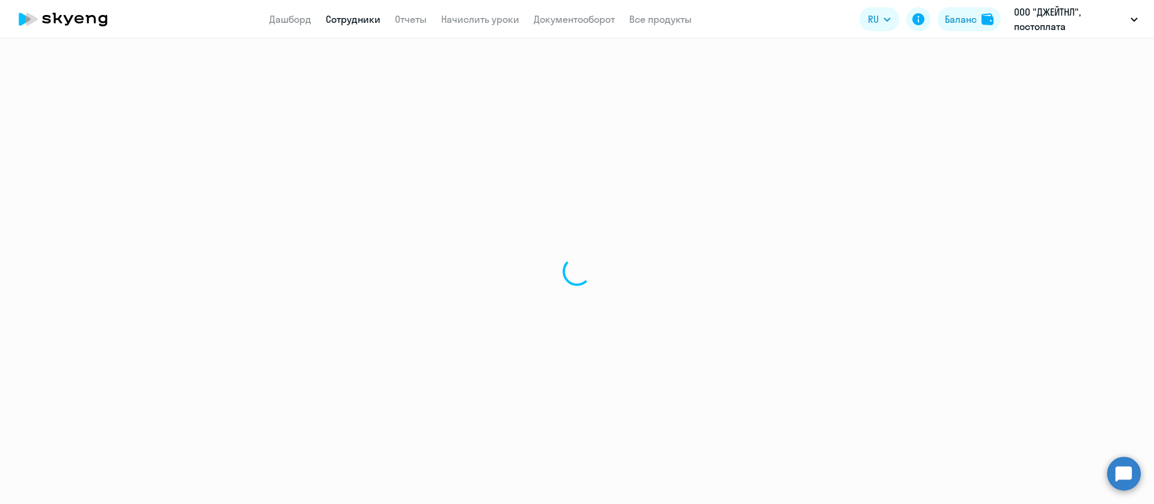
select select "english"
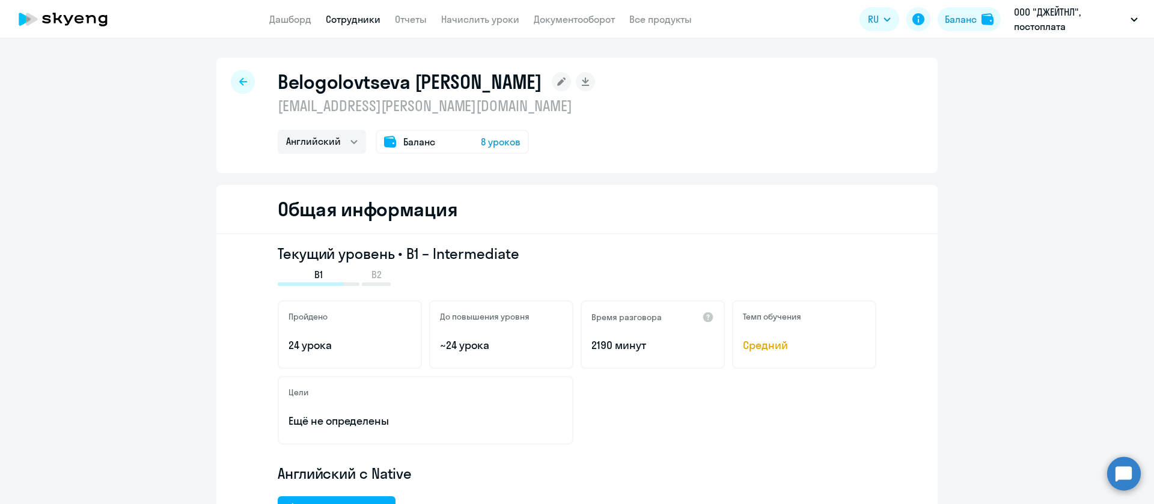
click at [415, 101] on p "[EMAIL_ADDRESS][PERSON_NAME][DOMAIN_NAME]" at bounding box center [436, 105] width 317 height 19
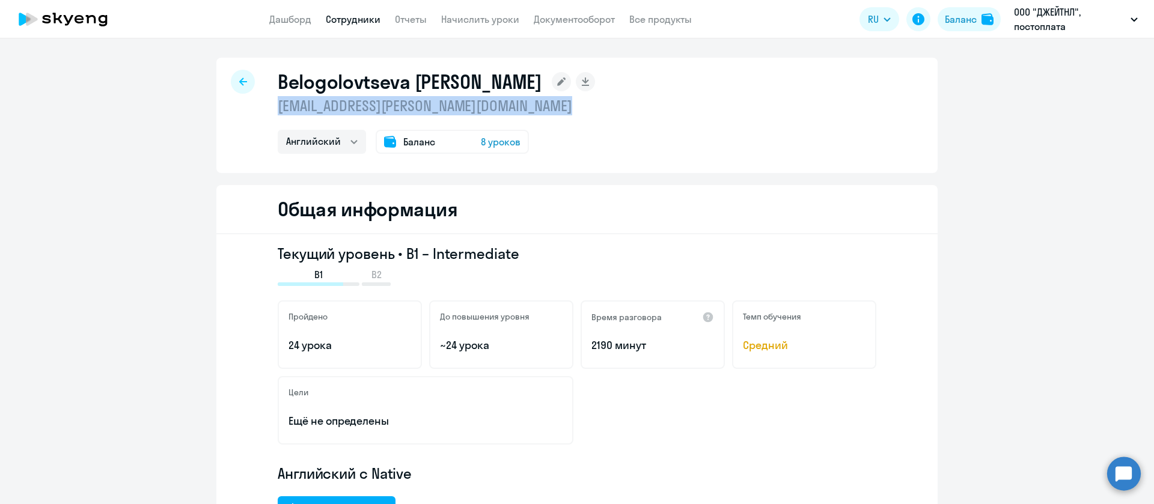
click at [415, 101] on p "[EMAIL_ADDRESS][PERSON_NAME][DOMAIN_NAME]" at bounding box center [436, 105] width 317 height 19
copy p "[EMAIL_ADDRESS][PERSON_NAME][DOMAIN_NAME]"
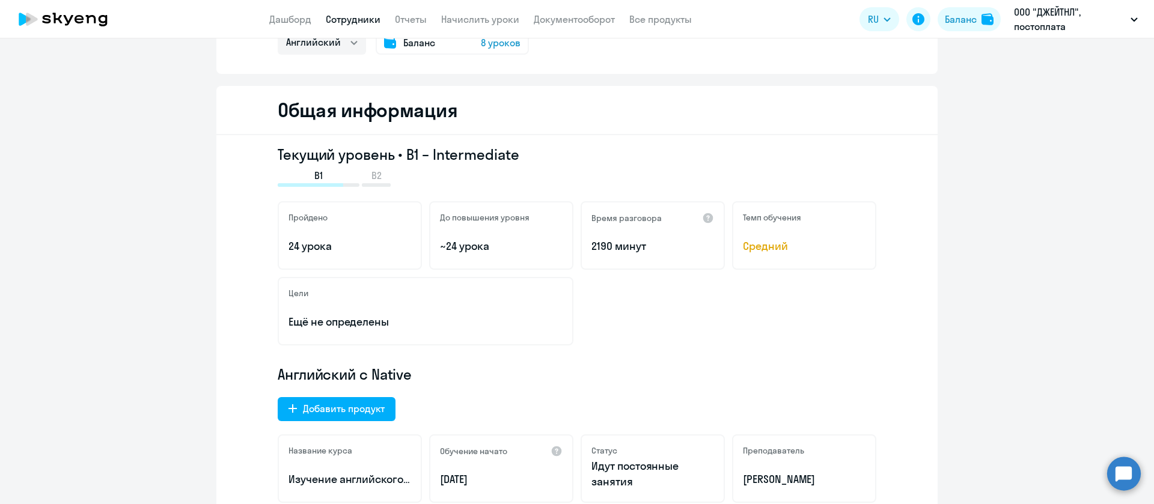
scroll to position [180, 0]
